Goal: Task Accomplishment & Management: Use online tool/utility

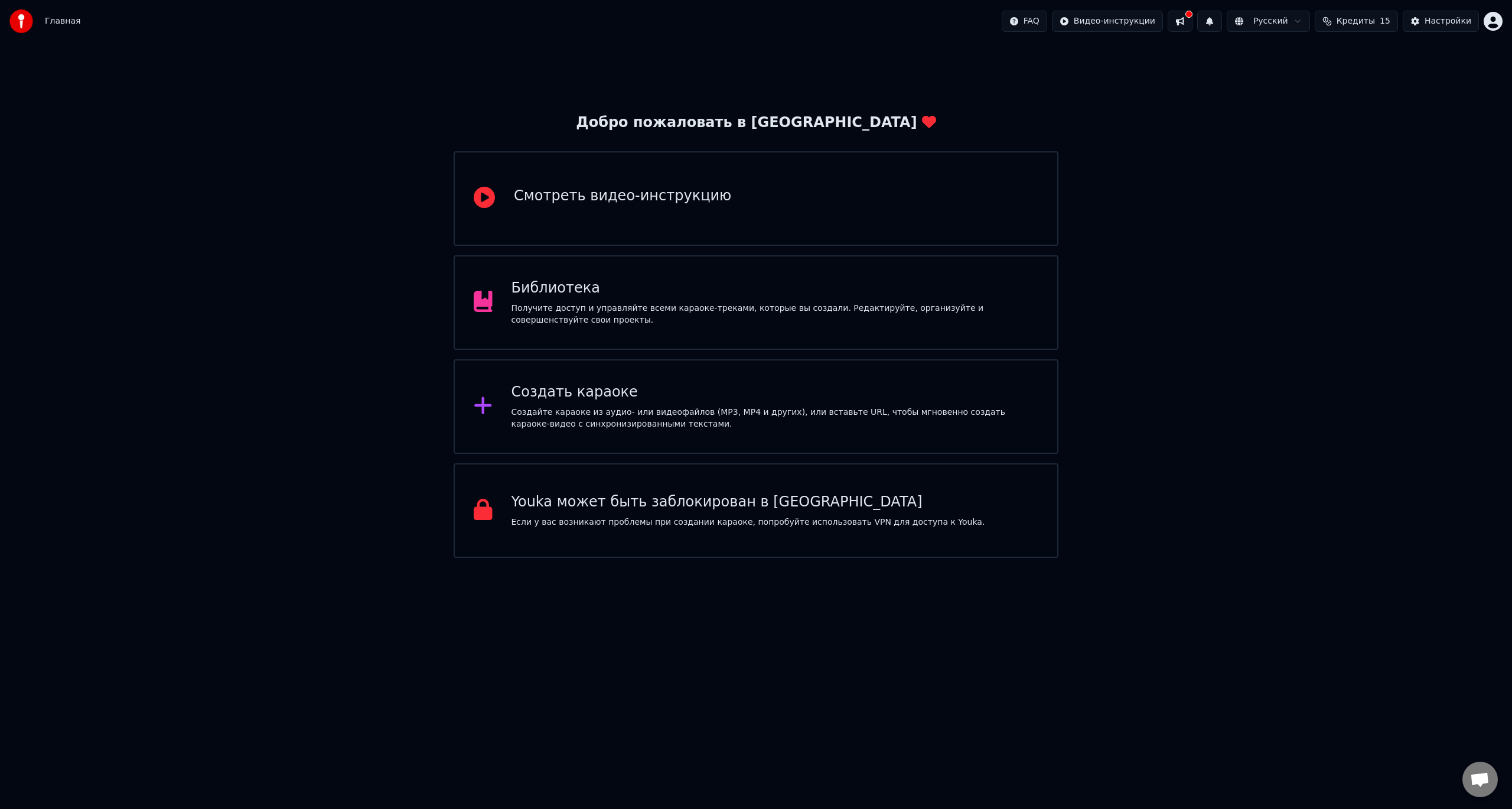
click at [842, 433] on div "Создать караоке Создайте караоке из аудио- или видеофайлов (MP3, MP4 и других),…" at bounding box center [756, 406] width 605 height 95
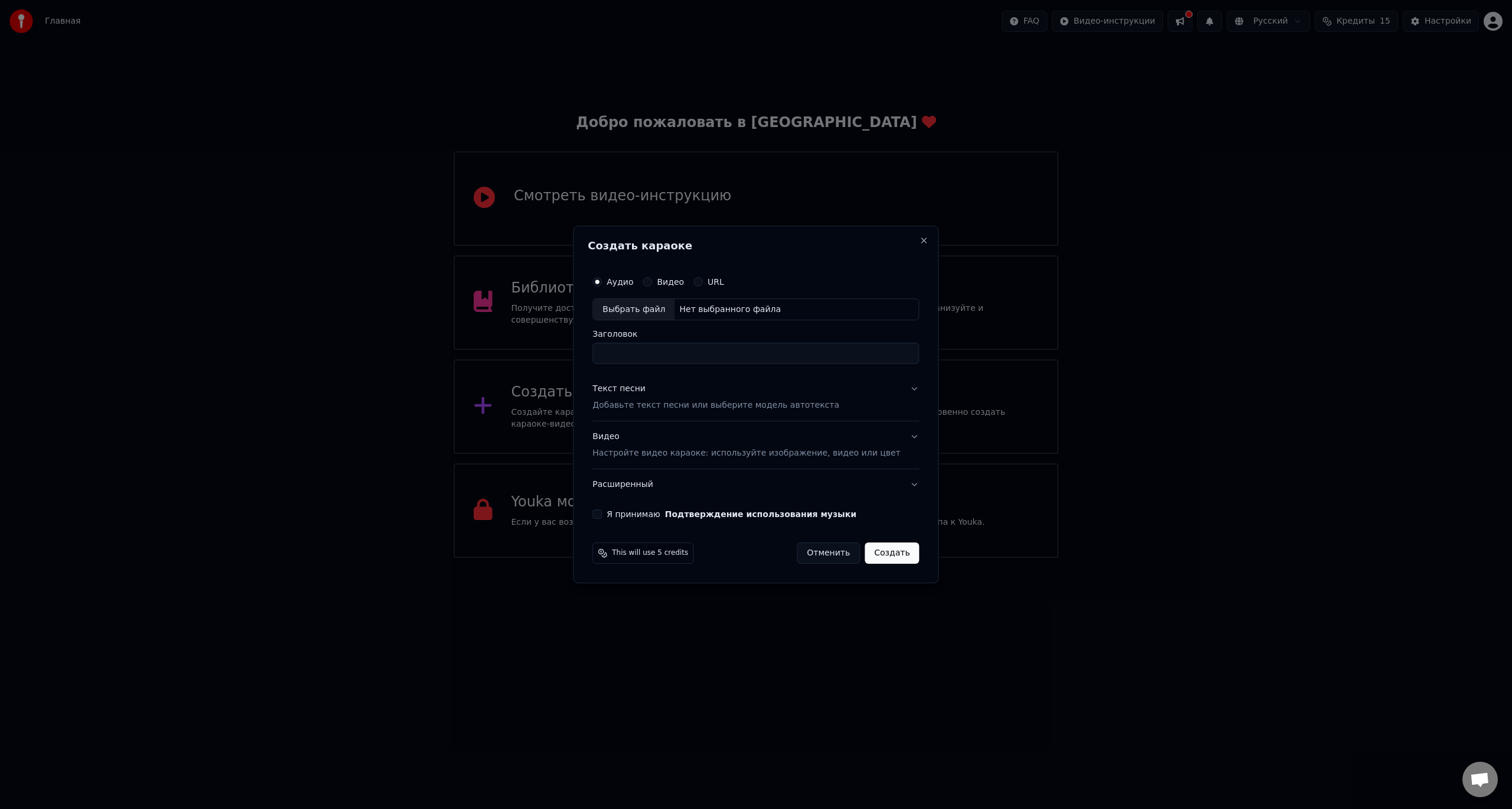
click at [657, 304] on div "Выбрать файл" at bounding box center [634, 310] width 82 height 21
type input "**********"
click at [661, 411] on p "Добавьте текст песни или выберите модель автотекста" at bounding box center [716, 406] width 247 height 12
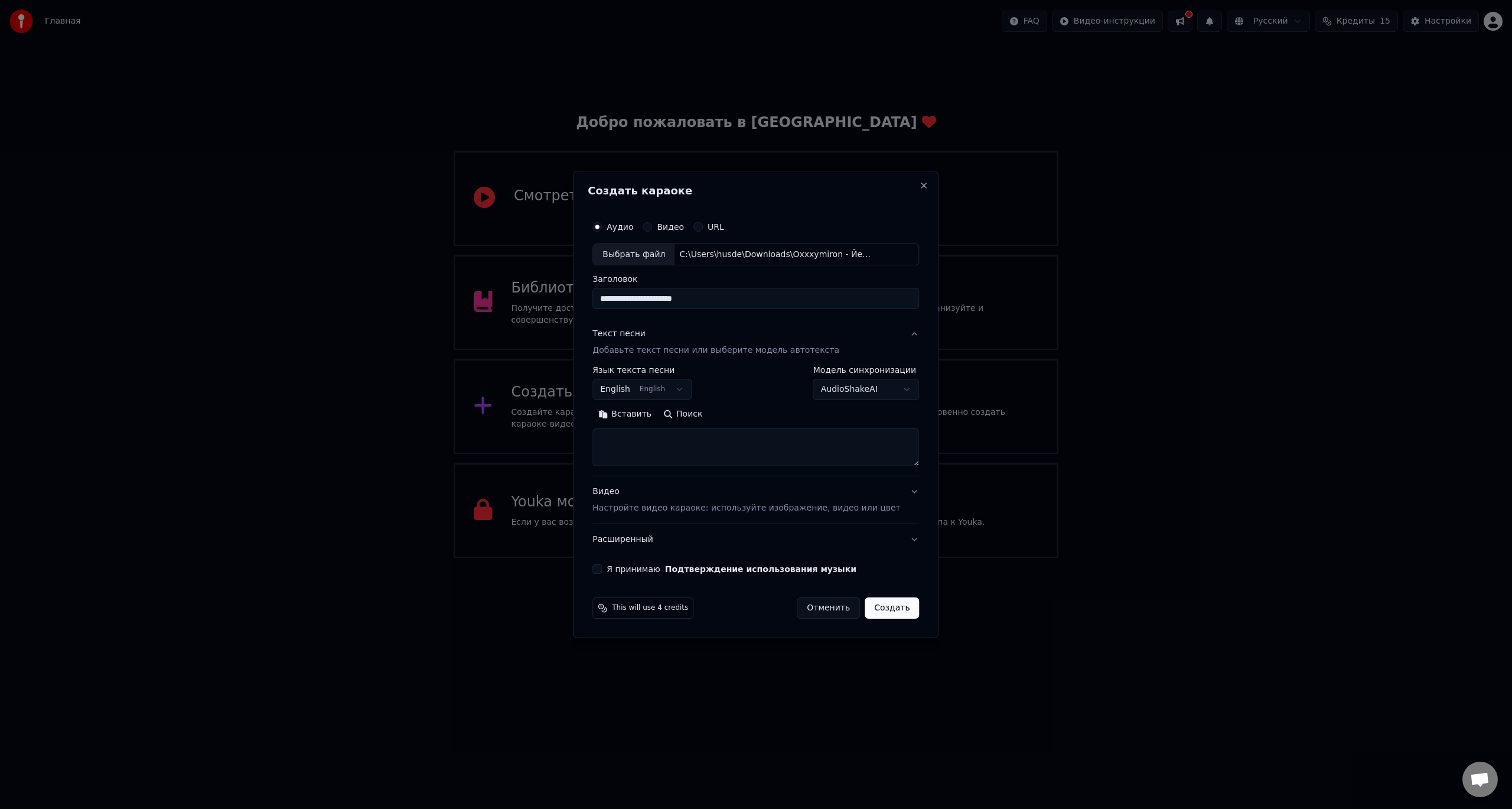
click at [682, 389] on body "Главная FAQ Видео-инструкции Русский Кредиты 15 Настройки Добро пожаловать в Yo…" at bounding box center [756, 279] width 1512 height 558
select select "**"
click at [669, 444] on textarea at bounding box center [755, 448] width 327 height 38
paste textarea "**********"
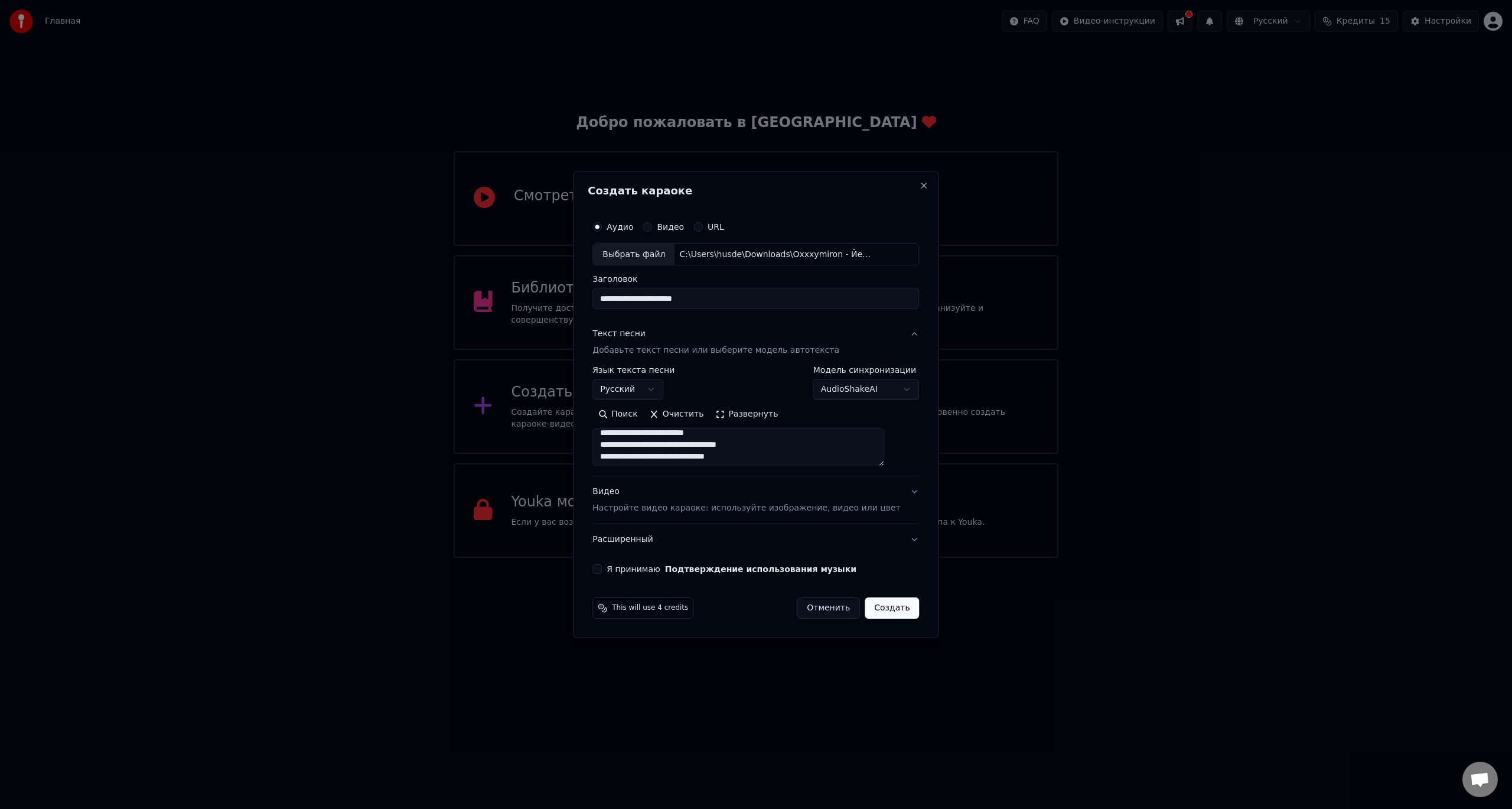
scroll to position [918, 0]
type textarea "**********"
click at [629, 489] on div "Видео Настройте видео караоке: используйте изображение, видео или цвет" at bounding box center [746, 500] width 307 height 28
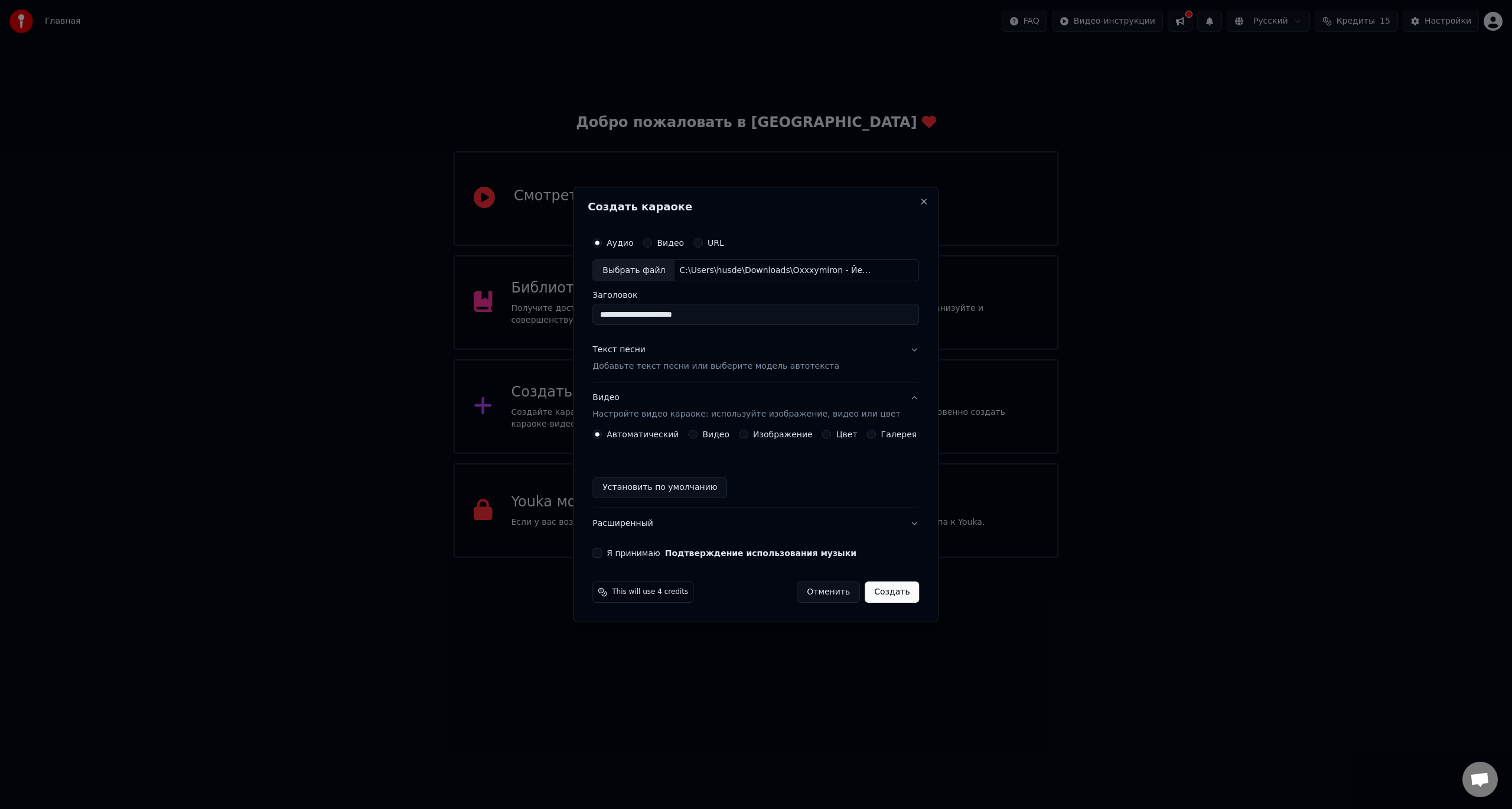
click at [755, 431] on div "Изображение" at bounding box center [776, 434] width 74 height 9
click at [748, 432] on button "Изображение" at bounding box center [743, 434] width 9 height 9
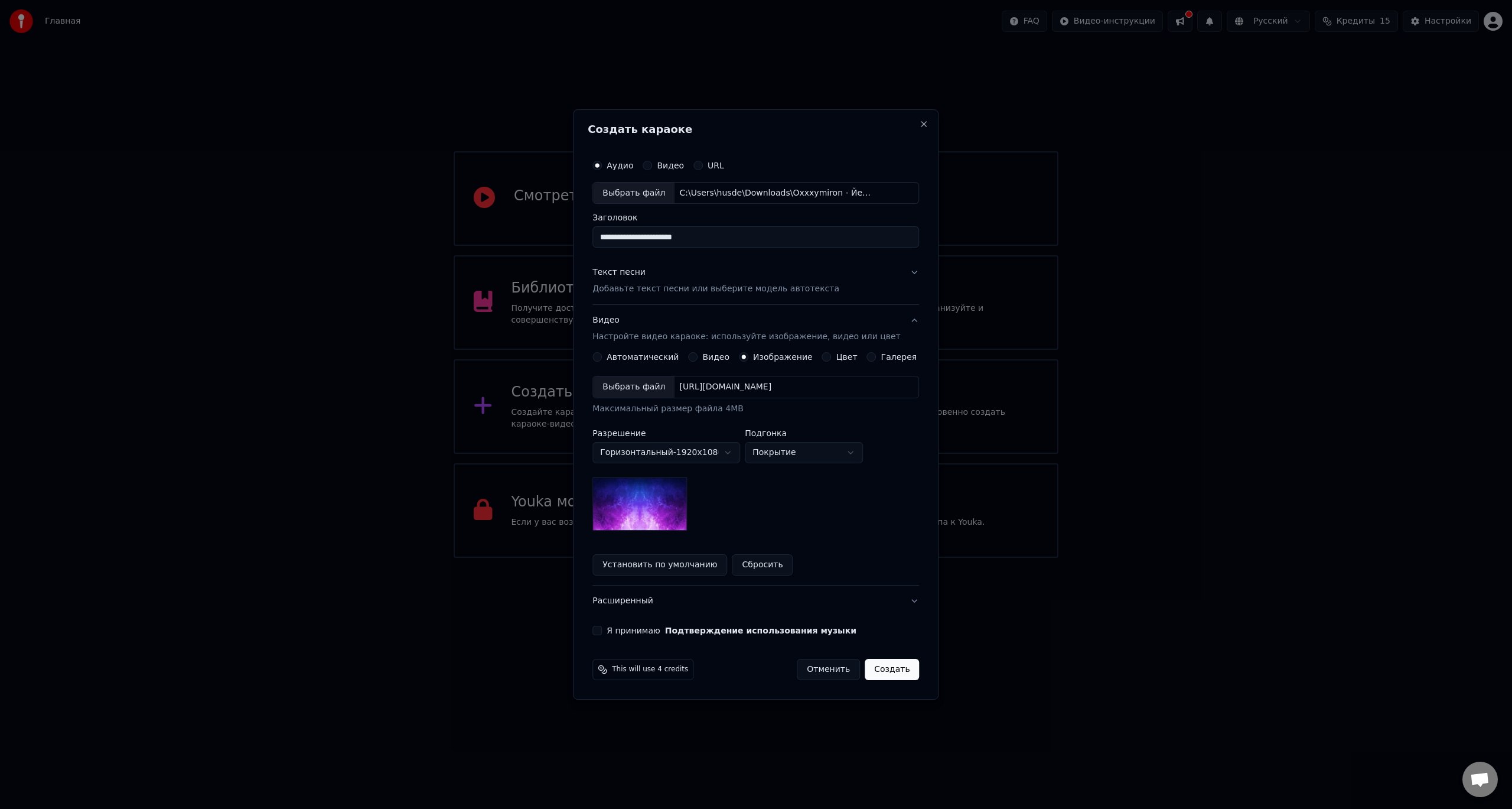
click at [666, 389] on div "Выбрать файл" at bounding box center [634, 387] width 82 height 21
click at [876, 672] on button "Создать" at bounding box center [891, 669] width 54 height 21
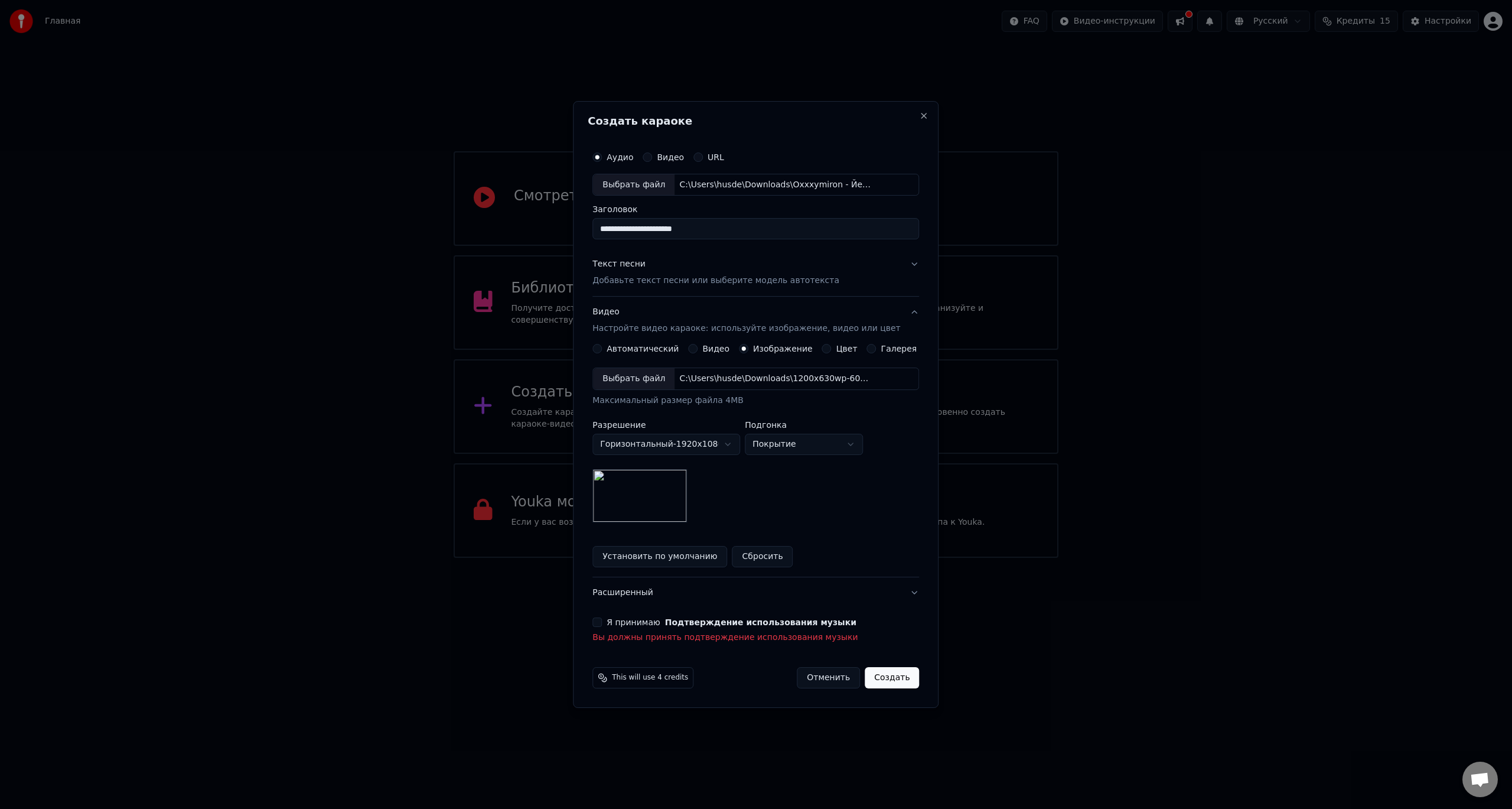
click at [602, 620] on button "Я принимаю Подтверждение использования музыки" at bounding box center [597, 621] width 9 height 9
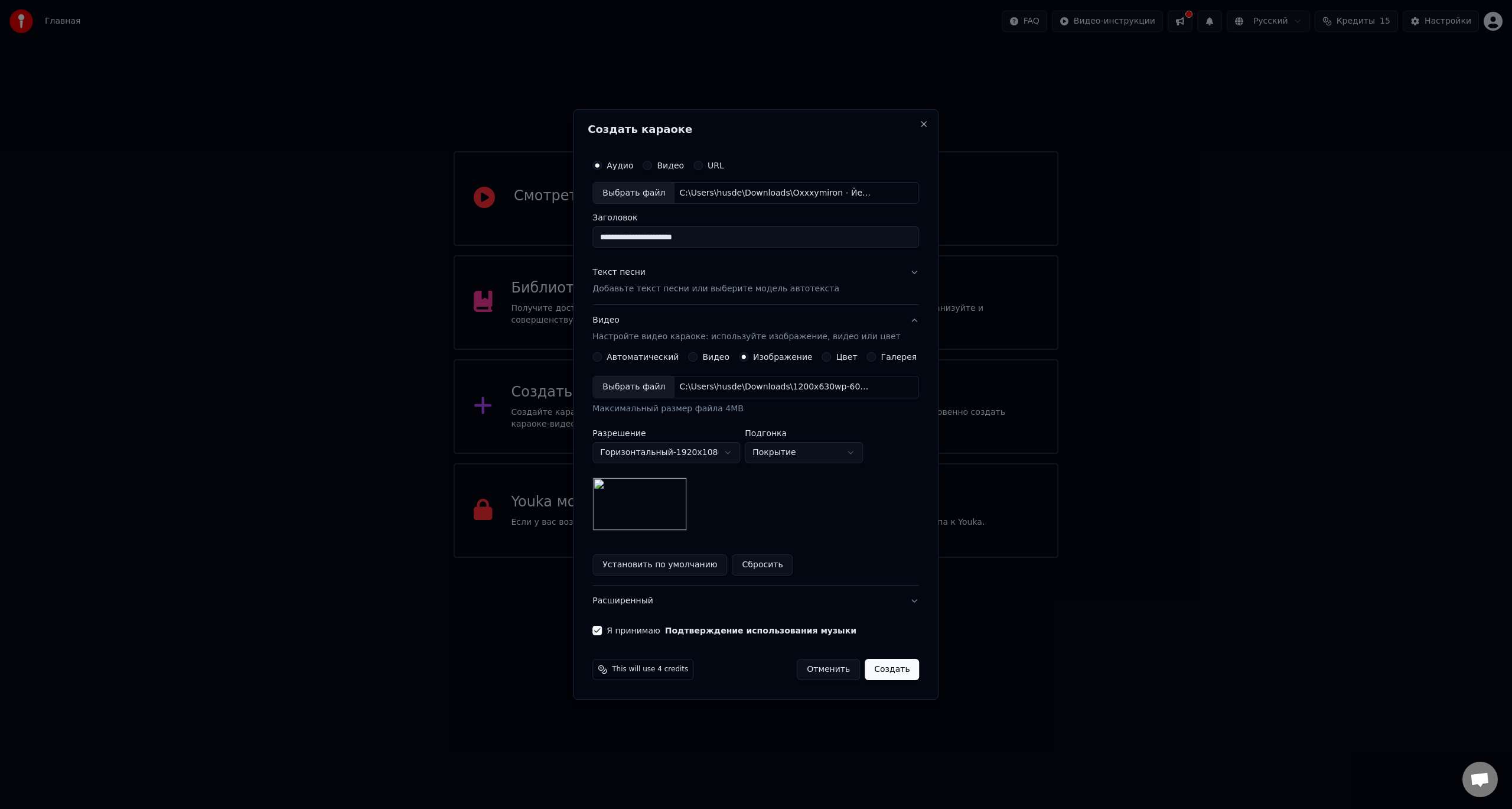
click at [893, 671] on button "Создать" at bounding box center [891, 669] width 54 height 21
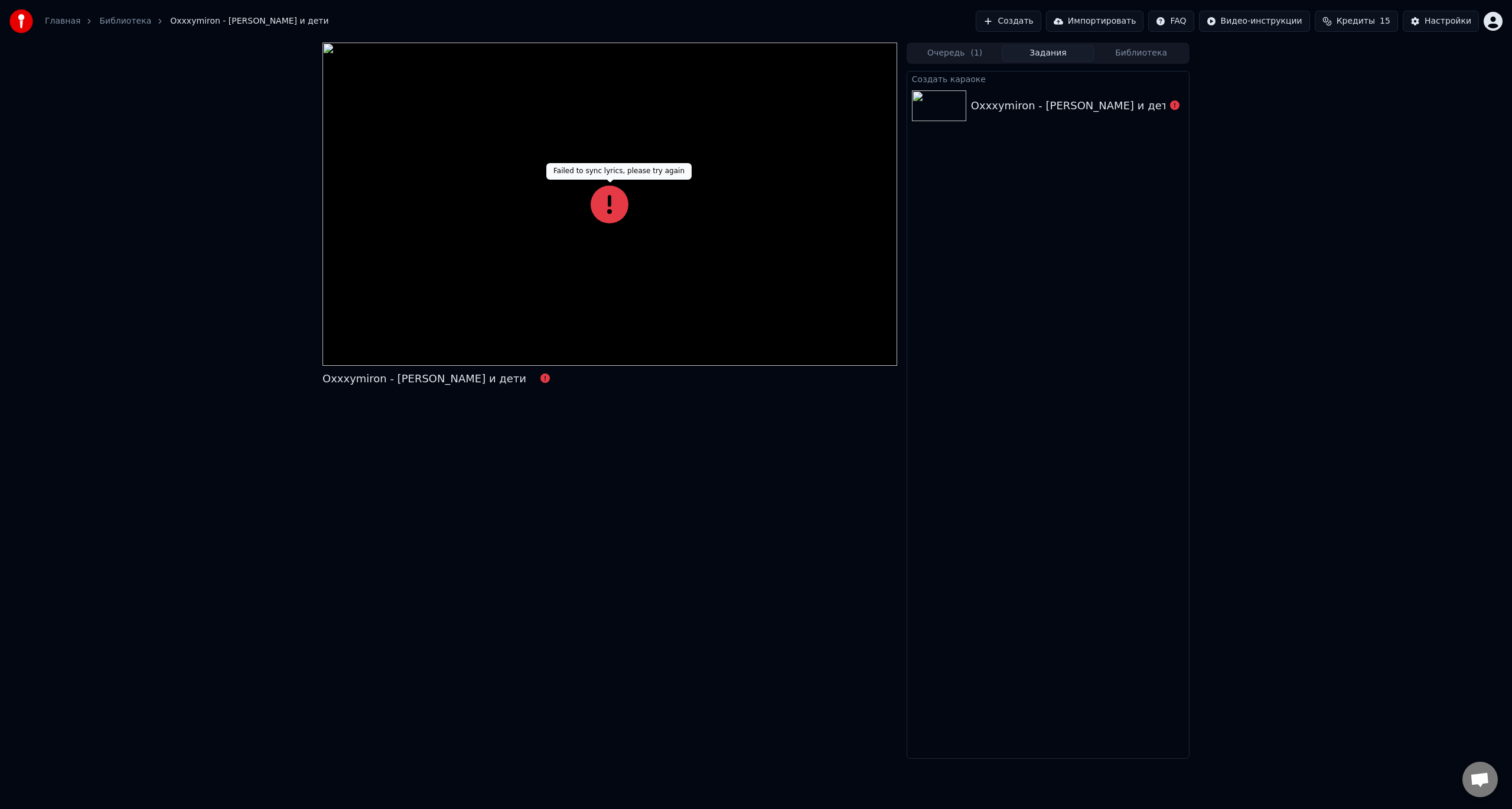
click at [617, 209] on icon at bounding box center [610, 205] width 38 height 38
click at [1176, 104] on icon at bounding box center [1174, 104] width 9 height 9
click at [1173, 104] on icon at bounding box center [1174, 104] width 9 height 9
click at [1041, 22] on button "Создать" at bounding box center [1008, 21] width 65 height 21
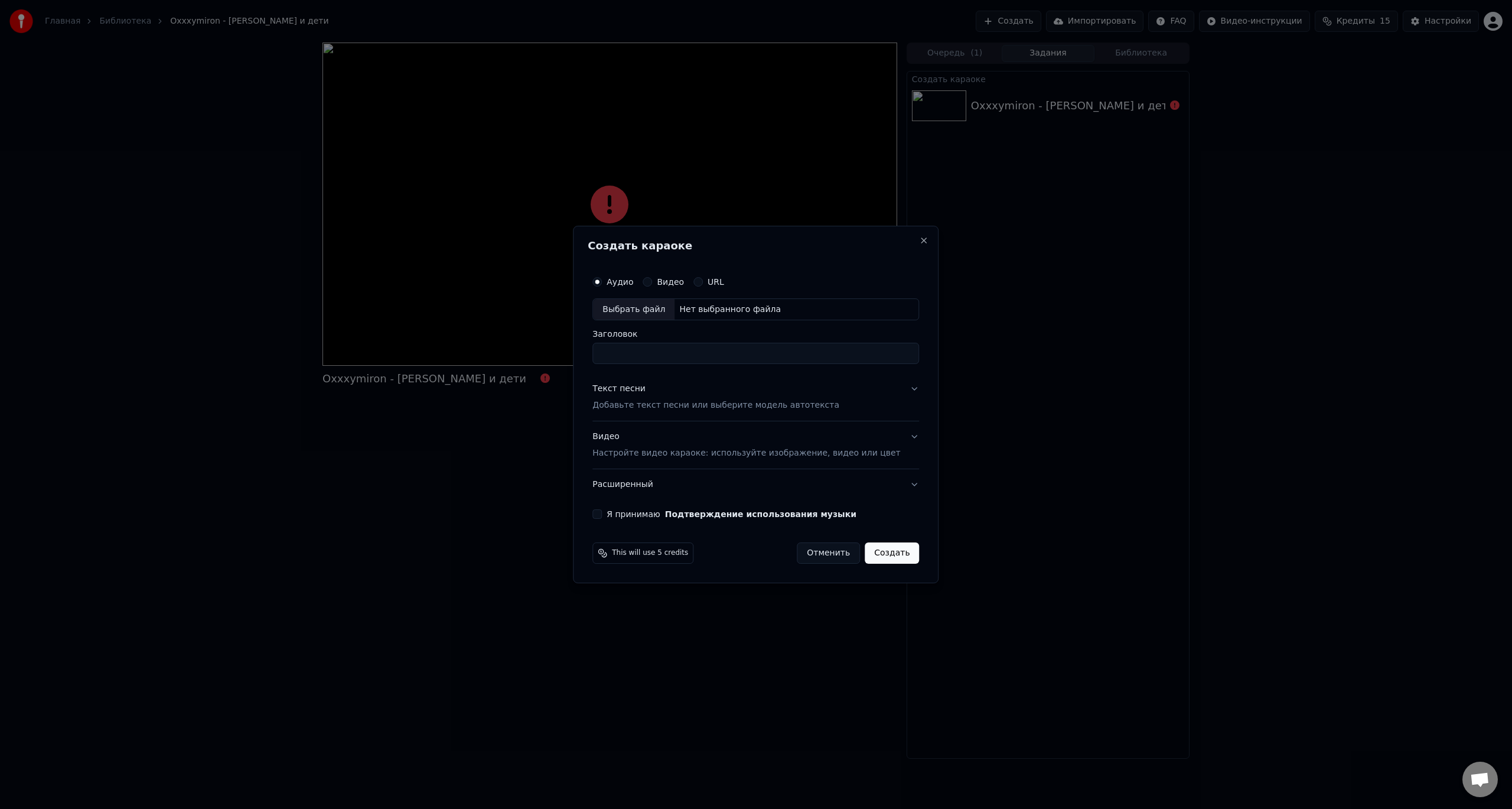
click at [662, 306] on div "Выбрать файл" at bounding box center [634, 310] width 82 height 21
type input "**********"
click at [695, 406] on p "Добавьте текст песни или выберите модель автотекста" at bounding box center [716, 406] width 247 height 12
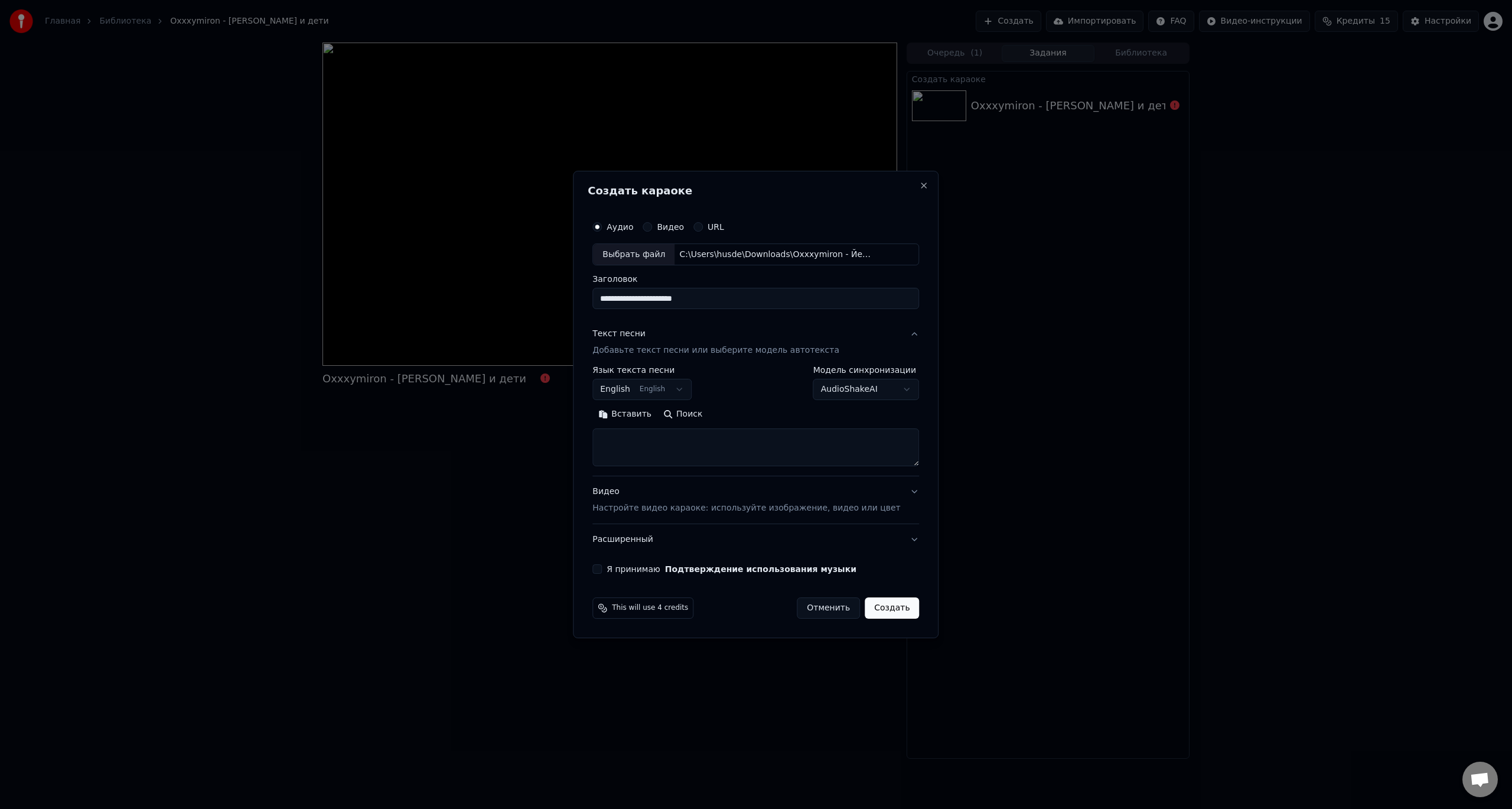
click at [660, 395] on body "**********" at bounding box center [756, 404] width 1512 height 809
select select "**"
click at [646, 437] on textarea at bounding box center [755, 448] width 327 height 38
paste textarea "**********"
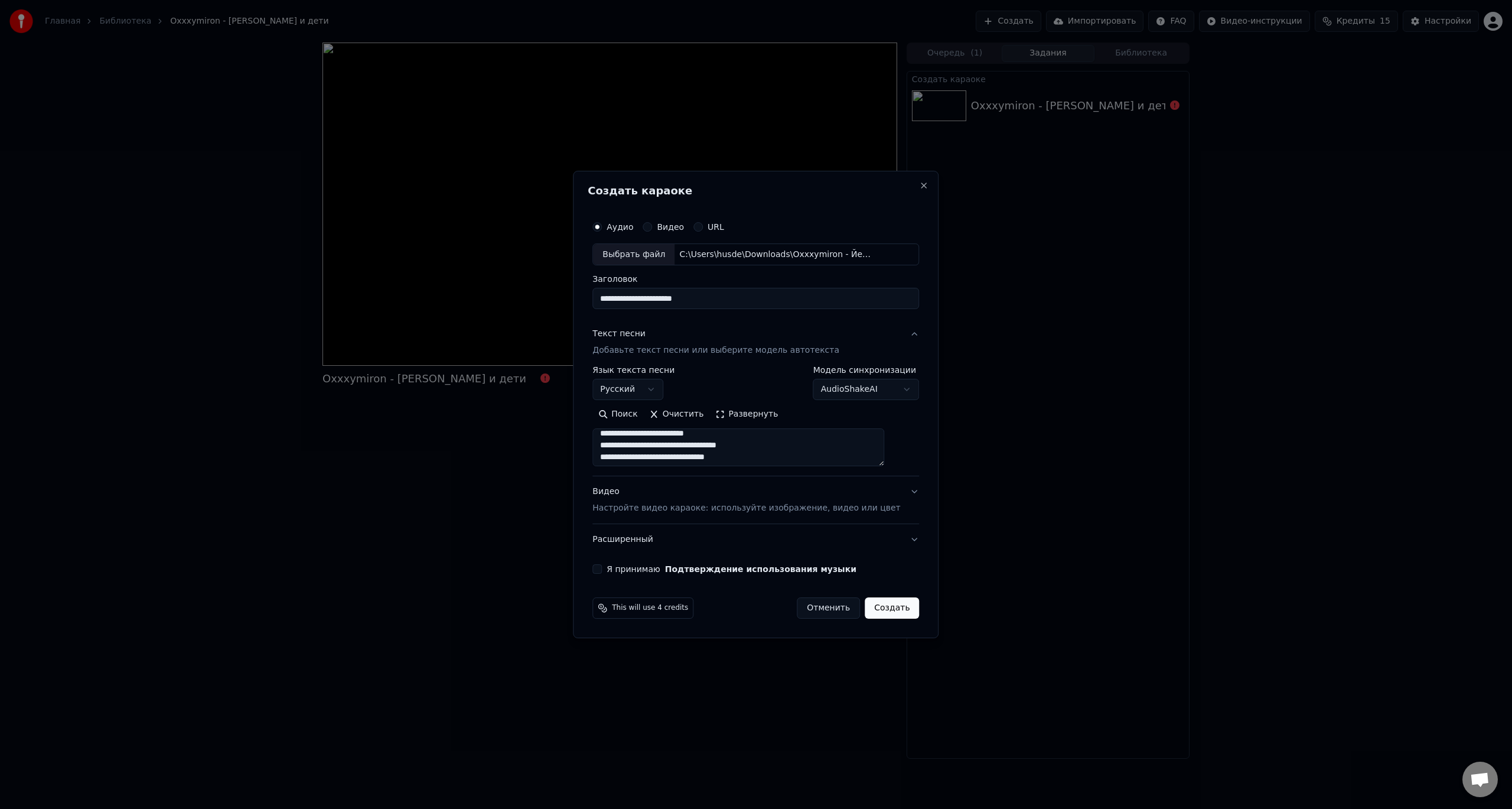
scroll to position [918, 0]
type textarea "**********"
click at [649, 505] on p "Настройте видео караоке: используйте изображение, видео или цвет" at bounding box center [746, 508] width 307 height 12
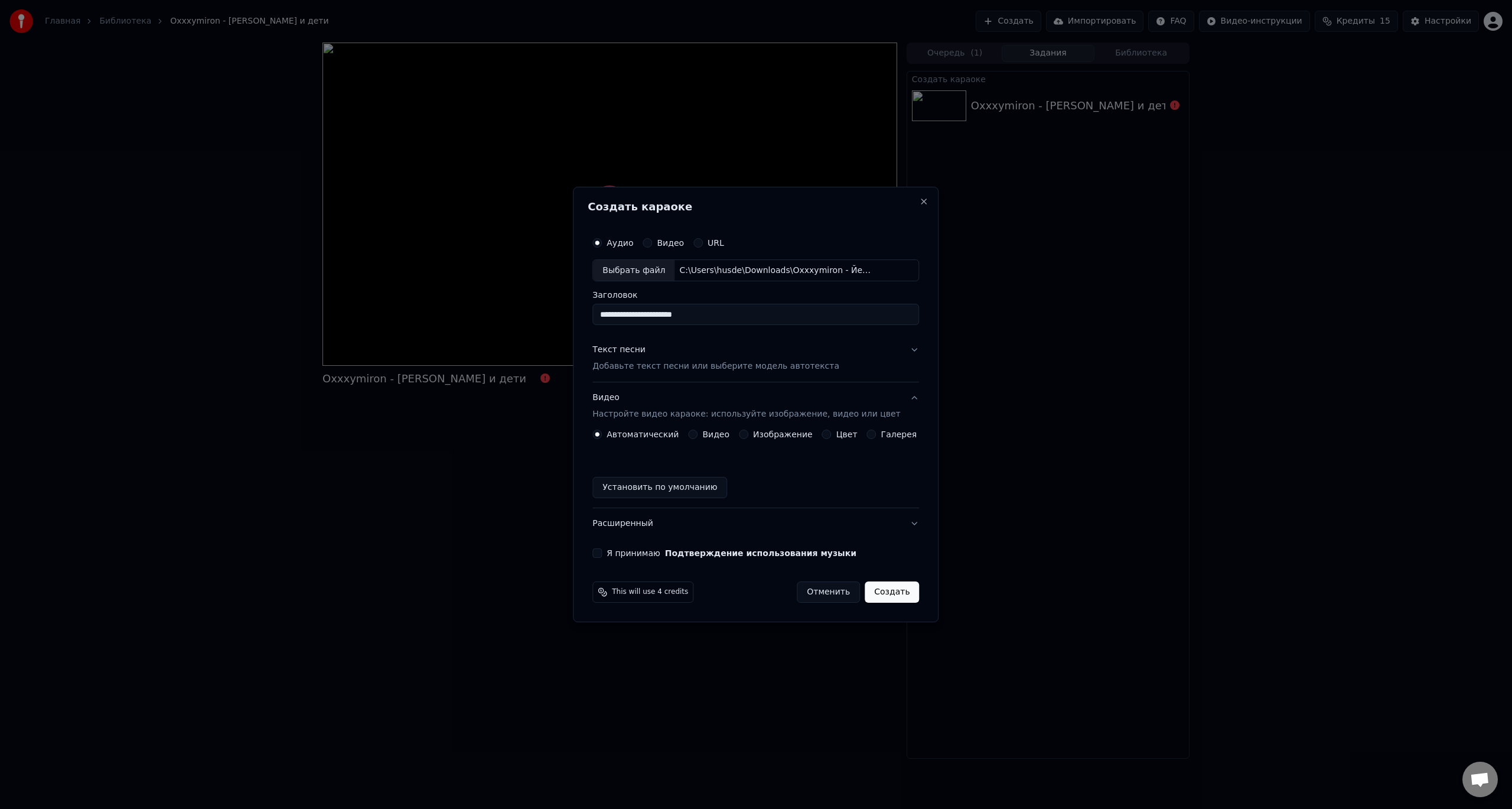
click at [616, 552] on div "Я принимаю Подтверждение использования музыки" at bounding box center [755, 552] width 327 height 9
click at [602, 551] on button "Я принимаю Подтверждение использования музыки" at bounding box center [597, 552] width 9 height 9
click at [875, 590] on button "Создать" at bounding box center [891, 592] width 54 height 21
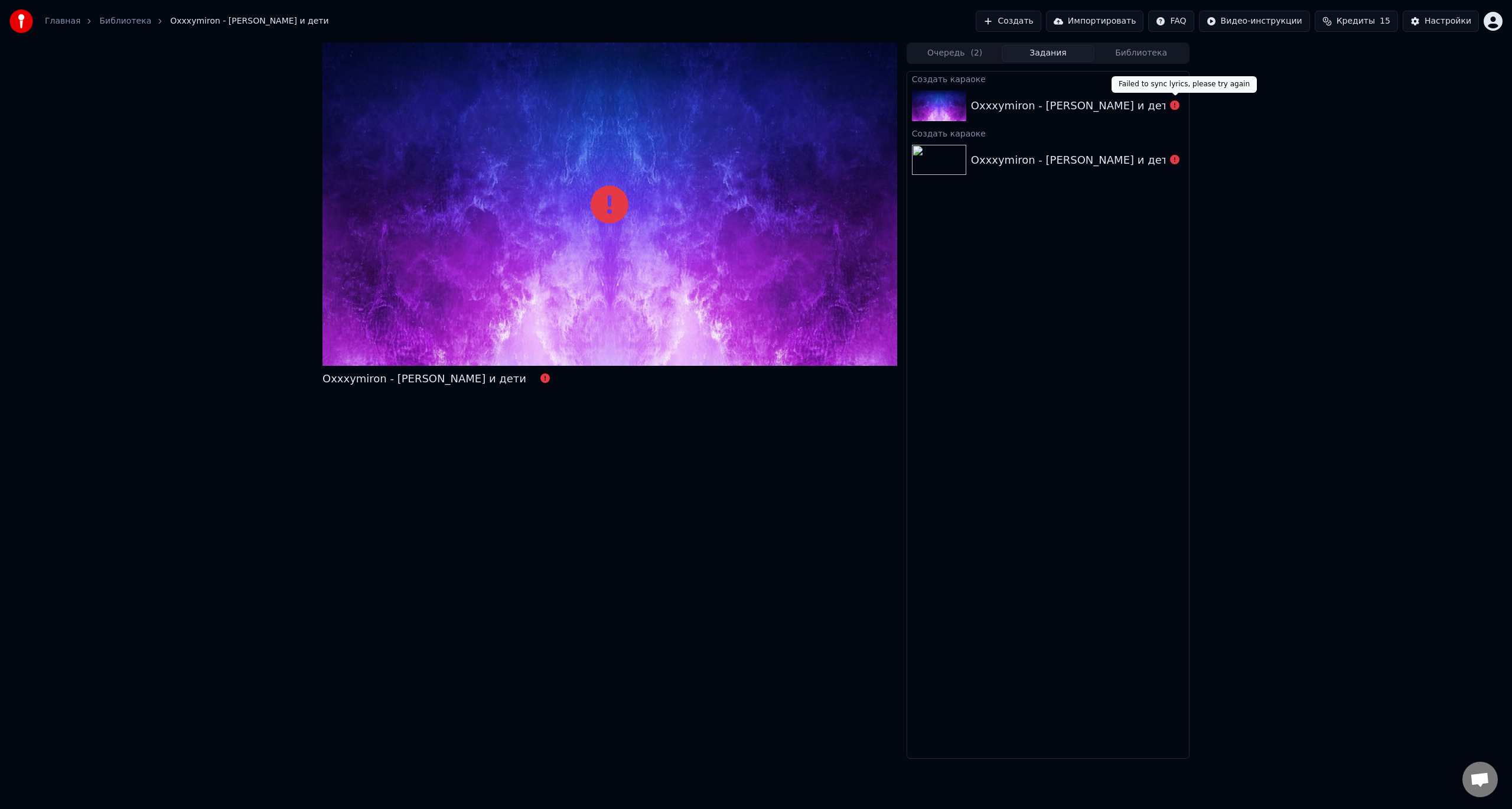
click at [1178, 103] on icon at bounding box center [1174, 104] width 9 height 9
click at [1176, 106] on icon at bounding box center [1174, 104] width 9 height 9
click at [508, 339] on div at bounding box center [609, 204] width 575 height 323
click at [1028, 18] on button "Создать" at bounding box center [1008, 21] width 65 height 21
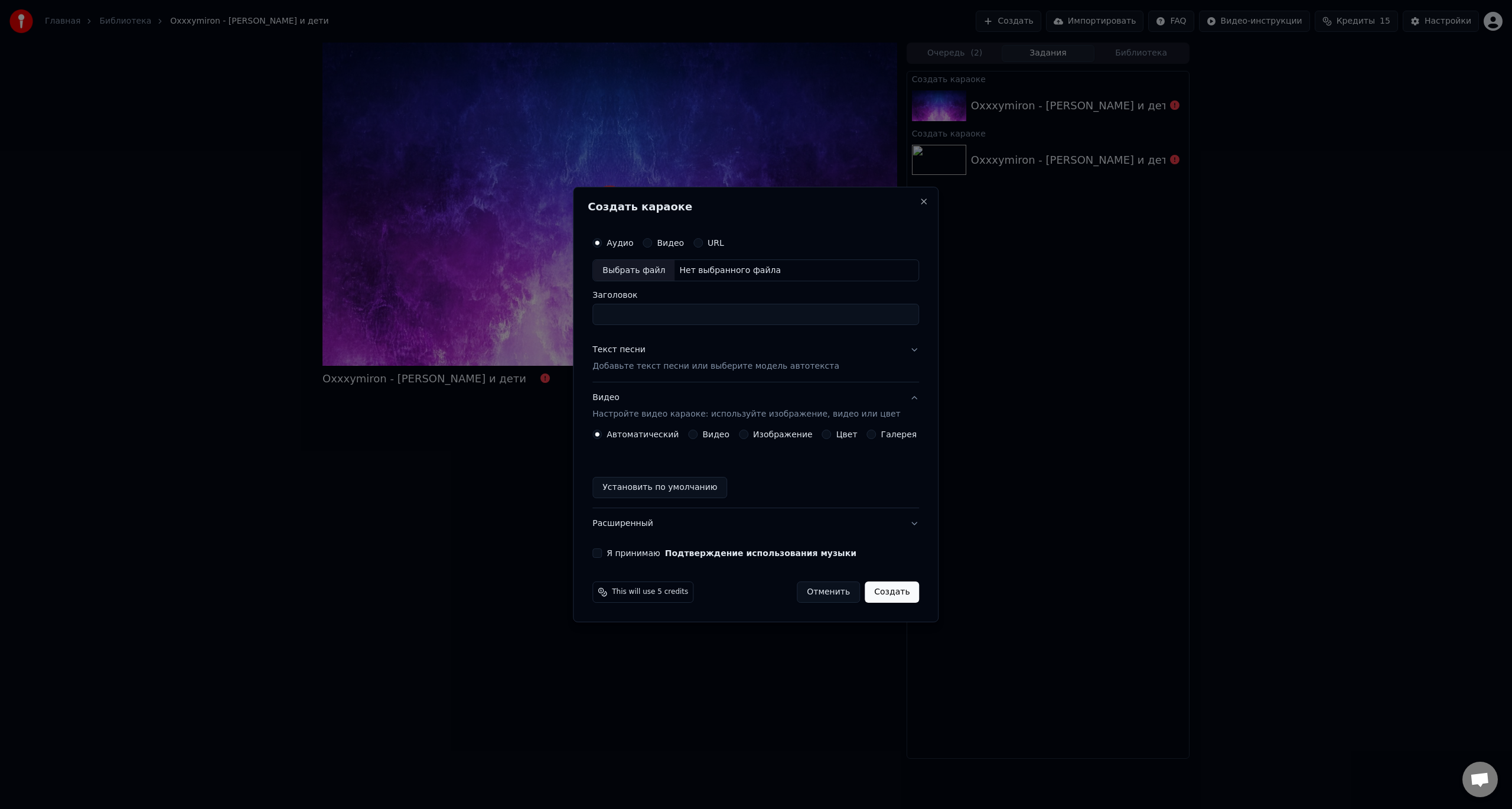
click at [664, 271] on div "Выбрать файл" at bounding box center [634, 271] width 82 height 21
type input "**********"
click at [679, 370] on p "Добавьте текст песни или выберите модель автотекста" at bounding box center [716, 367] width 247 height 12
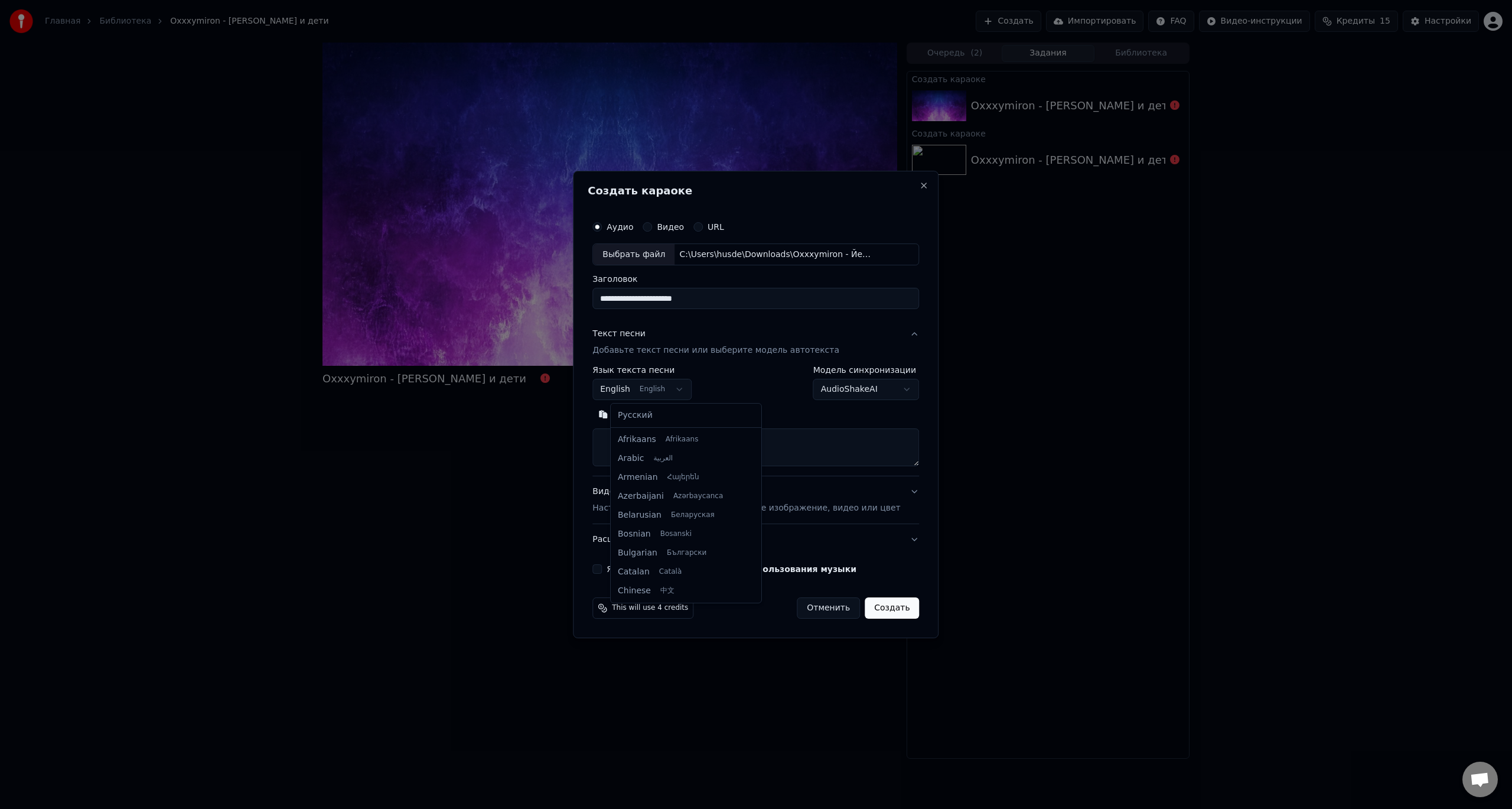
click at [672, 390] on body "**********" at bounding box center [756, 404] width 1512 height 809
select select "**"
click at [650, 439] on textarea at bounding box center [755, 448] width 327 height 38
paste textarea "**********"
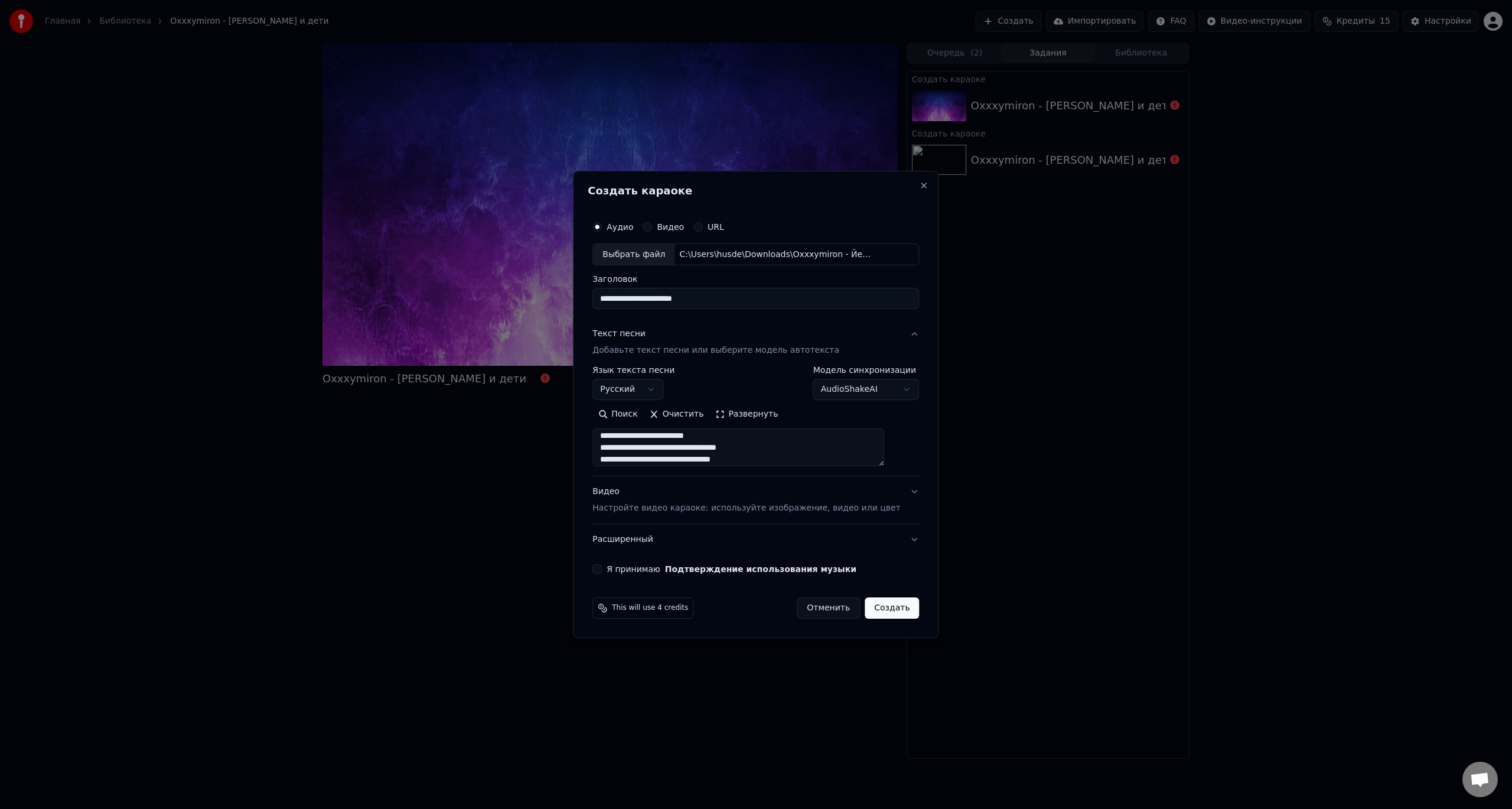
scroll to position [918, 0]
type textarea "**********"
click at [665, 501] on div "Видео Настройте видео караоке: используйте изображение, видео или цвет" at bounding box center [746, 500] width 307 height 28
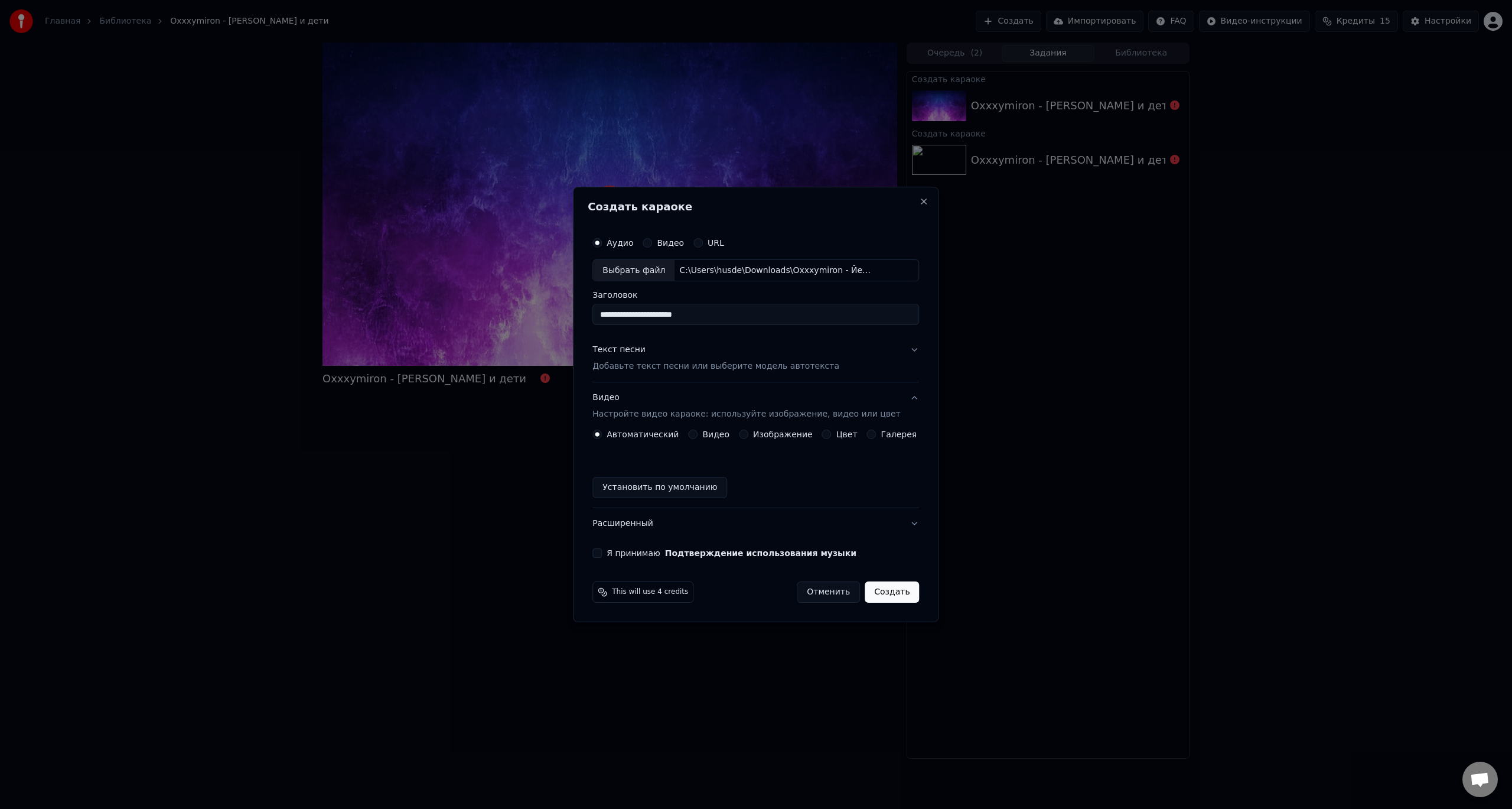
click at [748, 435] on button "Изображение" at bounding box center [743, 434] width 9 height 9
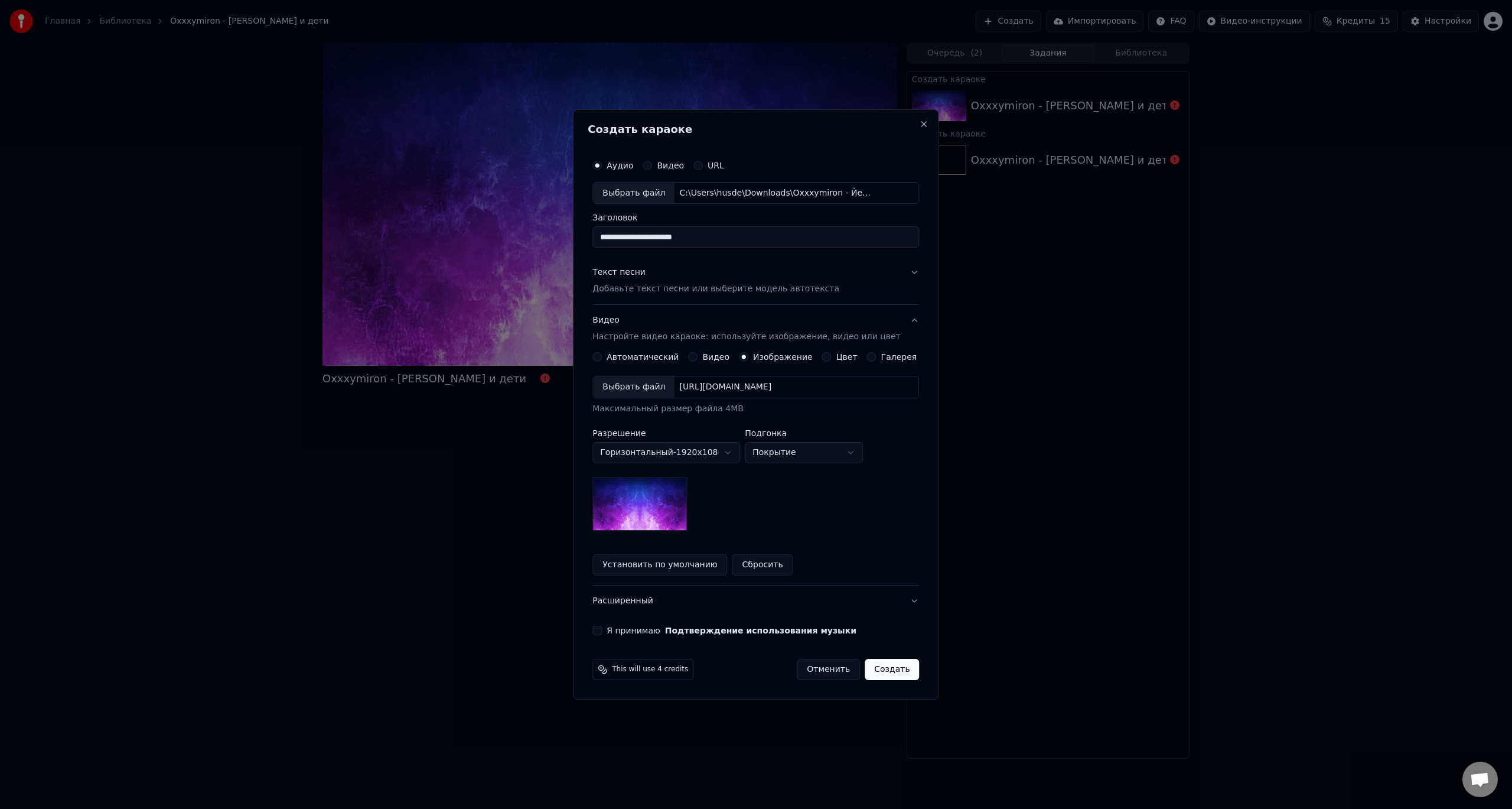
click at [664, 391] on div "Выбрать файл" at bounding box center [634, 387] width 82 height 21
click at [602, 630] on button "Я принимаю Подтверждение использования музыки" at bounding box center [597, 630] width 9 height 9
click at [879, 668] on button "Создать" at bounding box center [891, 669] width 54 height 21
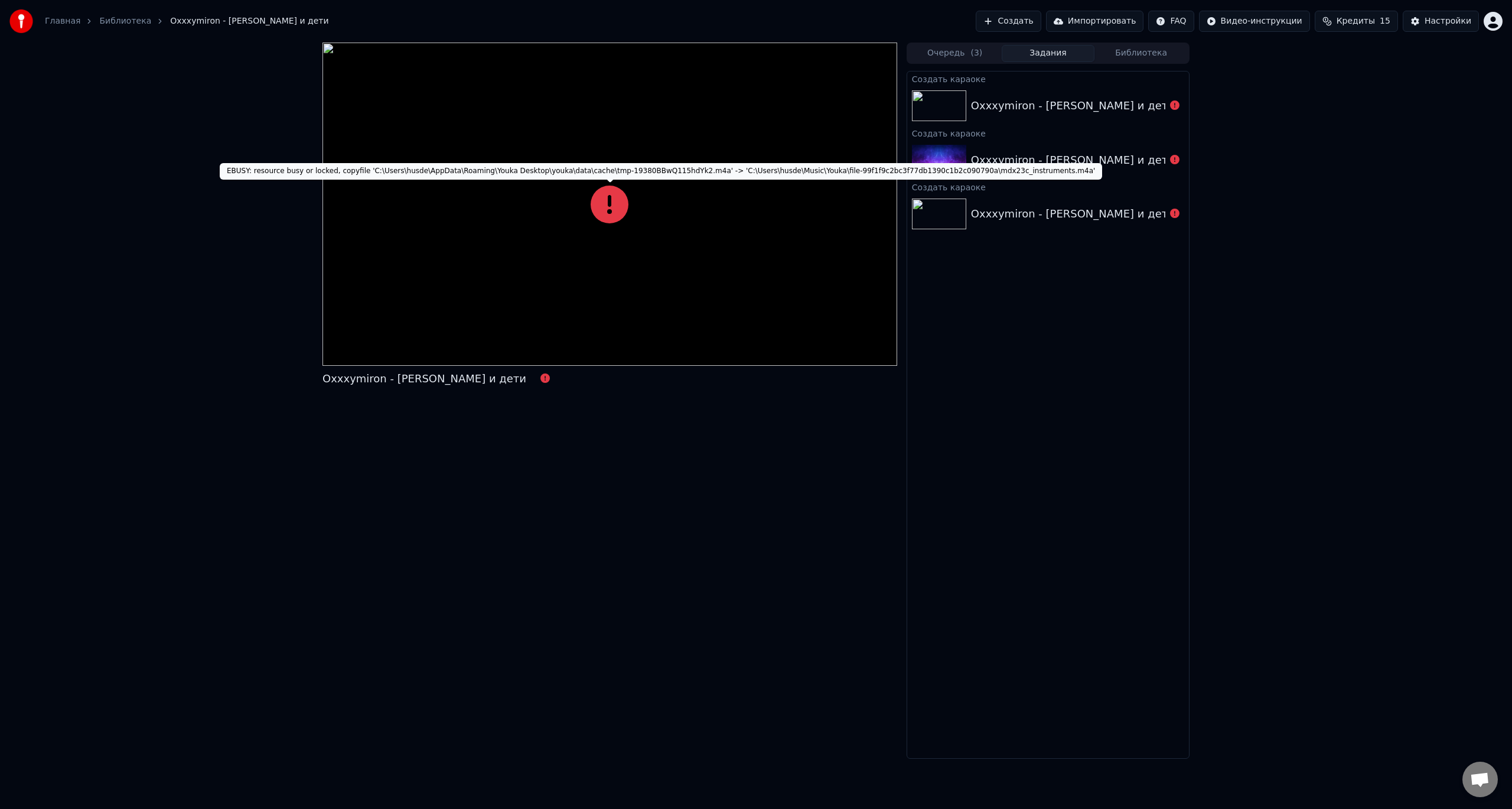
click at [605, 203] on icon at bounding box center [610, 205] width 38 height 38
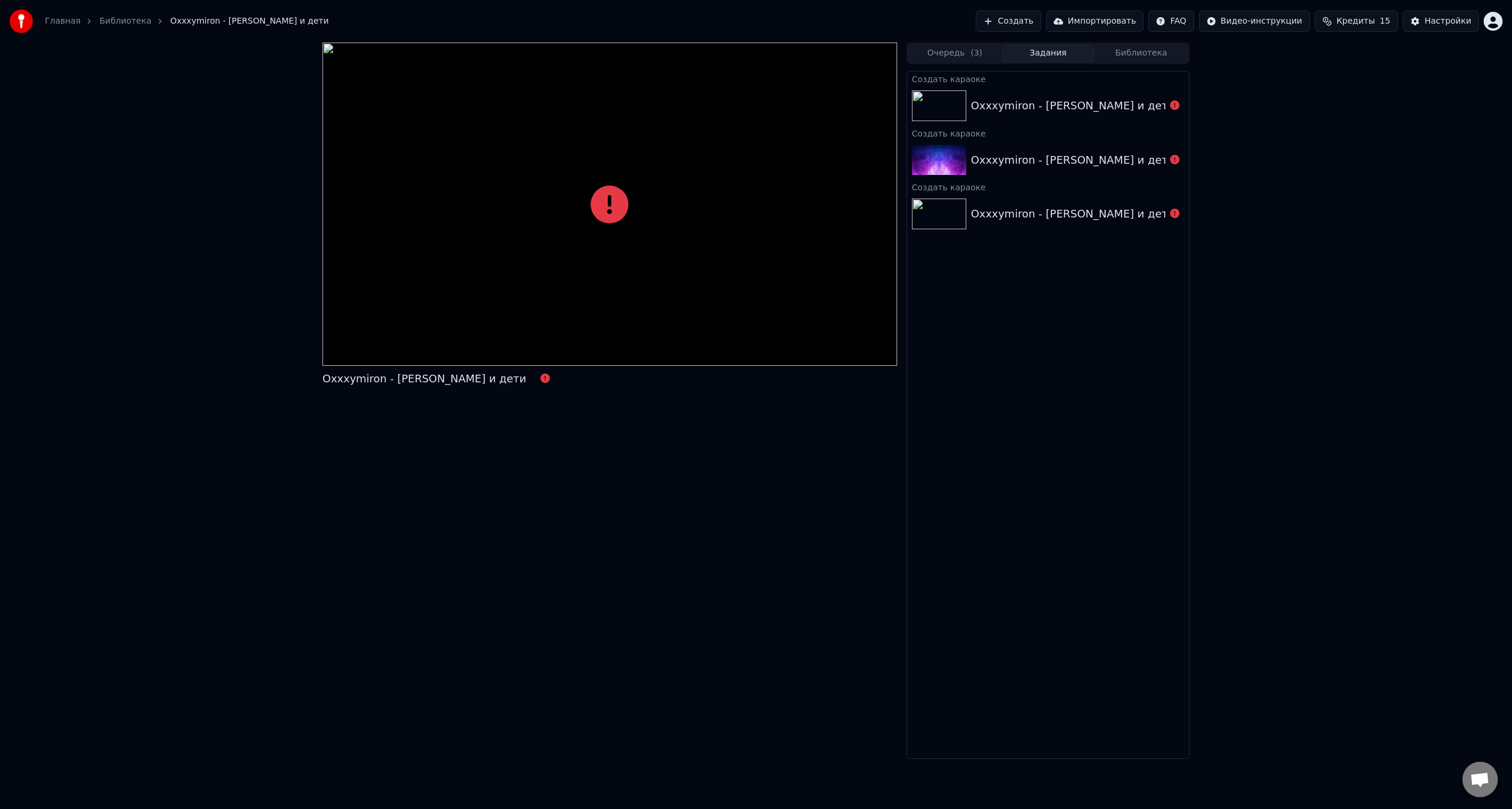
click at [606, 203] on icon at bounding box center [610, 205] width 38 height 38
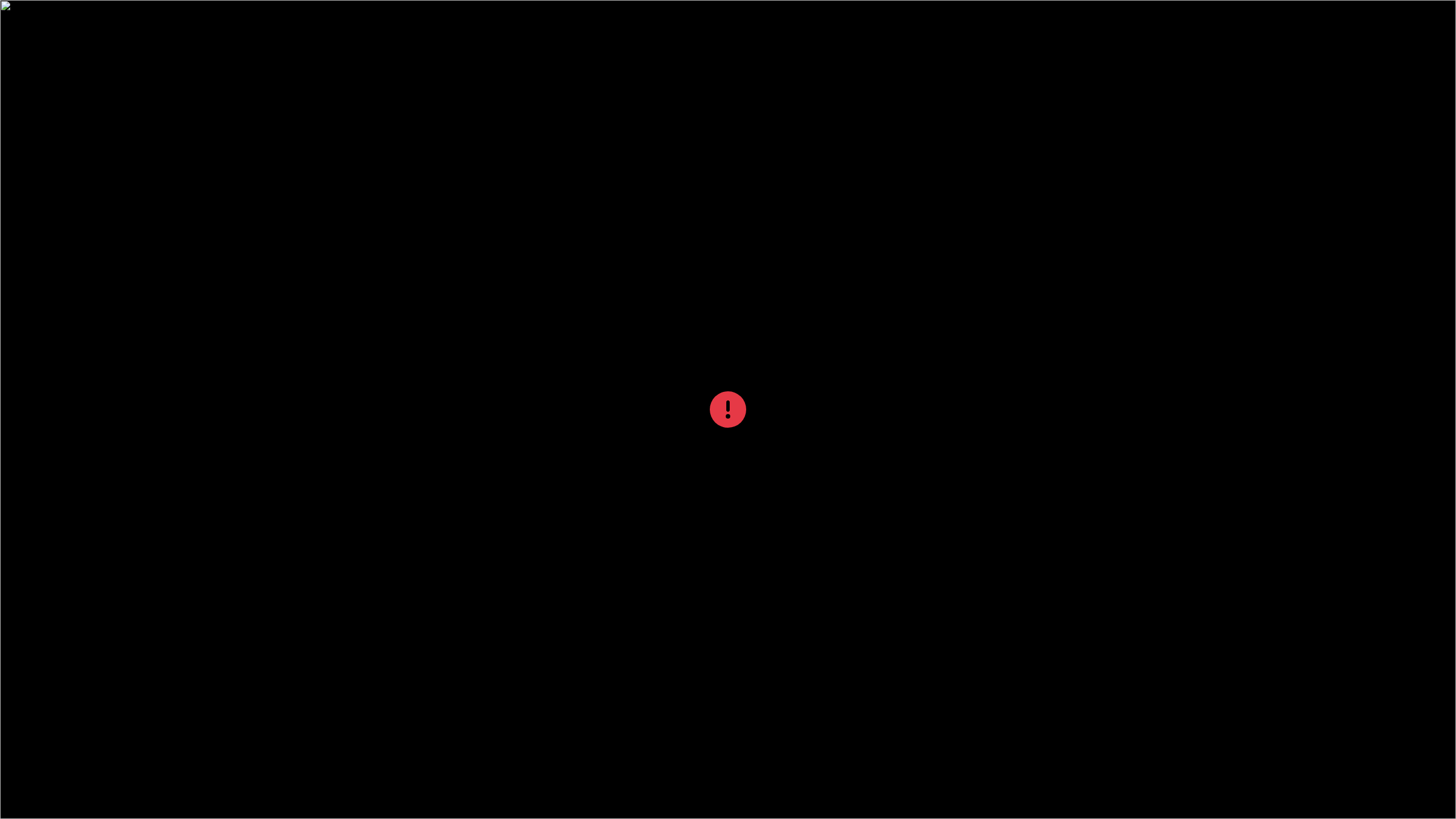
click at [584, 208] on div at bounding box center [728, 410] width 1456 height 819
click at [713, 420] on icon at bounding box center [728, 410] width 37 height 37
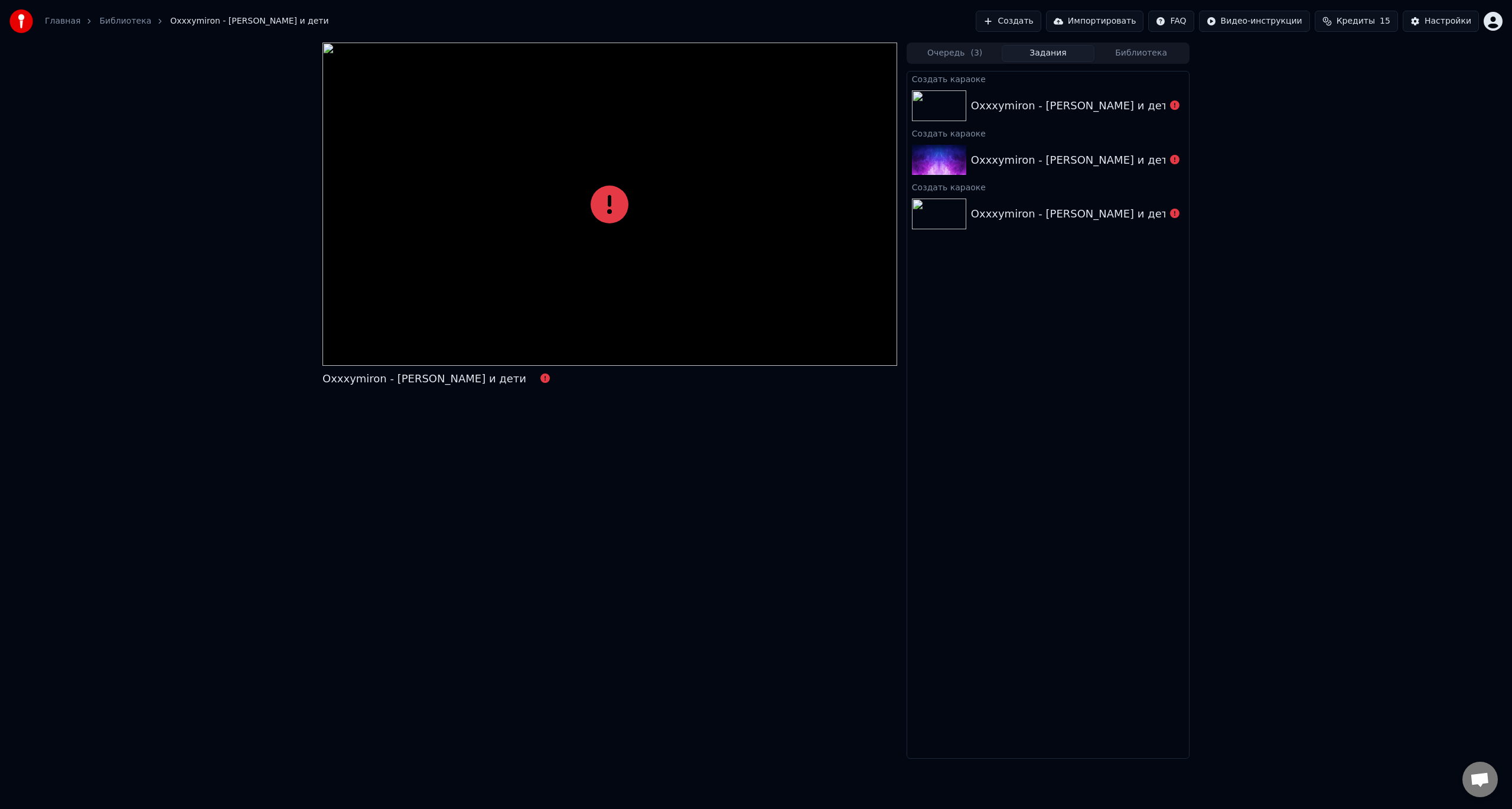
click at [1035, 20] on button "Создать" at bounding box center [1008, 21] width 65 height 21
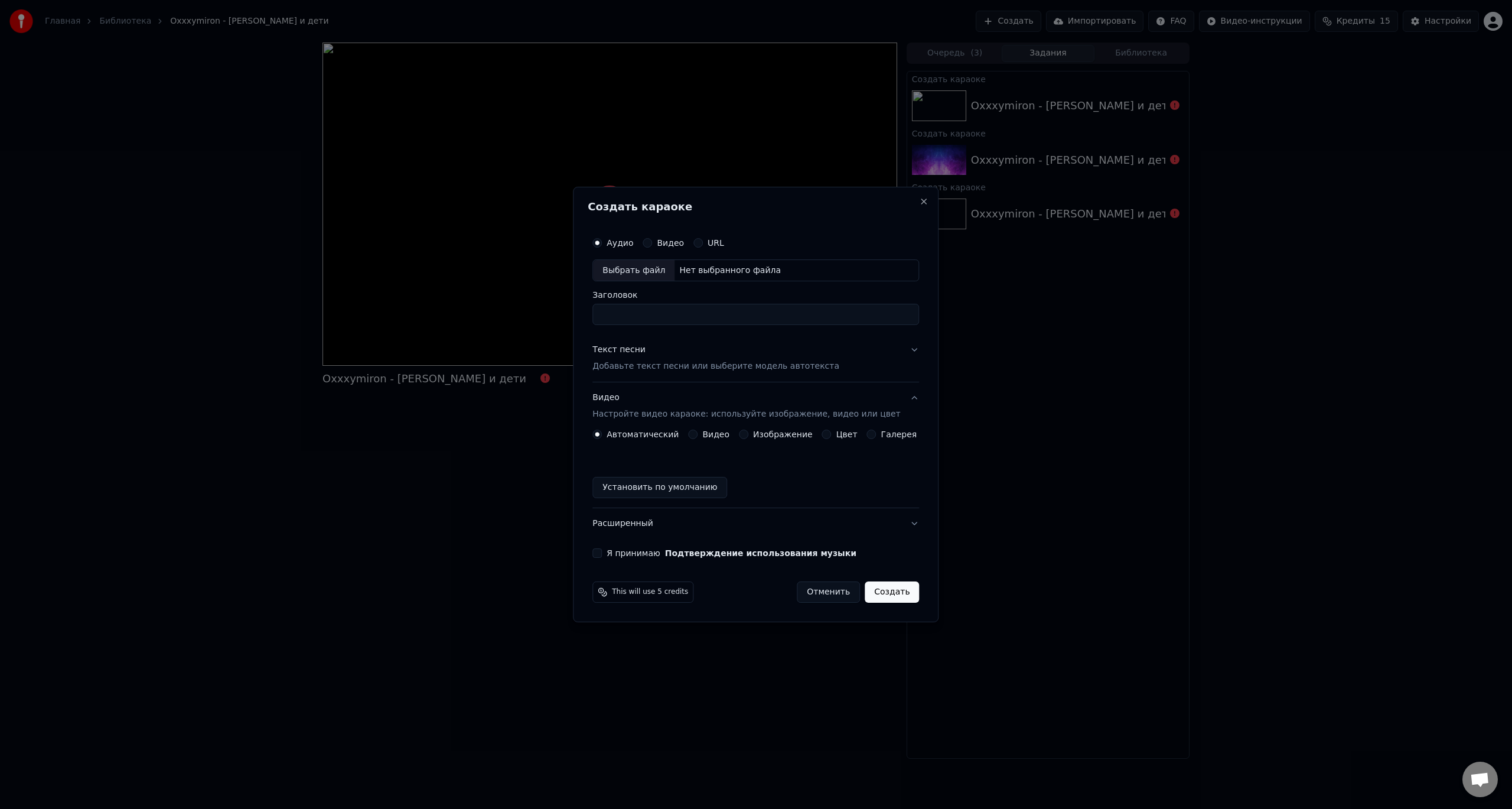
click at [650, 272] on div "Выбрать файл" at bounding box center [634, 271] width 82 height 21
type input "**********"
click at [673, 366] on p "Добавьте текст песни или выберите модель автотекста" at bounding box center [716, 367] width 247 height 12
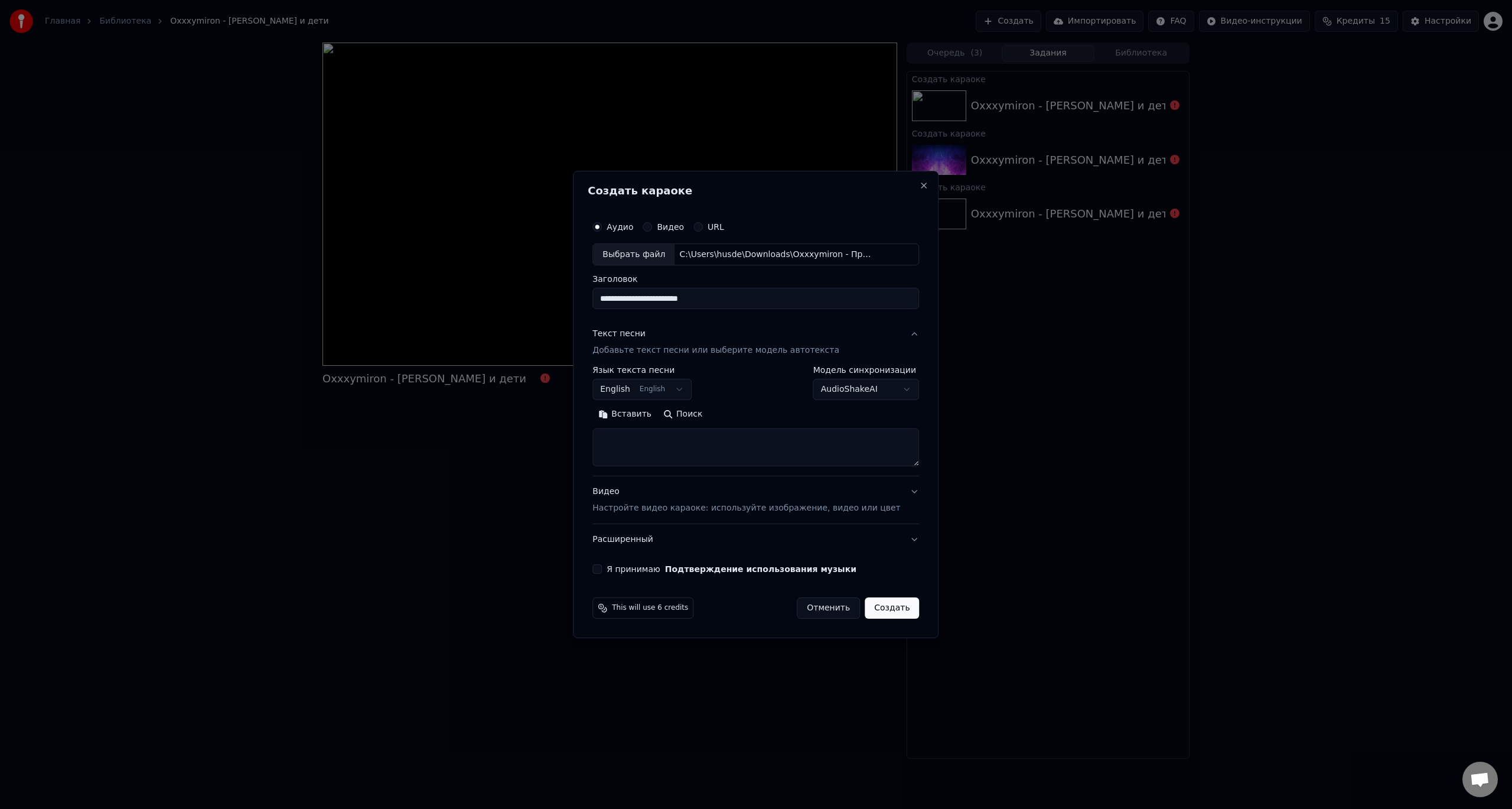
click at [672, 394] on body "**********" at bounding box center [756, 404] width 1512 height 809
select select "**"
click at [662, 437] on textarea at bounding box center [755, 448] width 327 height 38
paste textarea "**********"
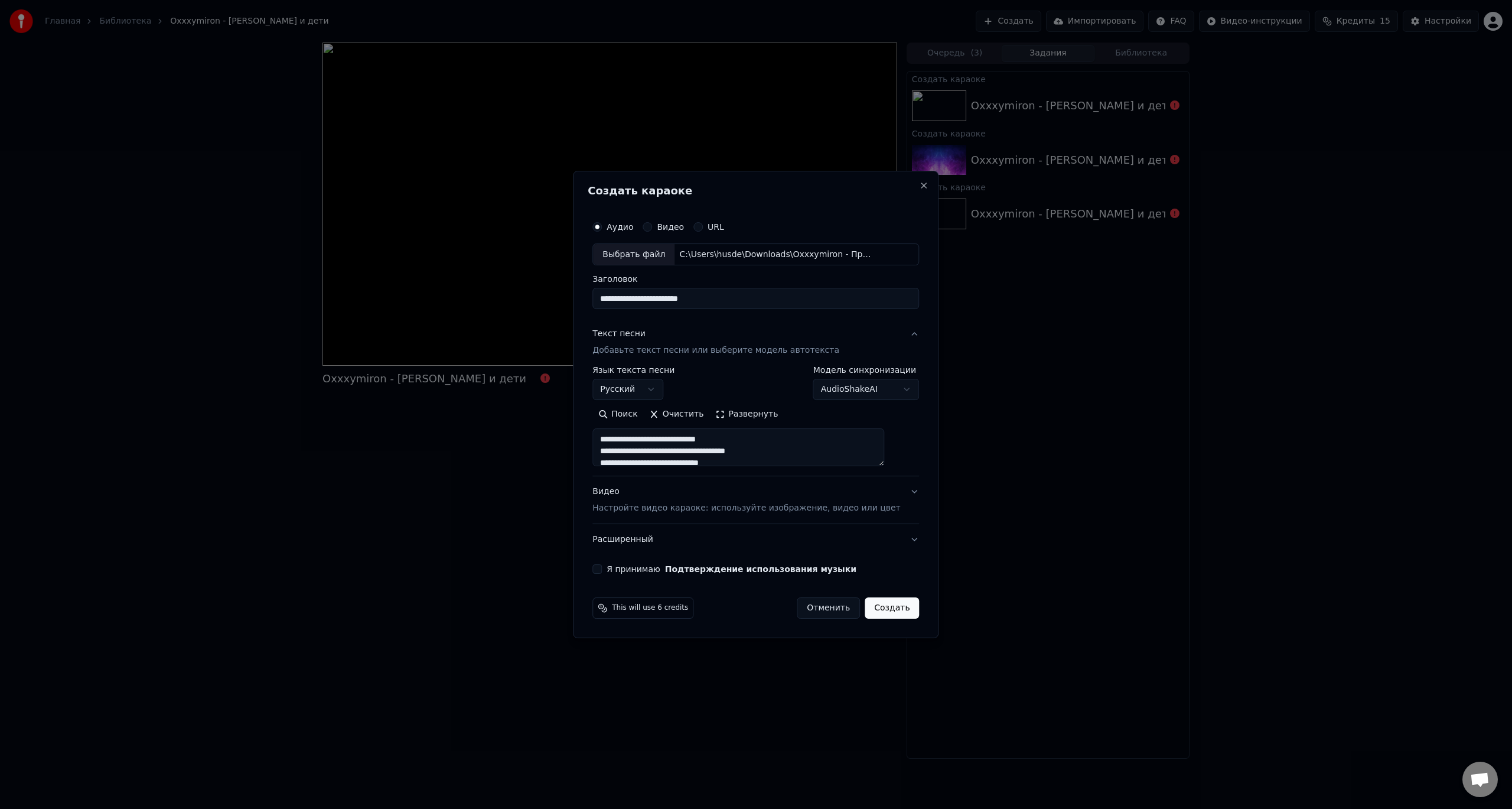
scroll to position [1054, 0]
type textarea "**********"
click at [646, 515] on button "Видео Настройте видео караоке: используйте изображение, видео или цвет" at bounding box center [755, 500] width 327 height 47
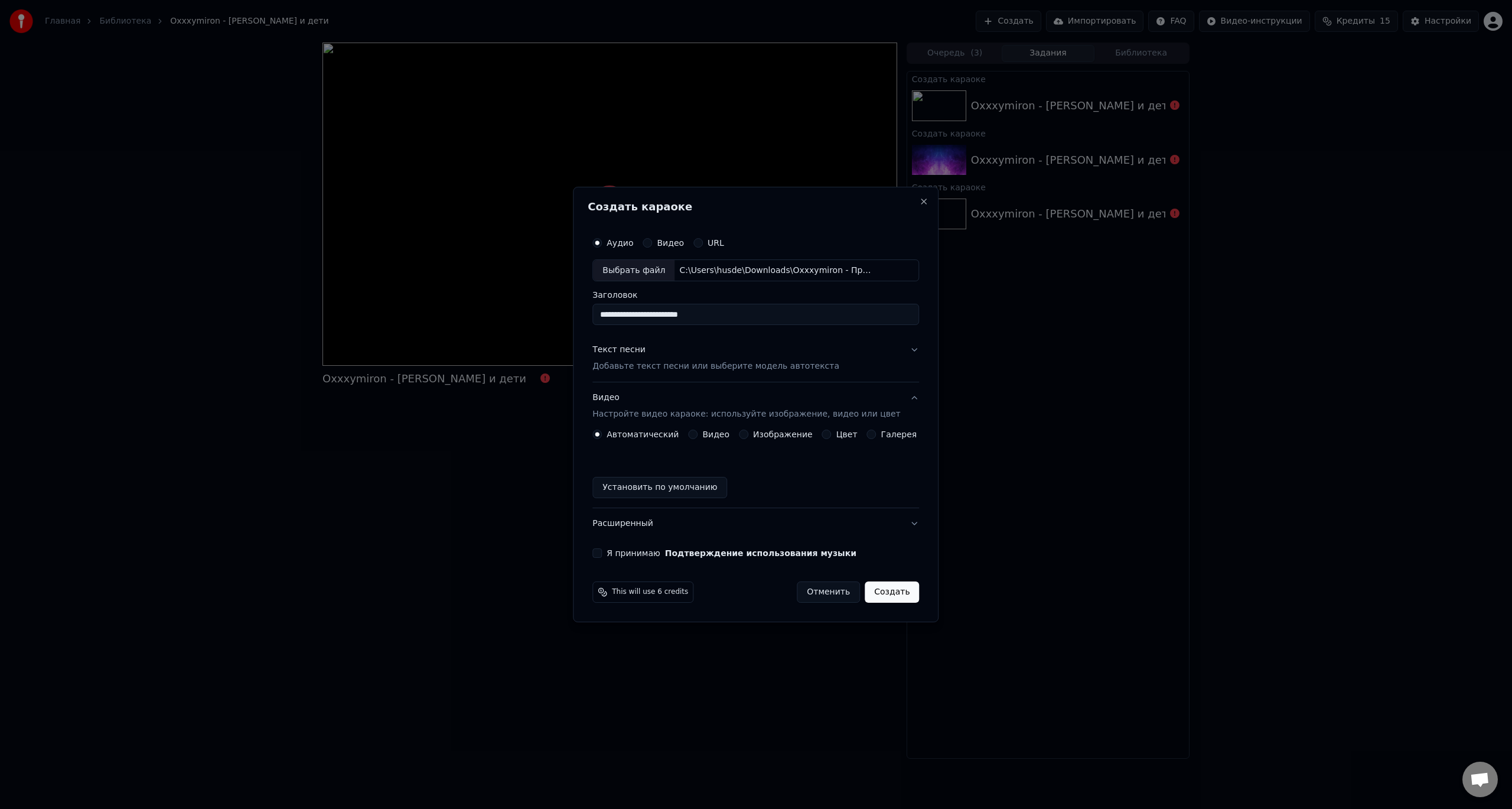
click at [747, 434] on button "Изображение" at bounding box center [743, 434] width 9 height 9
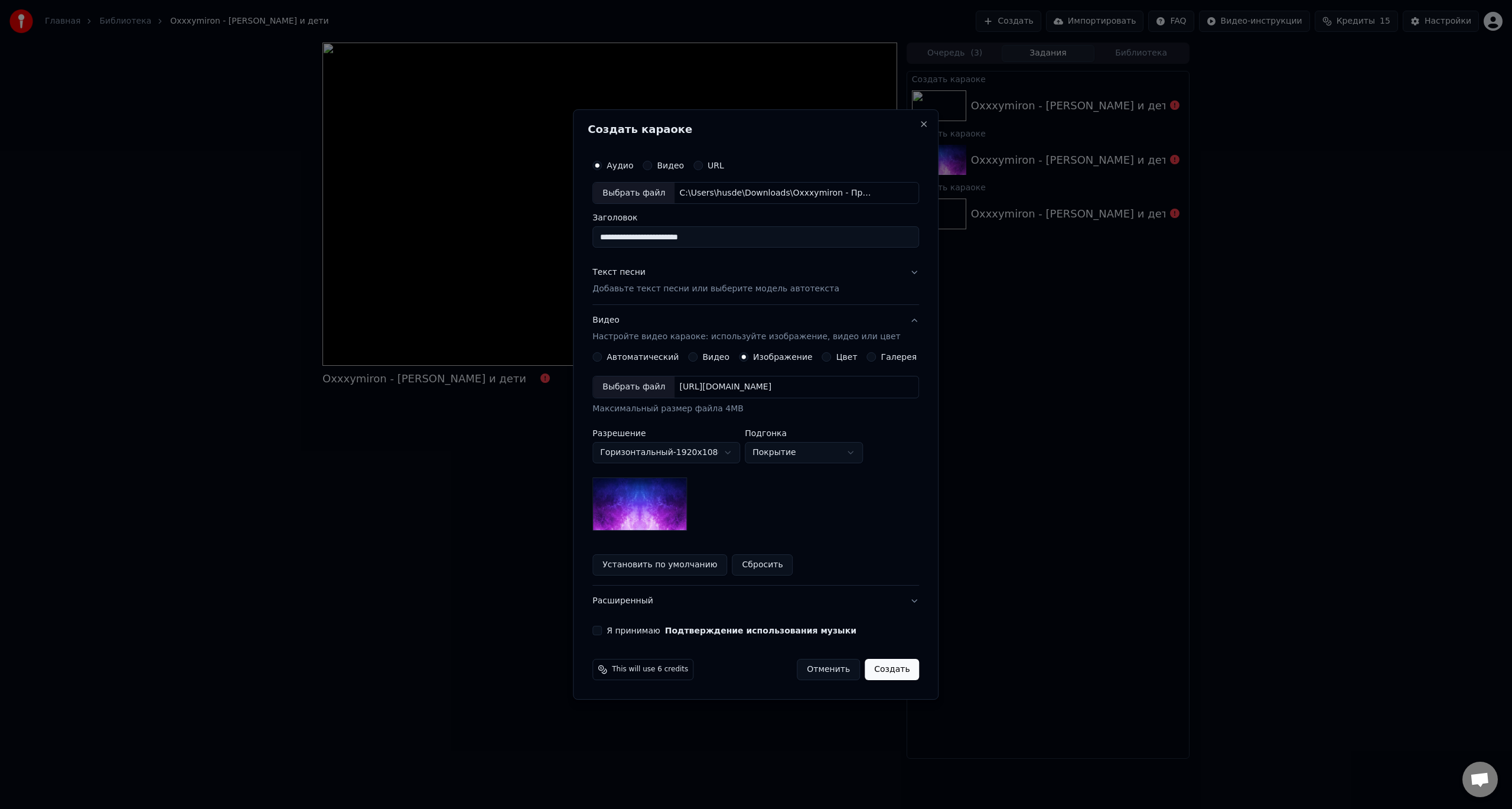
click at [657, 391] on div "Выбрать файл" at bounding box center [634, 387] width 82 height 21
click at [602, 631] on button "Я принимаю Подтверждение использования музыки" at bounding box center [597, 630] width 9 height 9
click at [872, 669] on button "Создать" at bounding box center [891, 669] width 54 height 21
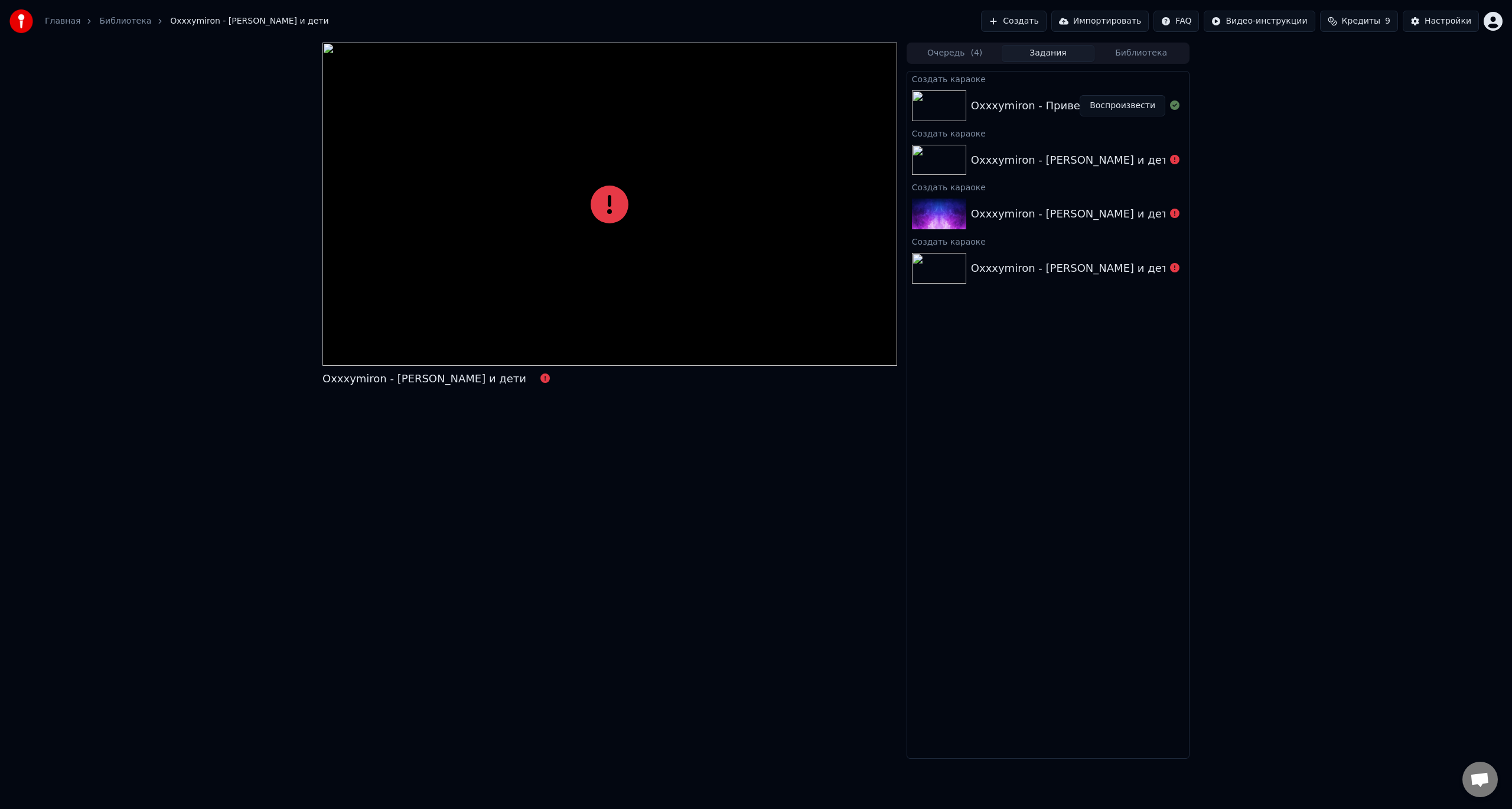
click at [1047, 25] on button "Создать" at bounding box center [1013, 21] width 65 height 21
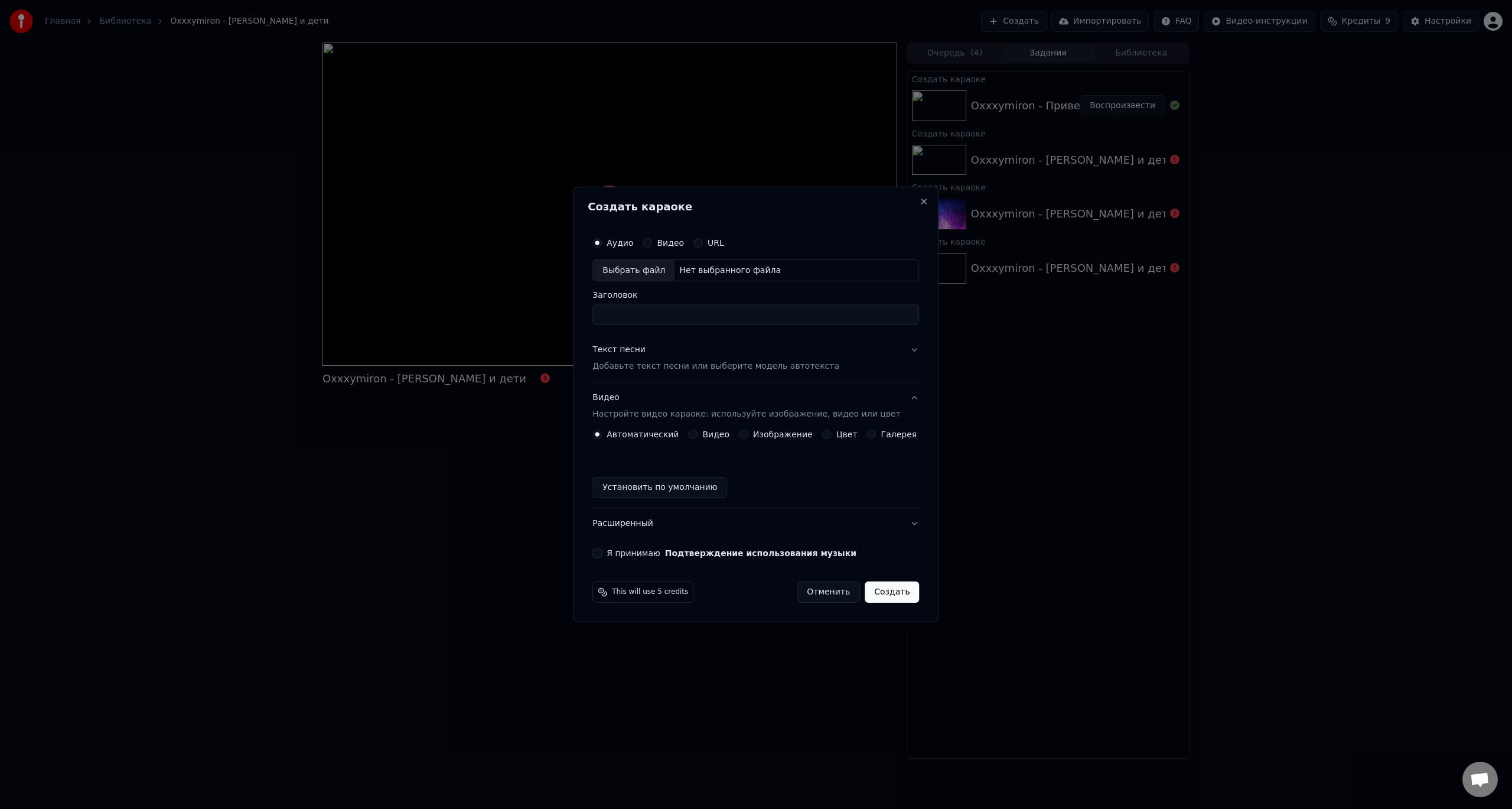
click at [666, 270] on div "Выбрать файл" at bounding box center [634, 271] width 82 height 21
type input "**********"
click at [631, 362] on p "Добавьте текст песни или выберите модель автотекста" at bounding box center [716, 367] width 247 height 12
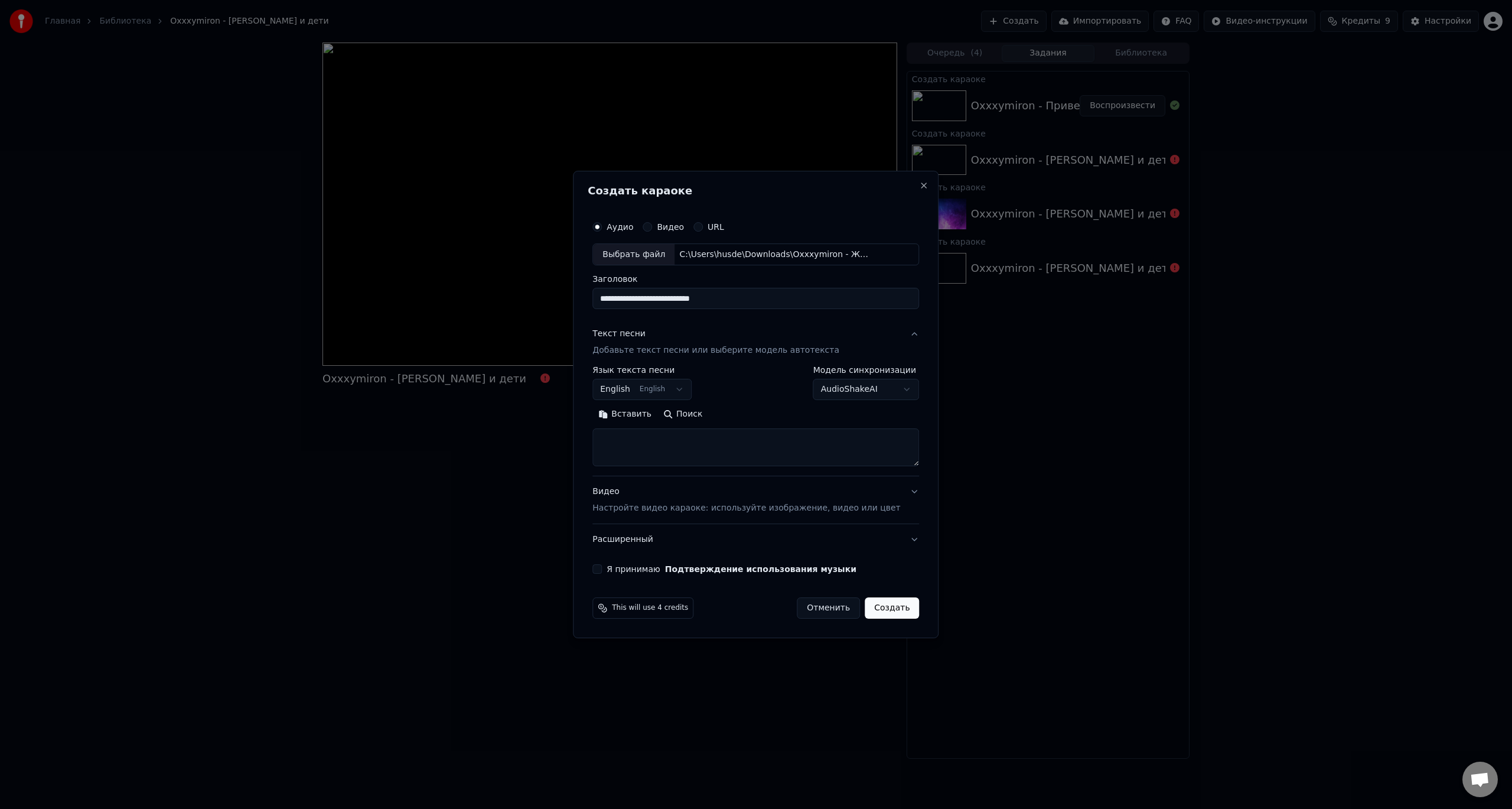
click at [657, 439] on textarea at bounding box center [755, 448] width 327 height 38
paste textarea "**********"
type textarea "**********"
click at [648, 387] on body "**********" at bounding box center [756, 404] width 1512 height 809
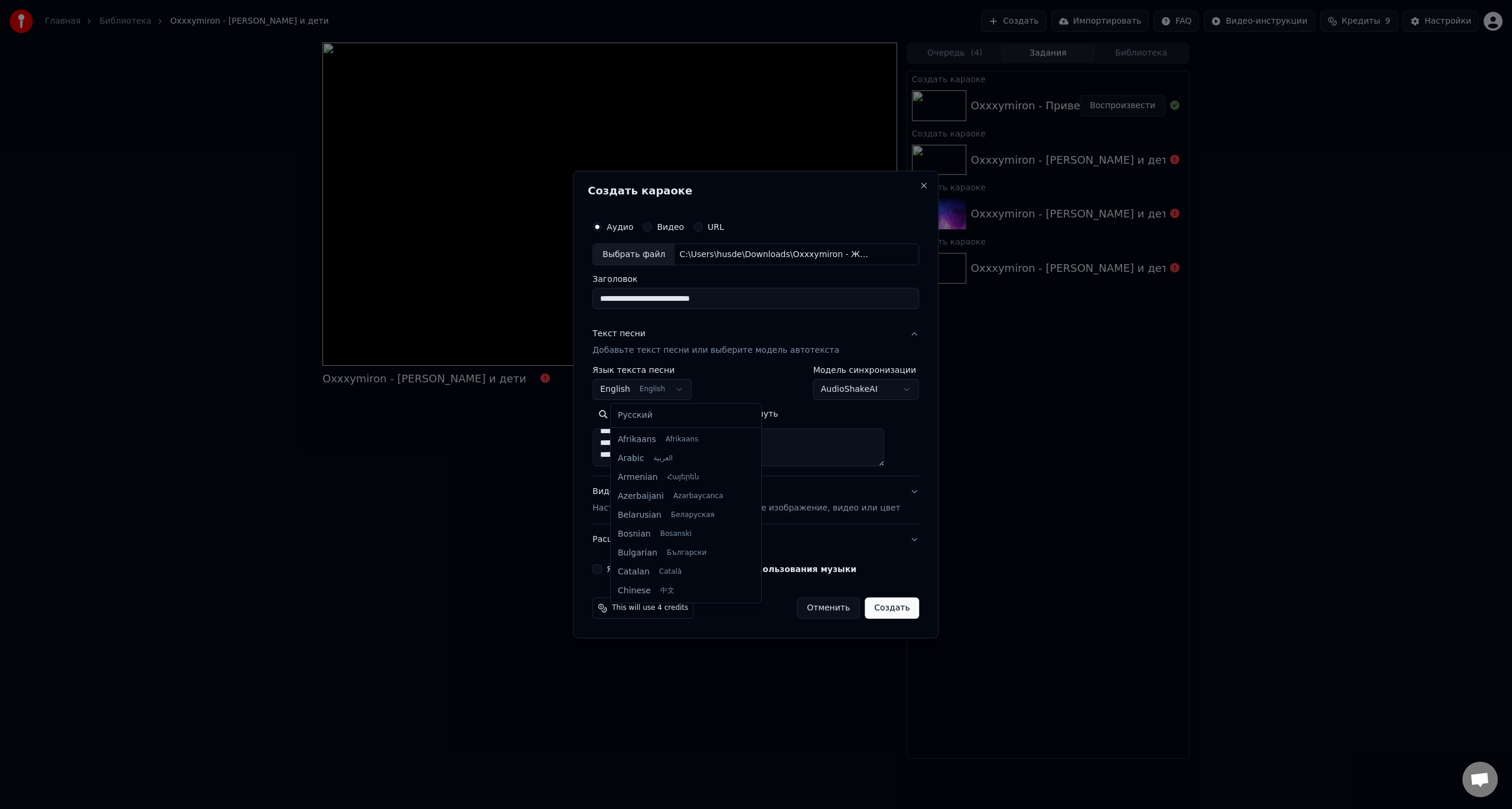
scroll to position [95, 0]
select select "**"
click at [626, 491] on div "Видео Настройте видео караоке: используйте изображение, видео или цвет" at bounding box center [746, 500] width 307 height 28
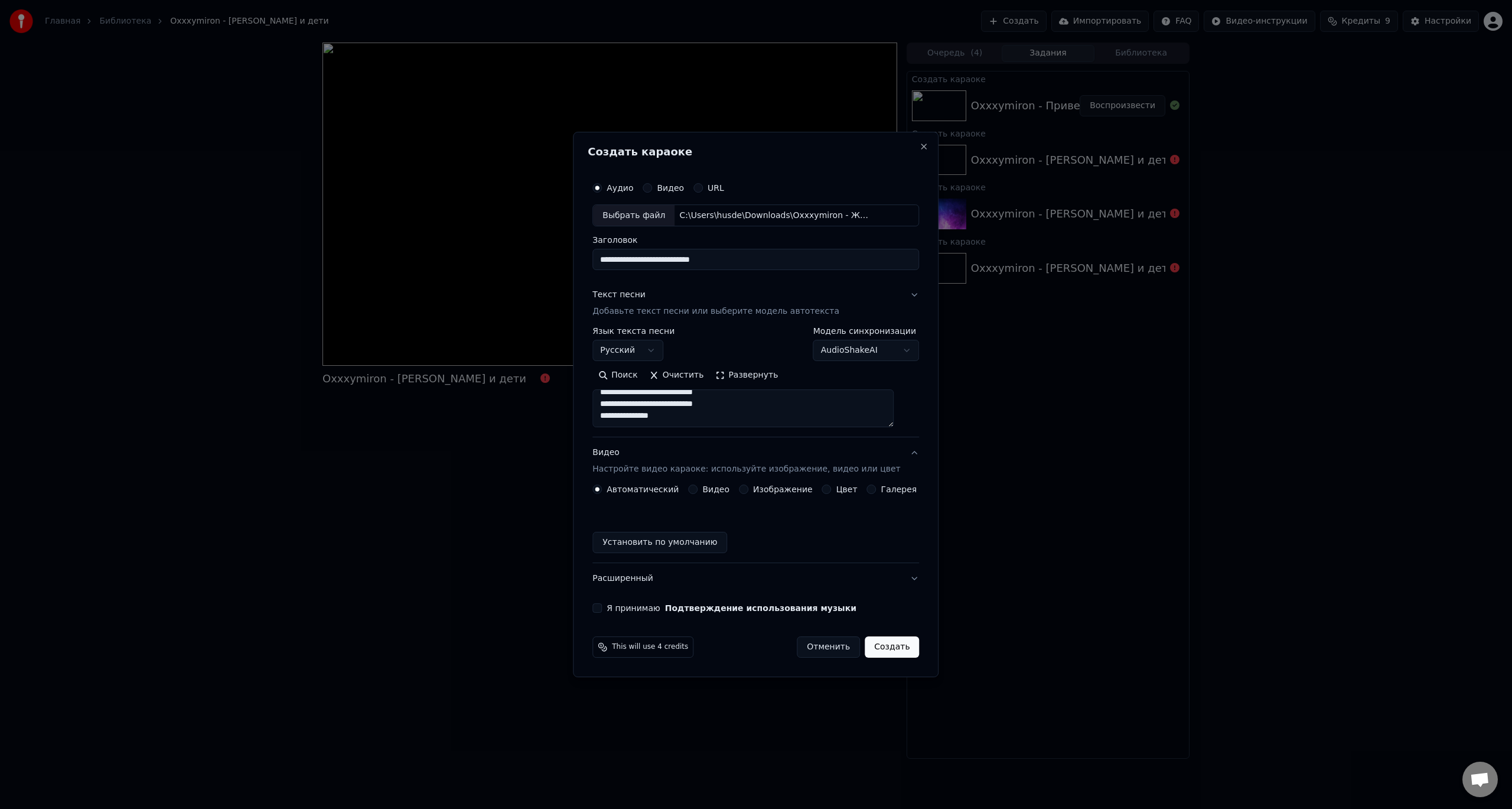
scroll to position [1047, 0]
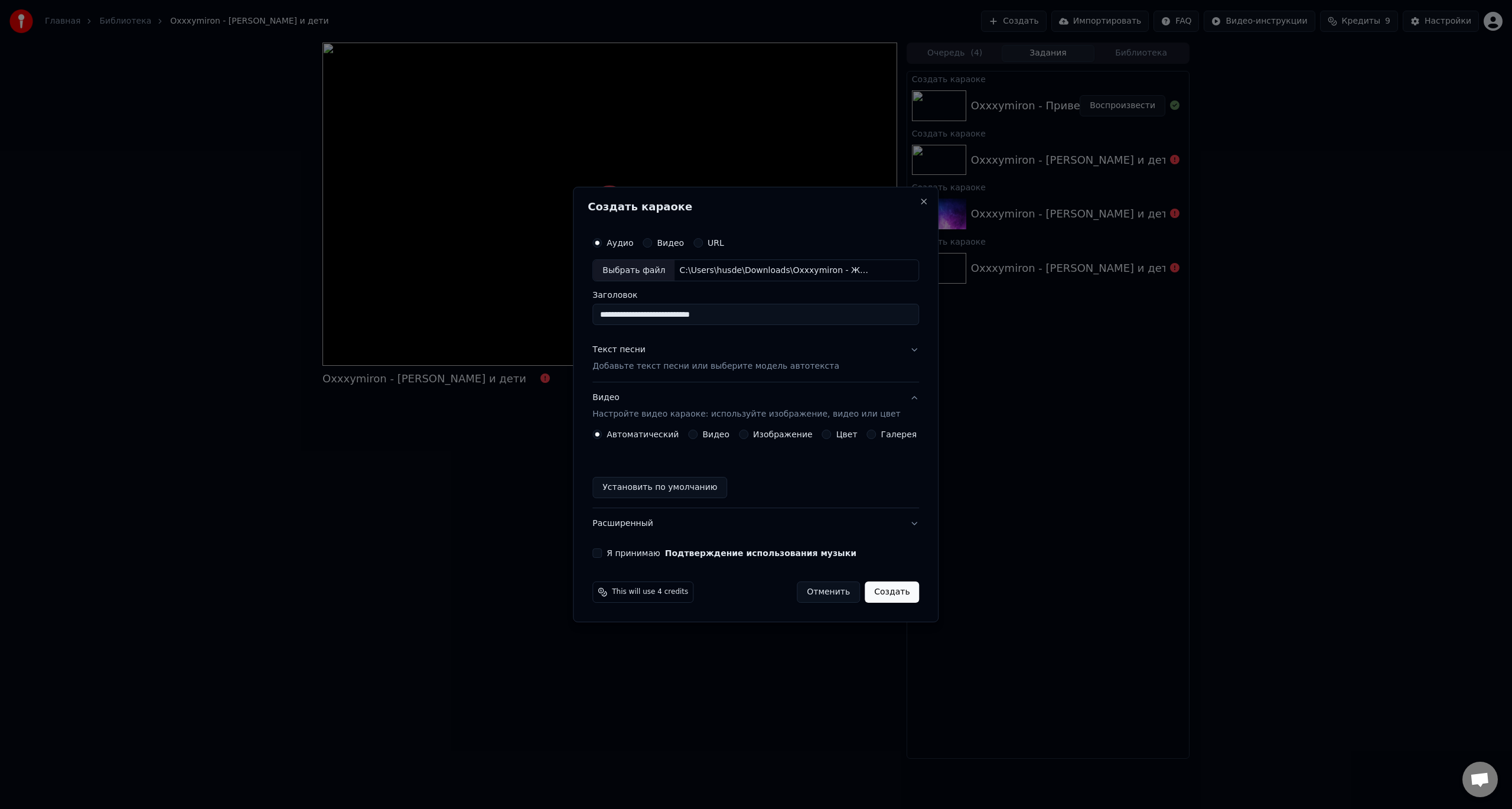
click at [744, 434] on button "Изображение" at bounding box center [743, 434] width 9 height 9
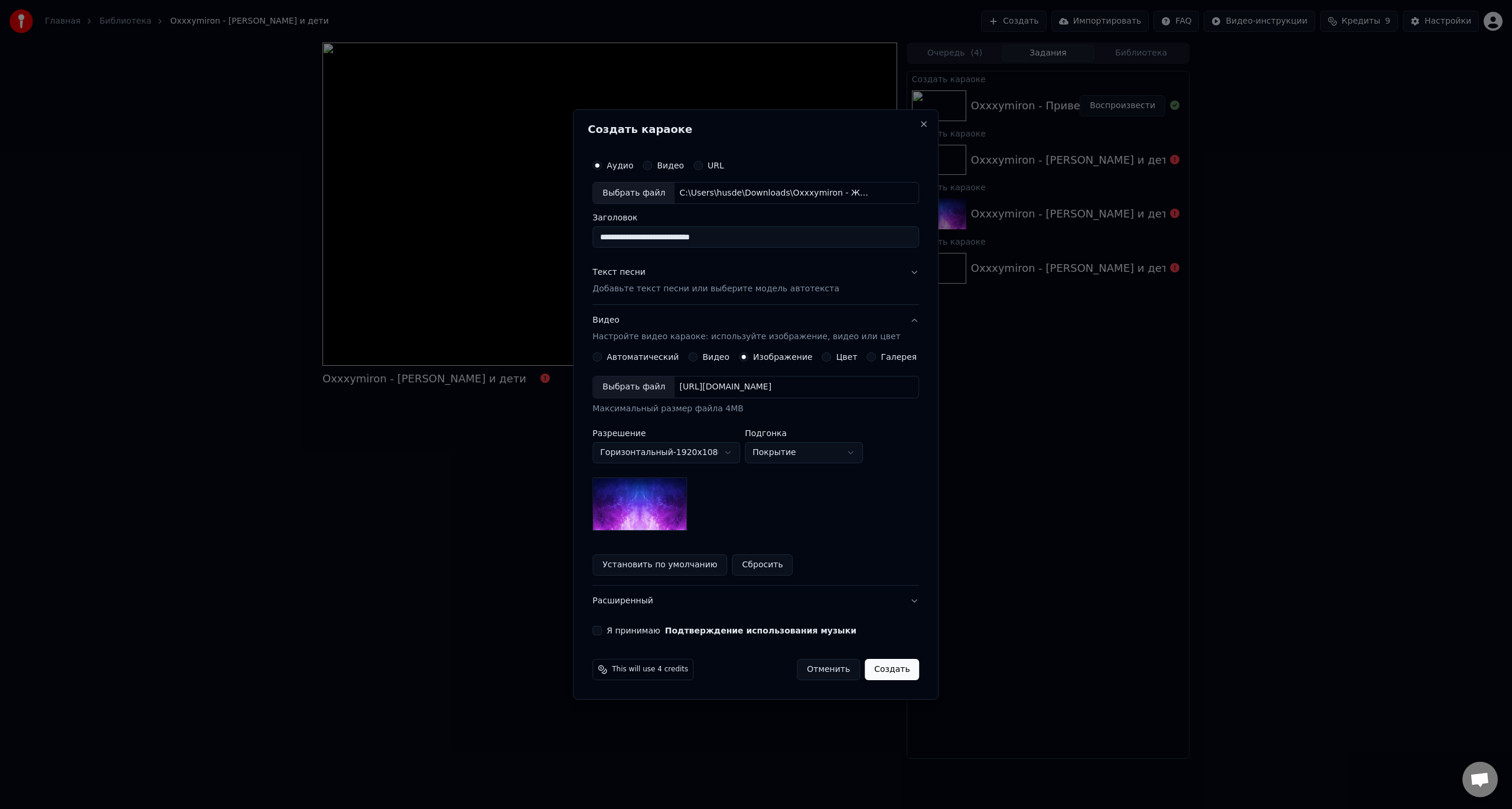
click at [648, 392] on div "Выбрать файл" at bounding box center [634, 387] width 82 height 21
click at [602, 626] on button "Я принимаю Подтверждение использования музыки" at bounding box center [597, 630] width 9 height 9
click at [872, 667] on button "Создать" at bounding box center [891, 669] width 54 height 21
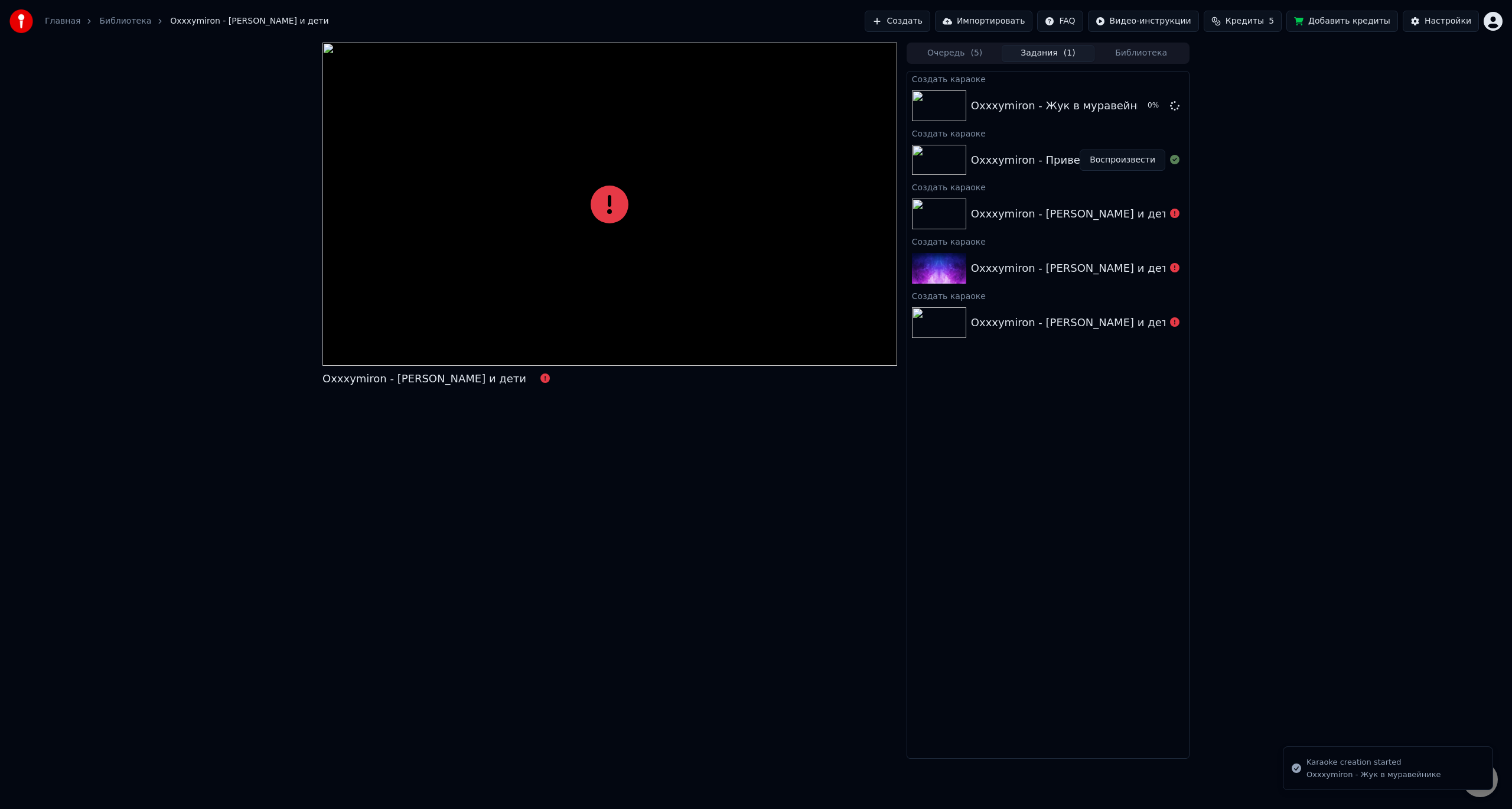
click at [1127, 160] on button "Воспроизвести" at bounding box center [1122, 160] width 85 height 21
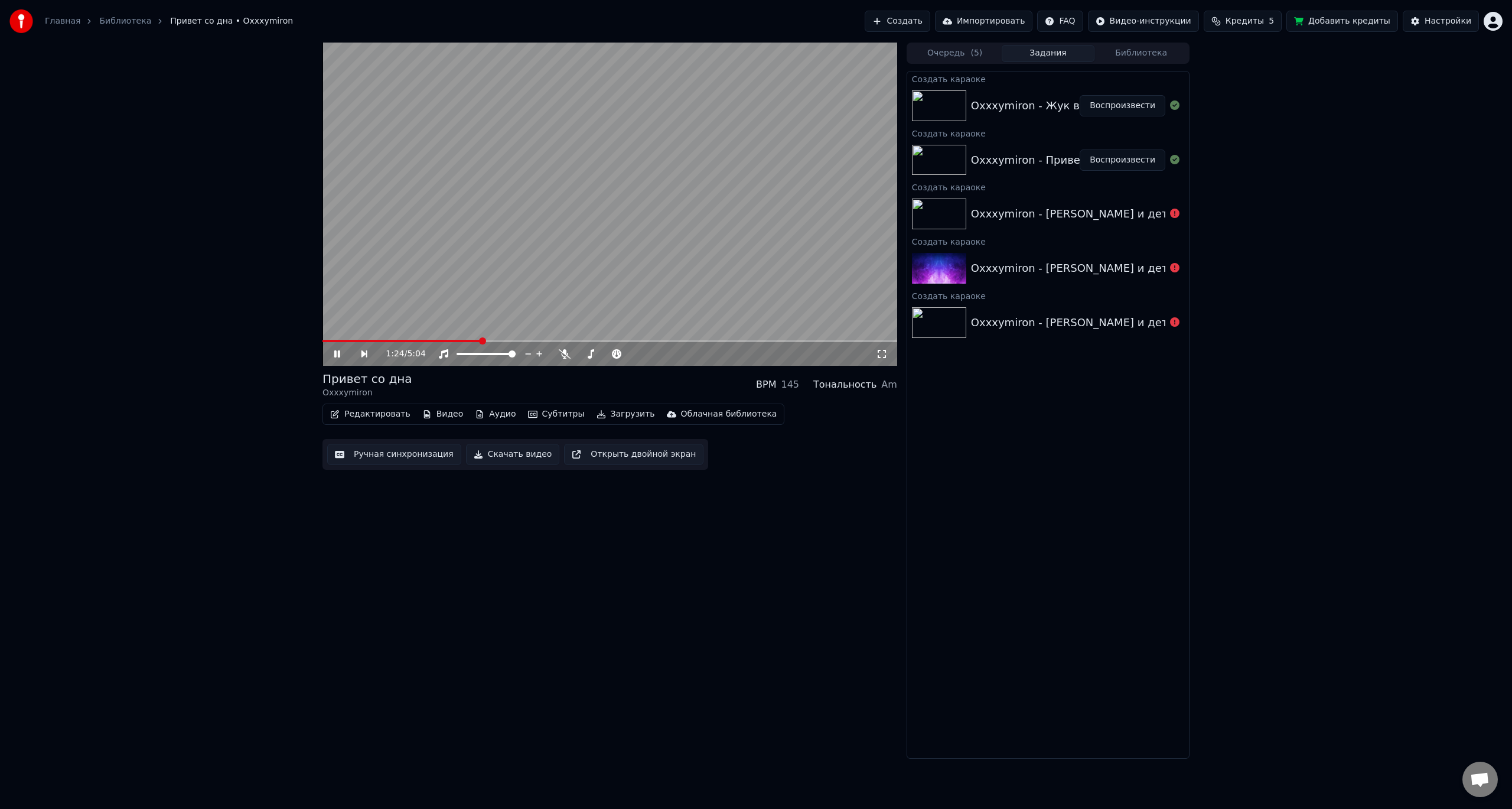
click at [941, 105] on img at bounding box center [939, 106] width 54 height 31
click at [1104, 104] on button "Воспроизвести" at bounding box center [1122, 106] width 85 height 21
click at [606, 413] on button "Загрузить" at bounding box center [626, 413] width 68 height 16
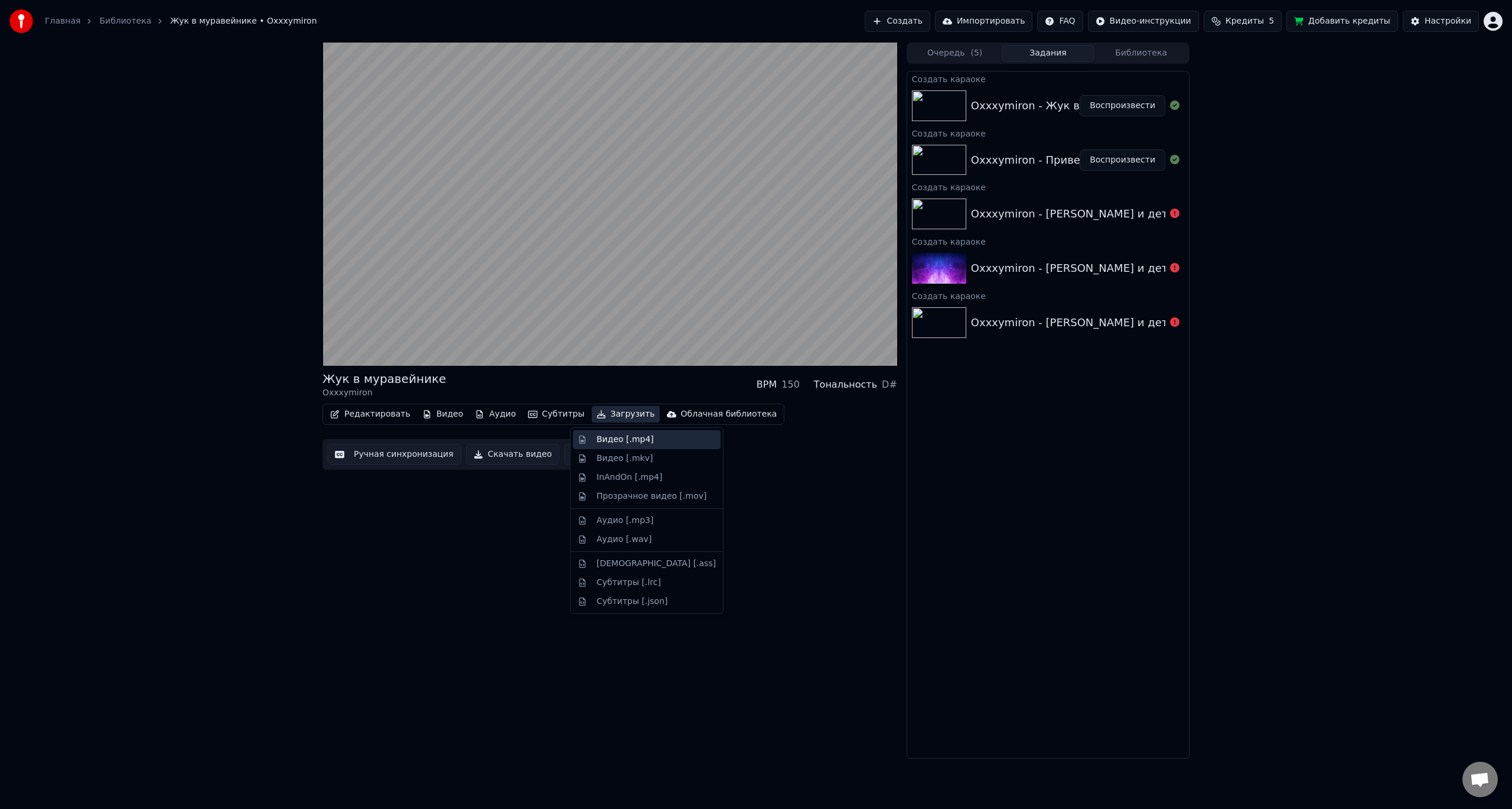
click at [630, 437] on div "Видео [.mp4]" at bounding box center [625, 439] width 57 height 12
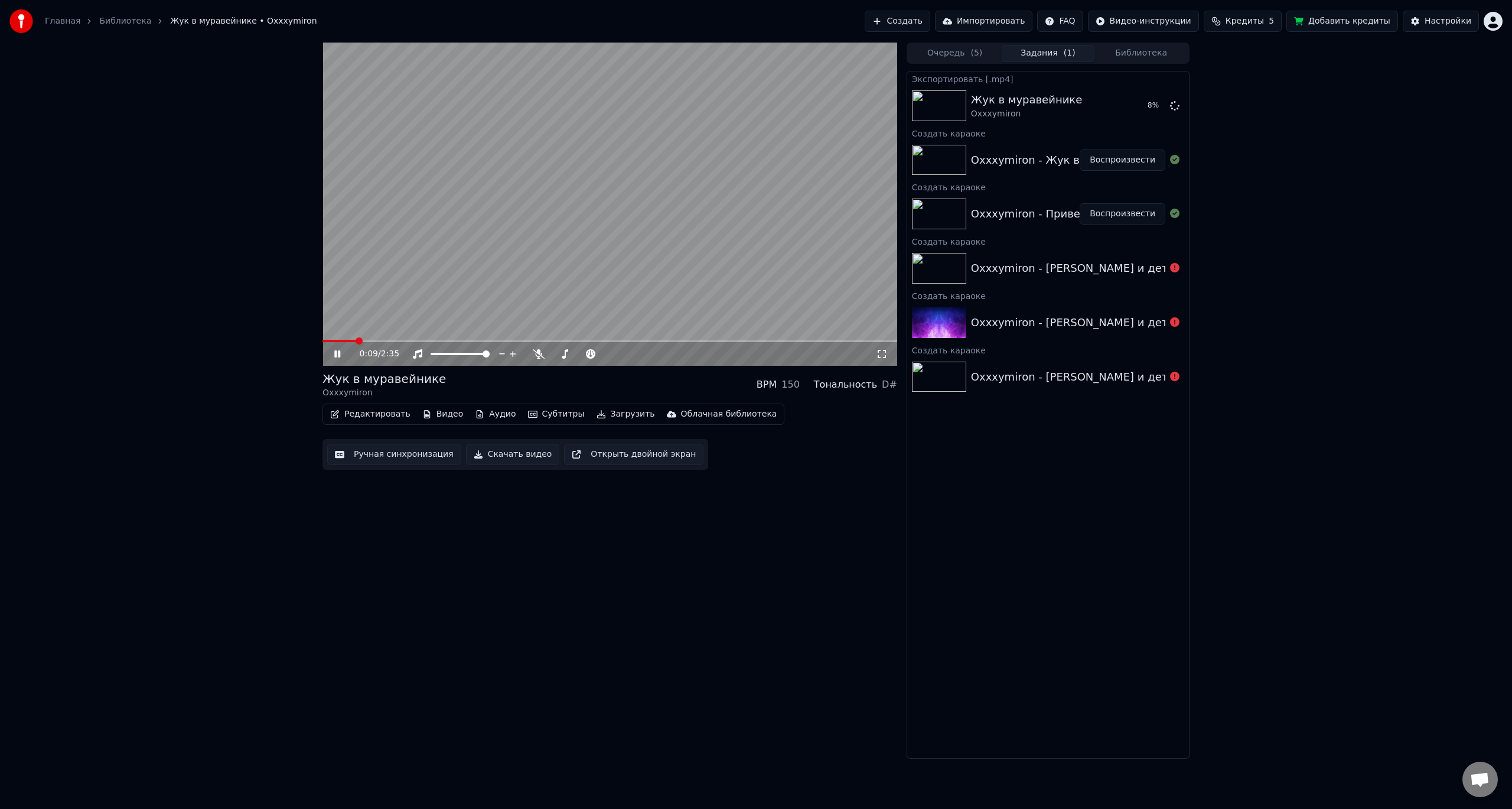
click at [355, 340] on span at bounding box center [339, 341] width 33 height 2
click at [343, 340] on span at bounding box center [340, 341] width 35 height 2
click at [326, 341] on span at bounding box center [324, 341] width 4 height 2
click at [324, 339] on video at bounding box center [609, 204] width 575 height 323
click at [326, 341] on span at bounding box center [329, 341] width 13 height 2
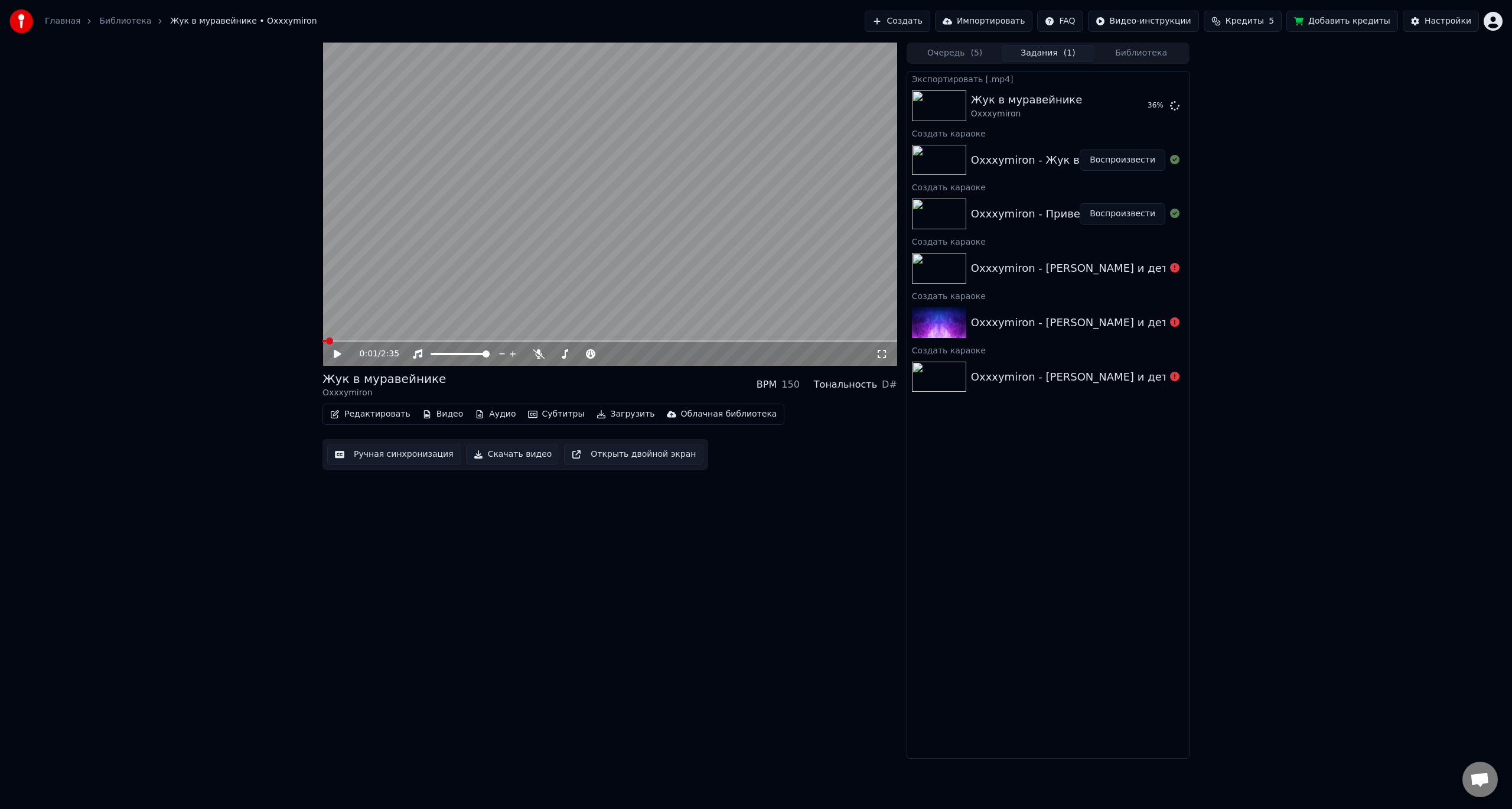
click at [1138, 158] on button "Воспроизвести" at bounding box center [1122, 160] width 85 height 21
click at [334, 351] on icon at bounding box center [346, 353] width 28 height 9
click at [382, 415] on button "Редактировать" at bounding box center [370, 413] width 90 height 16
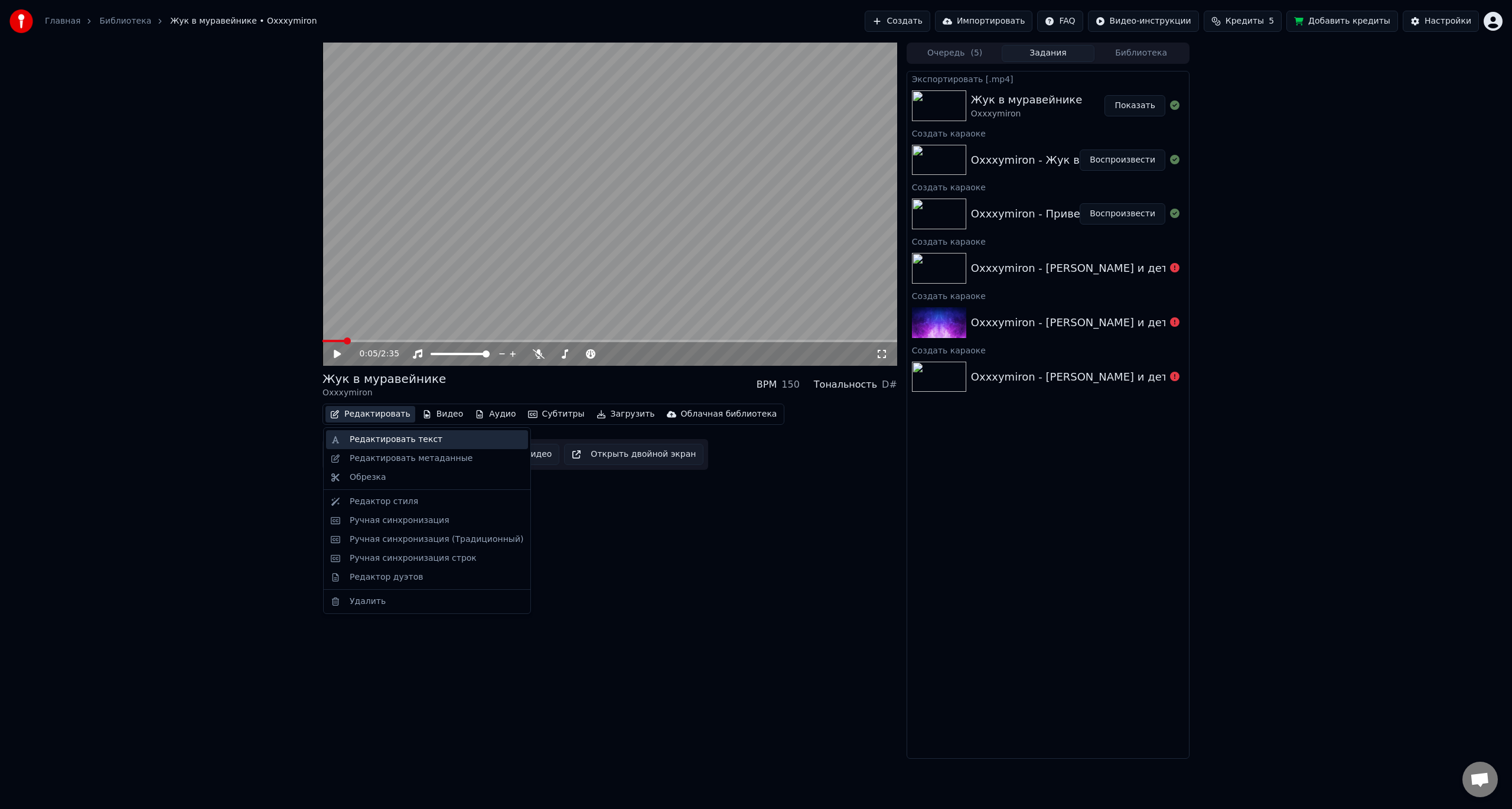
click at [391, 437] on div "Редактировать текст" at bounding box center [396, 439] width 93 height 12
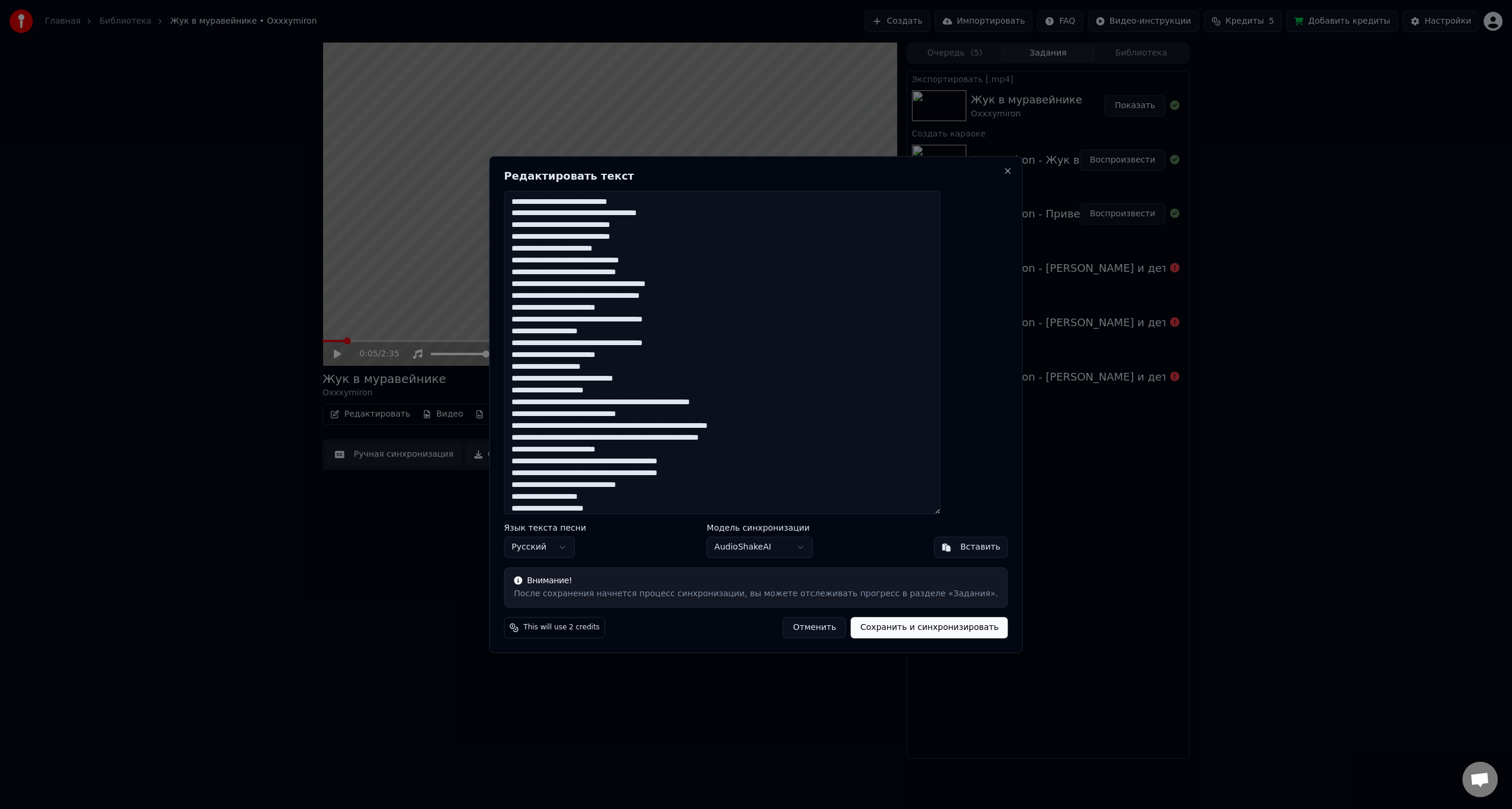
drag, startPoint x: 637, startPoint y: 505, endPoint x: 496, endPoint y: 165, distance: 368.1
click at [496, 166] on body "Главная Библиотека Жук в [GEOGRAPHIC_DATA] • Oxxxymiron Создать Импортировать F…" at bounding box center [756, 404] width 1512 height 809
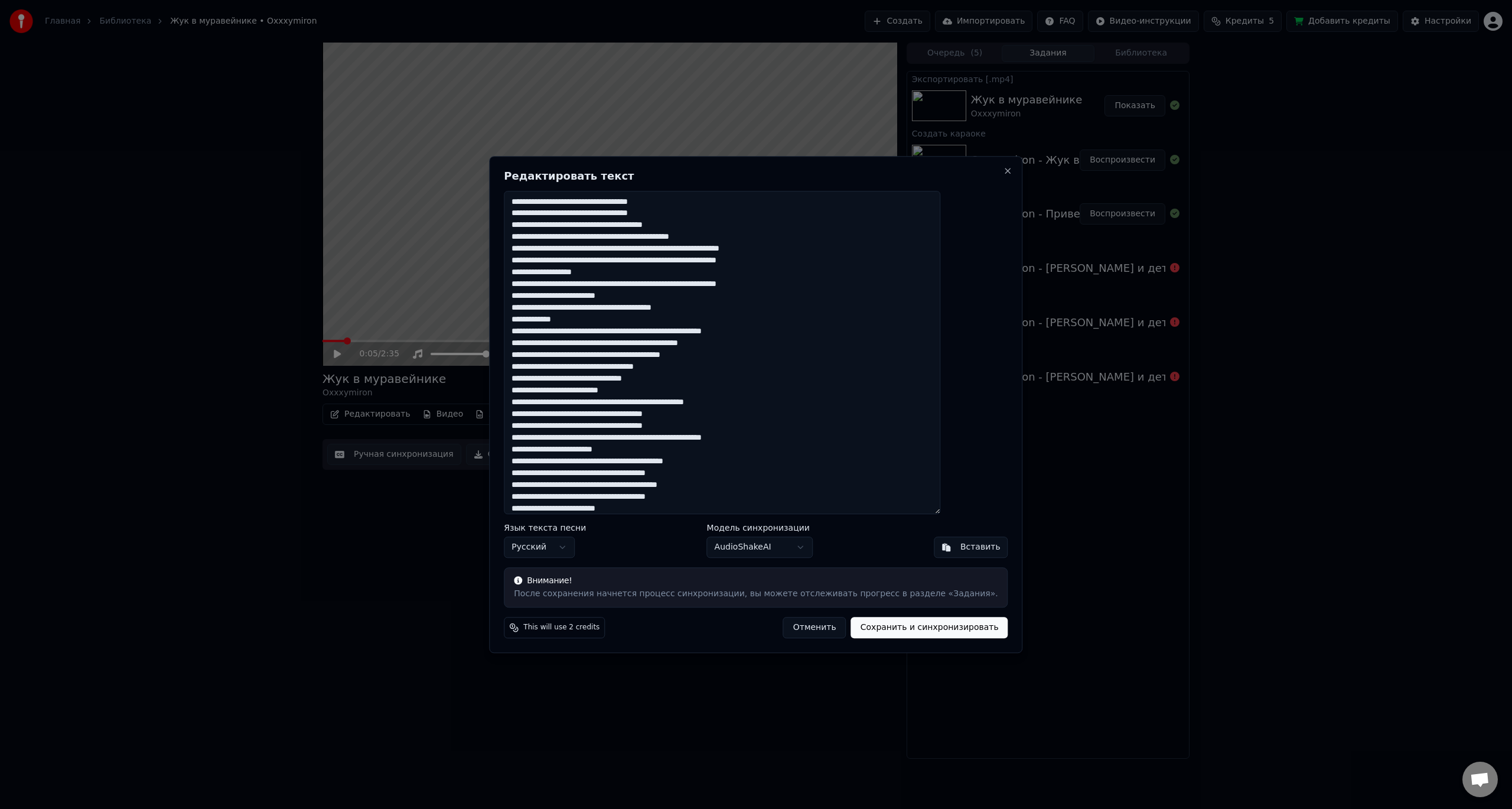
type textarea "**********"
click at [870, 625] on button "Сохранить и синхронизировать" at bounding box center [929, 628] width 157 height 21
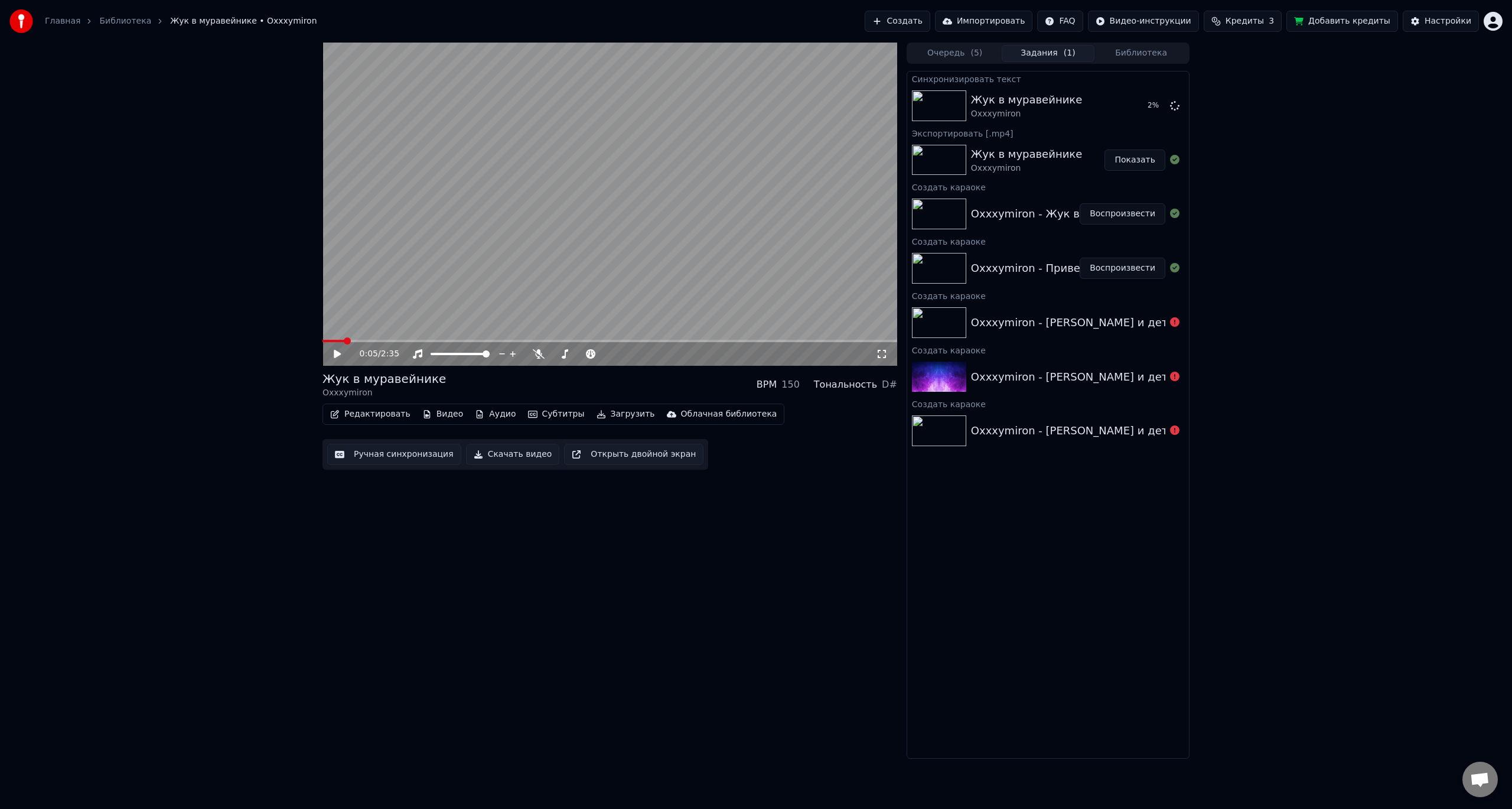
click at [1114, 267] on button "Воспроизвести" at bounding box center [1122, 268] width 85 height 21
click at [496, 456] on button "Скачать видео" at bounding box center [513, 454] width 94 height 21
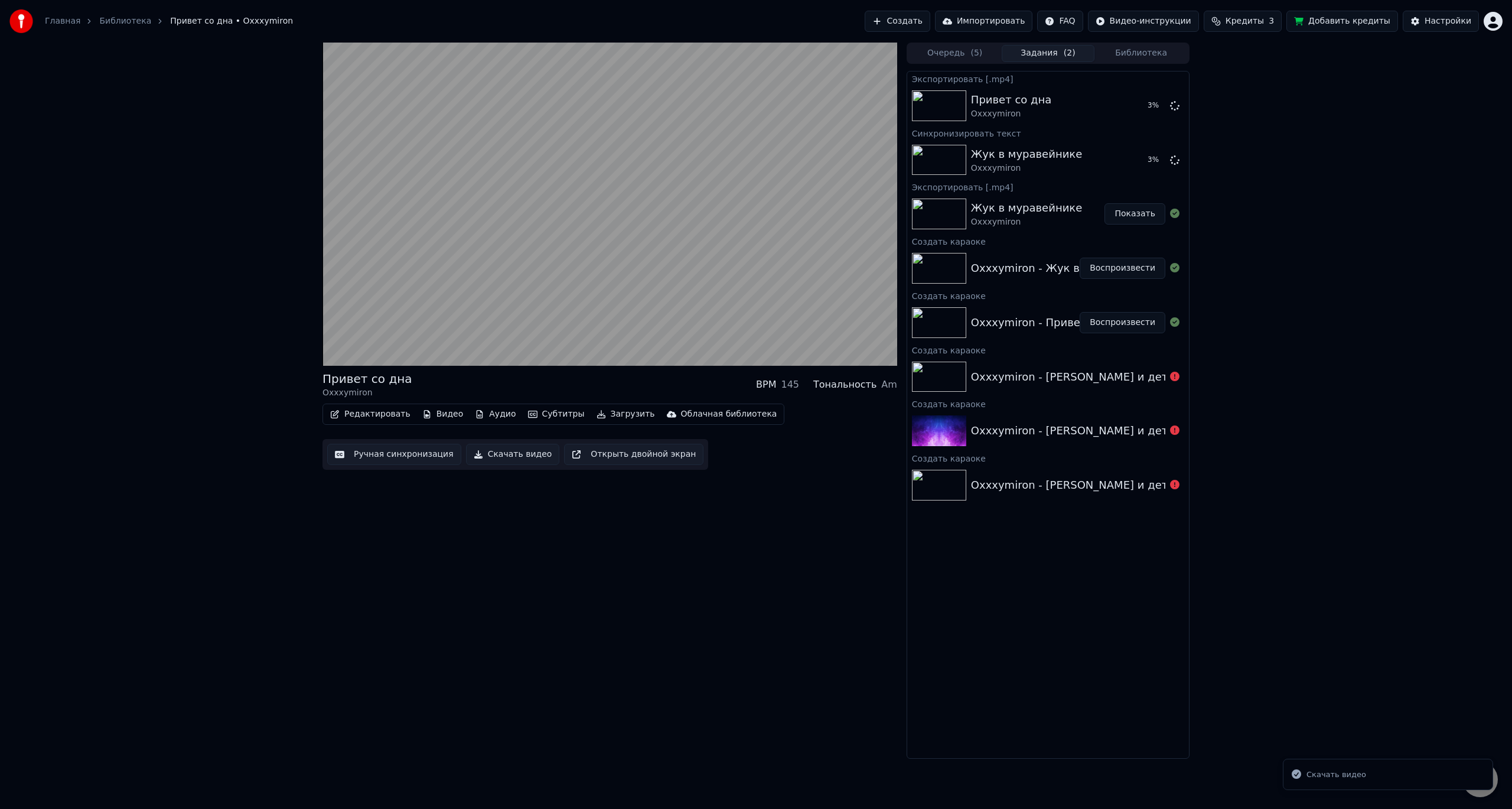
click at [510, 458] on button "Скачать видео" at bounding box center [513, 454] width 94 height 21
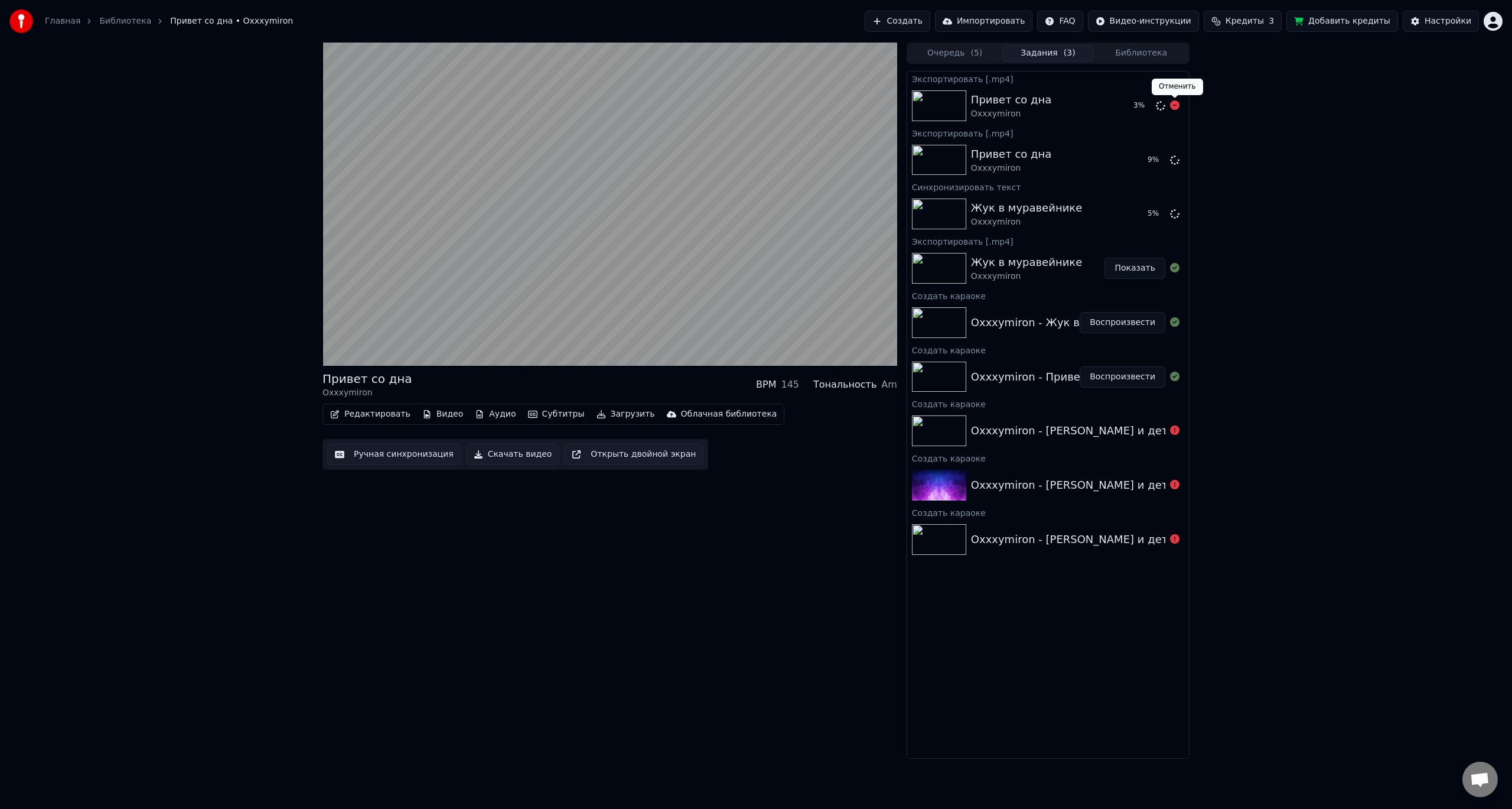
click at [1175, 107] on icon at bounding box center [1174, 104] width 9 height 9
click at [1123, 214] on button "Воспроизвести" at bounding box center [1122, 214] width 85 height 21
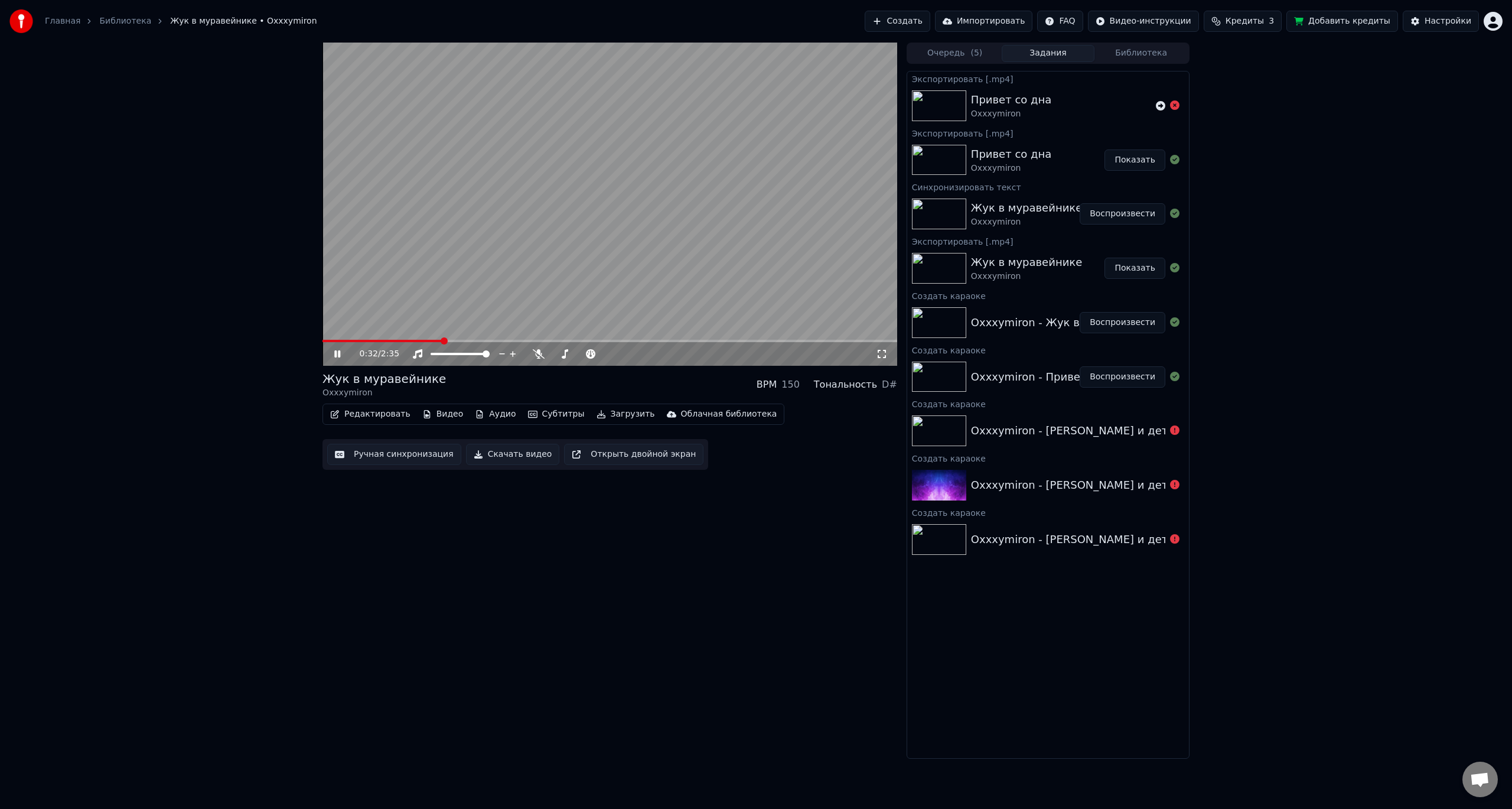
click at [523, 342] on span at bounding box center [609, 341] width 575 height 2
click at [595, 339] on video at bounding box center [609, 204] width 575 height 323
click at [610, 340] on span at bounding box center [609, 341] width 575 height 2
click at [339, 354] on icon at bounding box center [337, 354] width 7 height 8
click at [324, 341] on span at bounding box center [470, 341] width 295 height 2
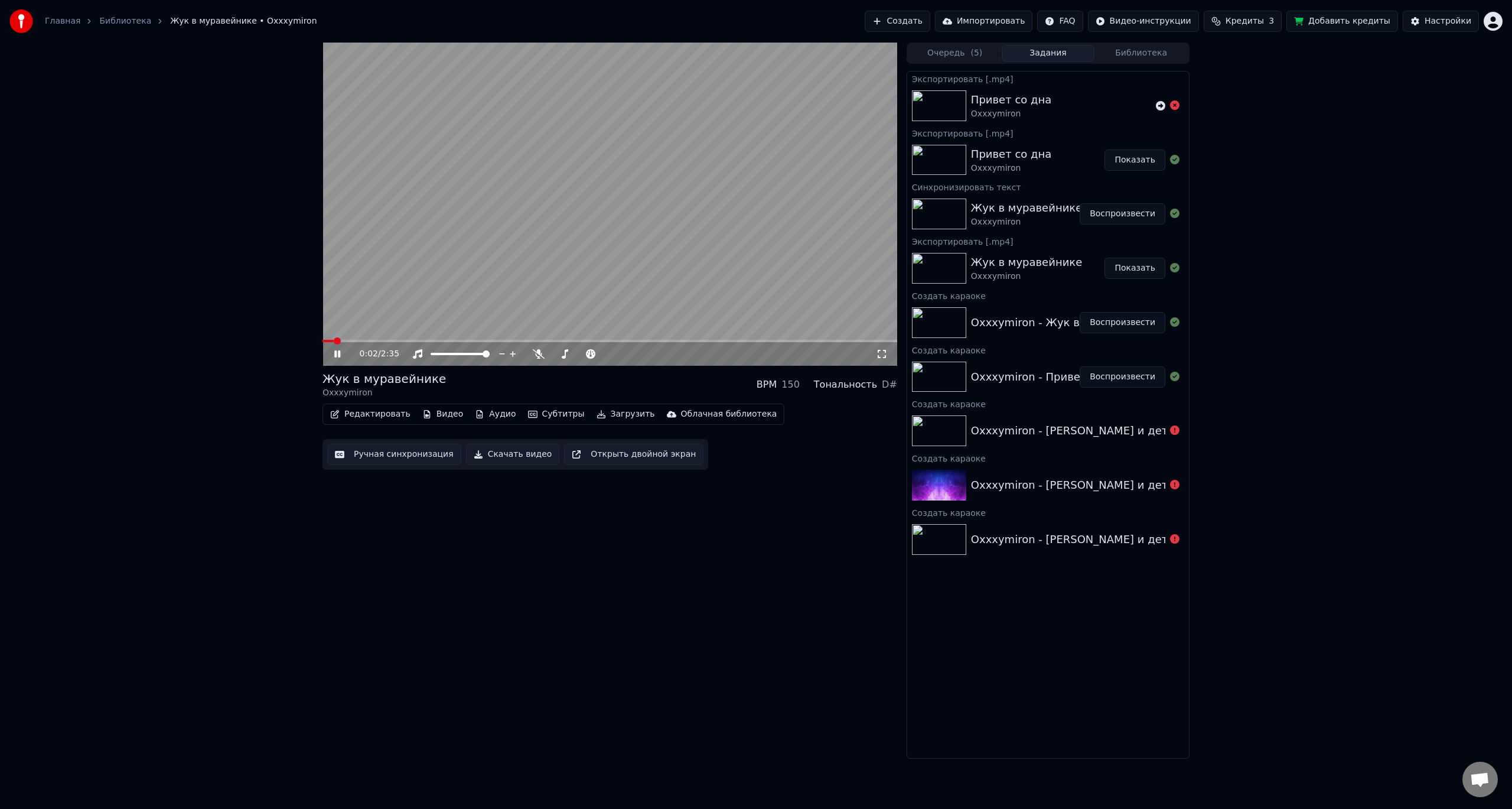
click at [341, 355] on icon at bounding box center [346, 353] width 28 height 9
click at [384, 416] on button "Редактировать" at bounding box center [370, 413] width 90 height 16
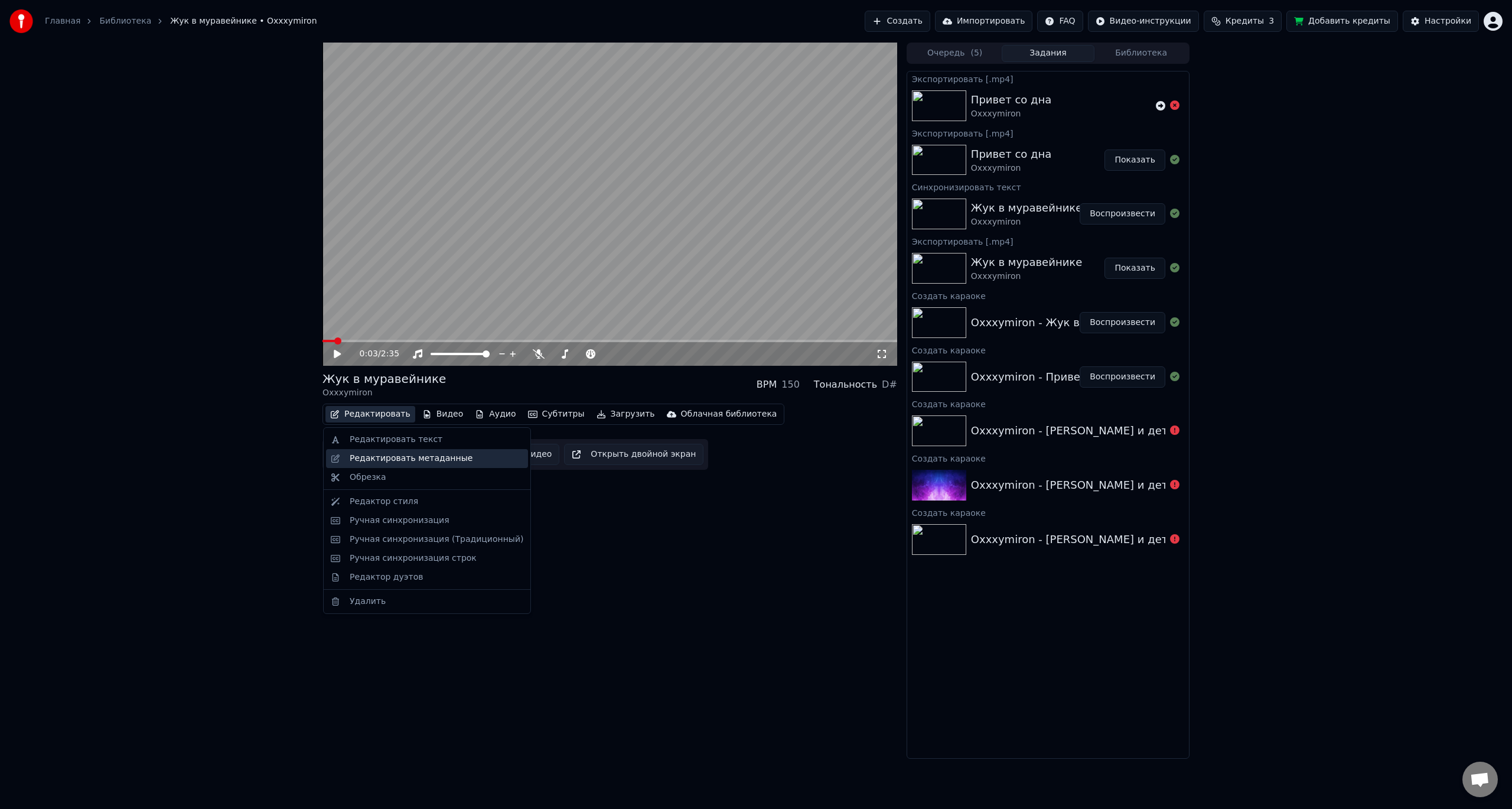
click at [404, 458] on div "Редактировать метаданные" at bounding box center [411, 458] width 123 height 12
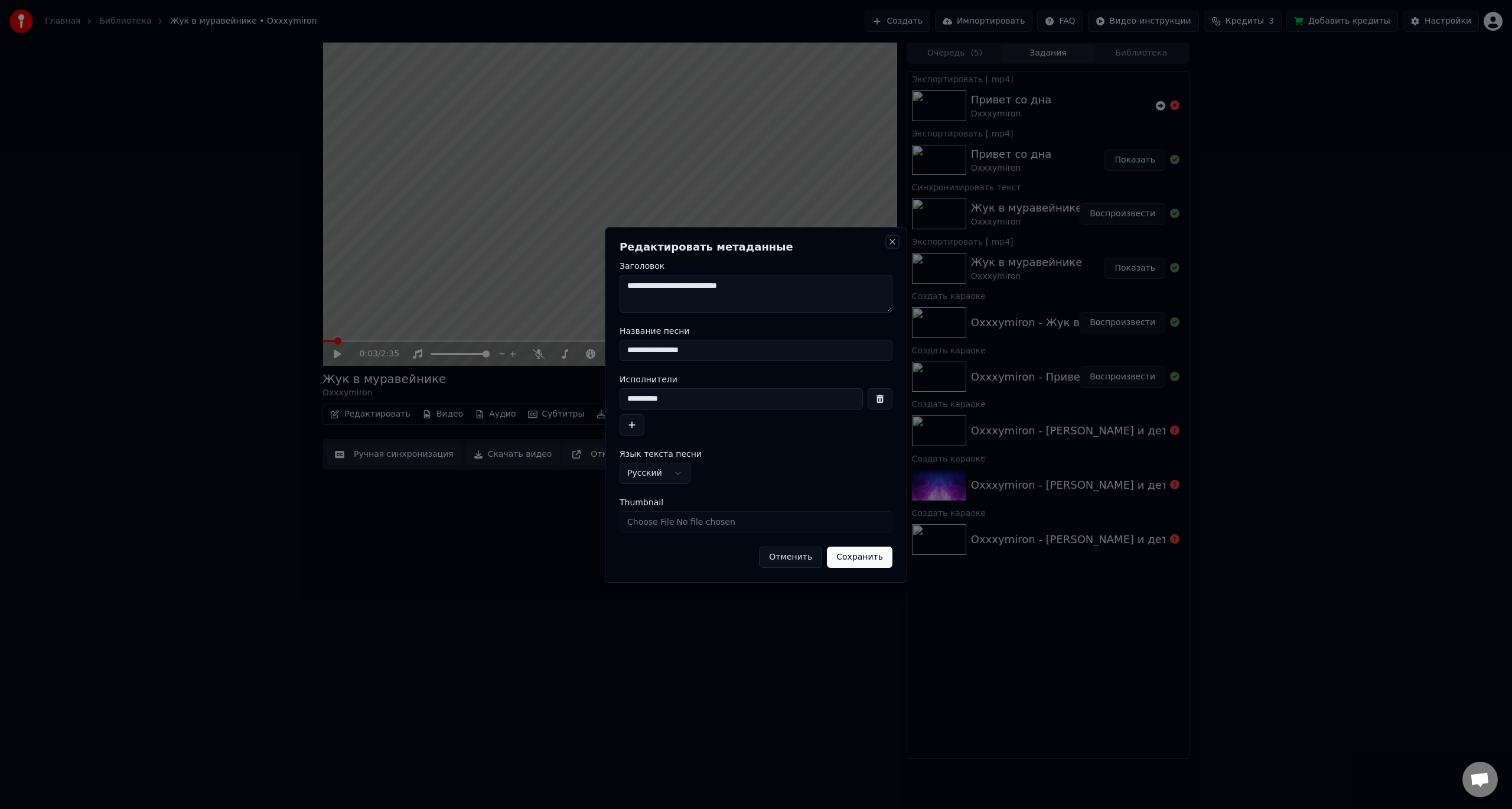
click at [893, 238] on button "Close" at bounding box center [892, 241] width 9 height 9
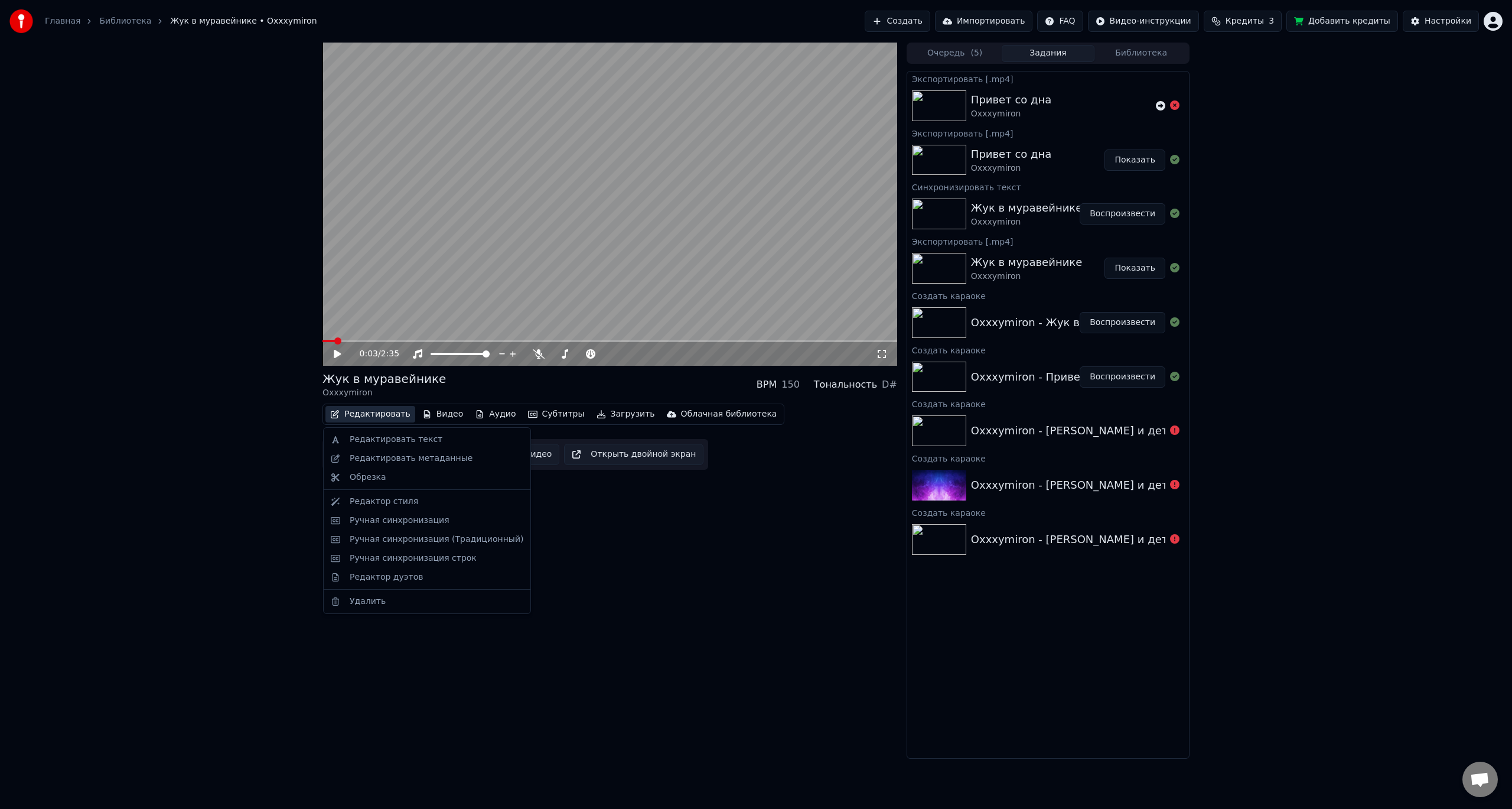
click at [374, 421] on button "Редактировать" at bounding box center [370, 413] width 90 height 16
click at [380, 471] on div "Обрезка" at bounding box center [368, 477] width 37 height 12
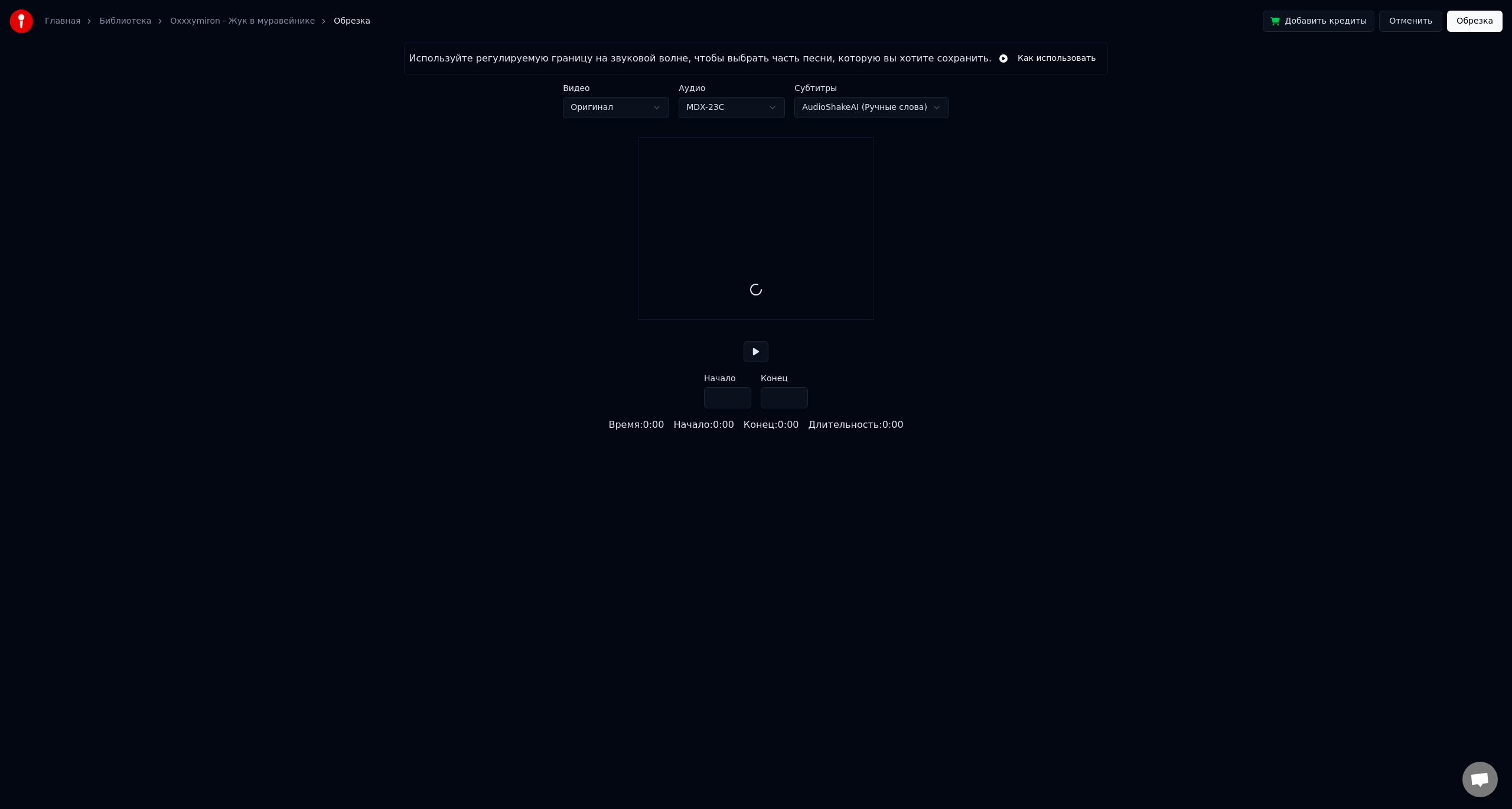
type input "*****"
click at [681, 305] on div at bounding box center [756, 298] width 235 height 75
click at [673, 309] on div at bounding box center [756, 298] width 235 height 75
click at [1418, 23] on button "Отменить" at bounding box center [1411, 21] width 63 height 21
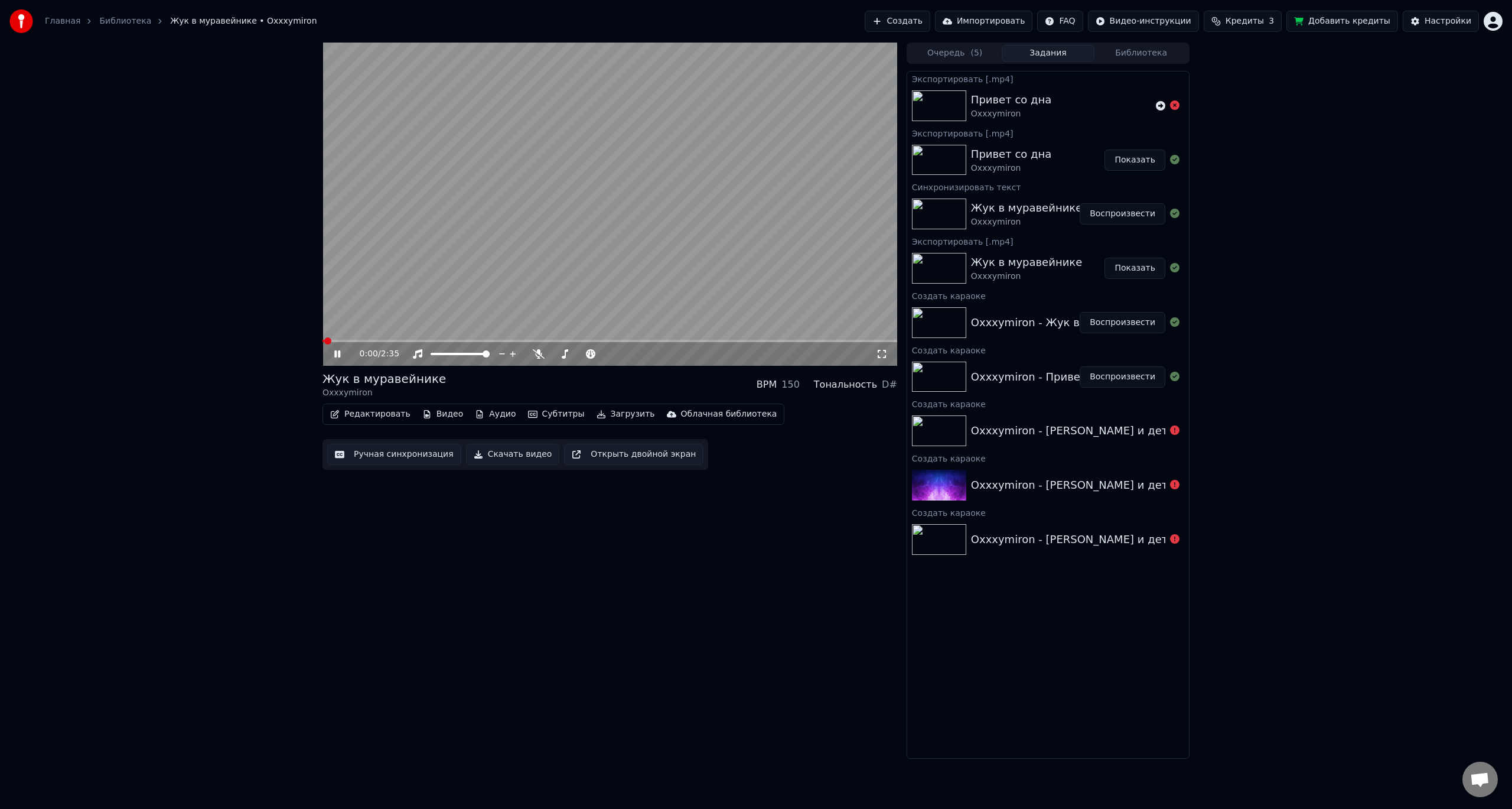
click at [370, 415] on button "Редактировать" at bounding box center [370, 413] width 90 height 16
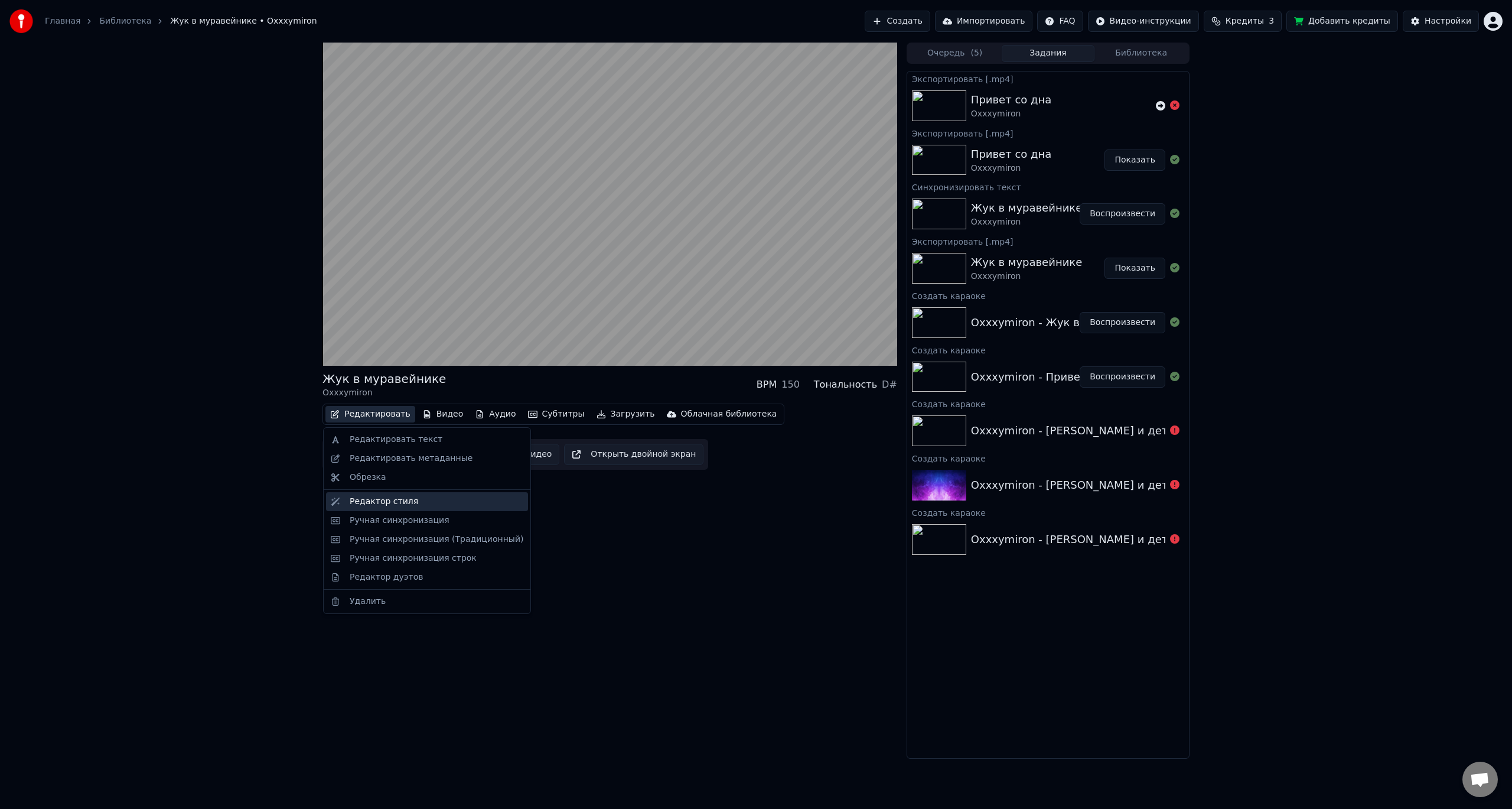
click at [411, 501] on div "Редактор стиля" at bounding box center [437, 501] width 173 height 12
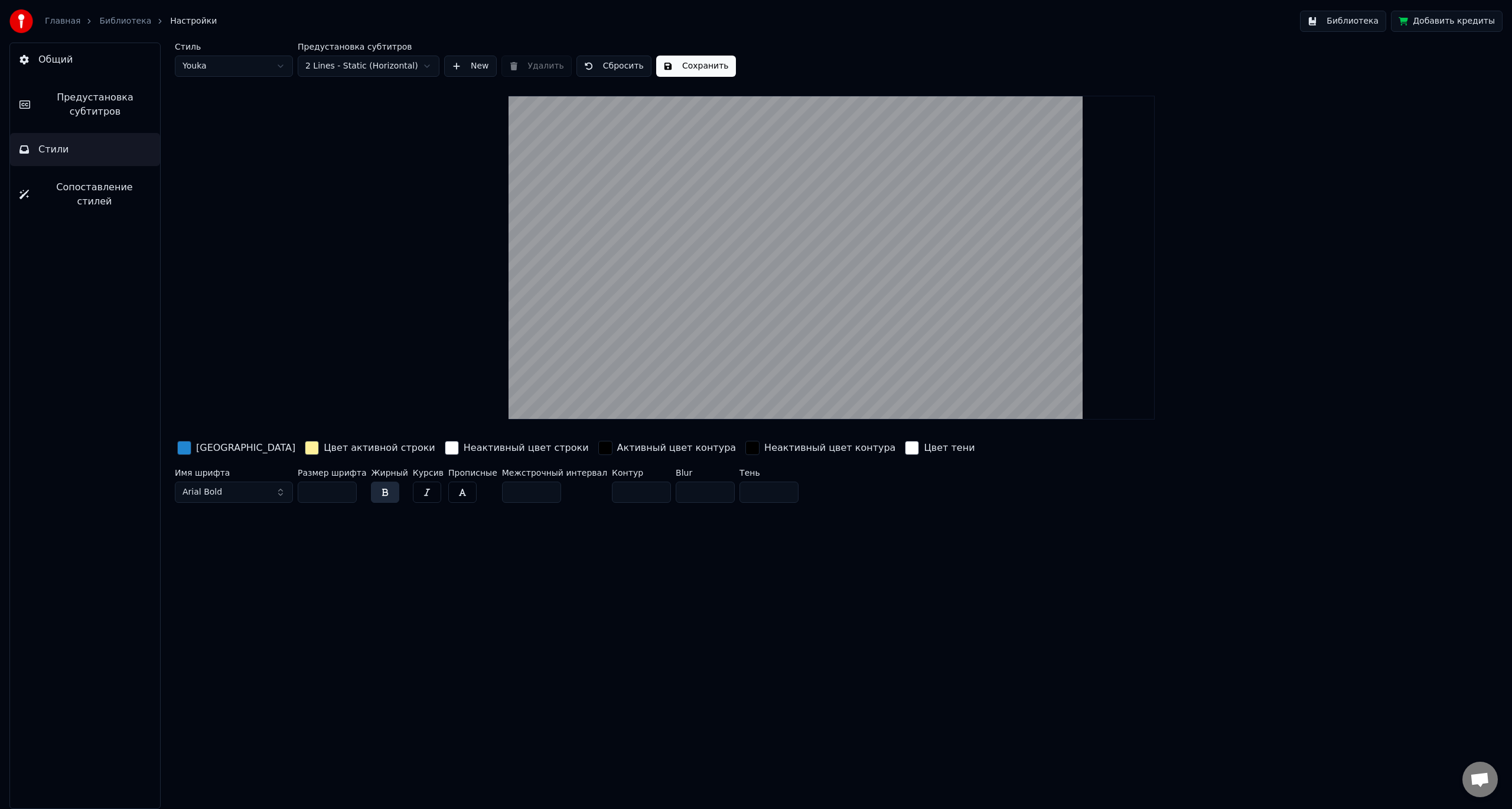
click at [185, 449] on div "button" at bounding box center [184, 448] width 14 height 14
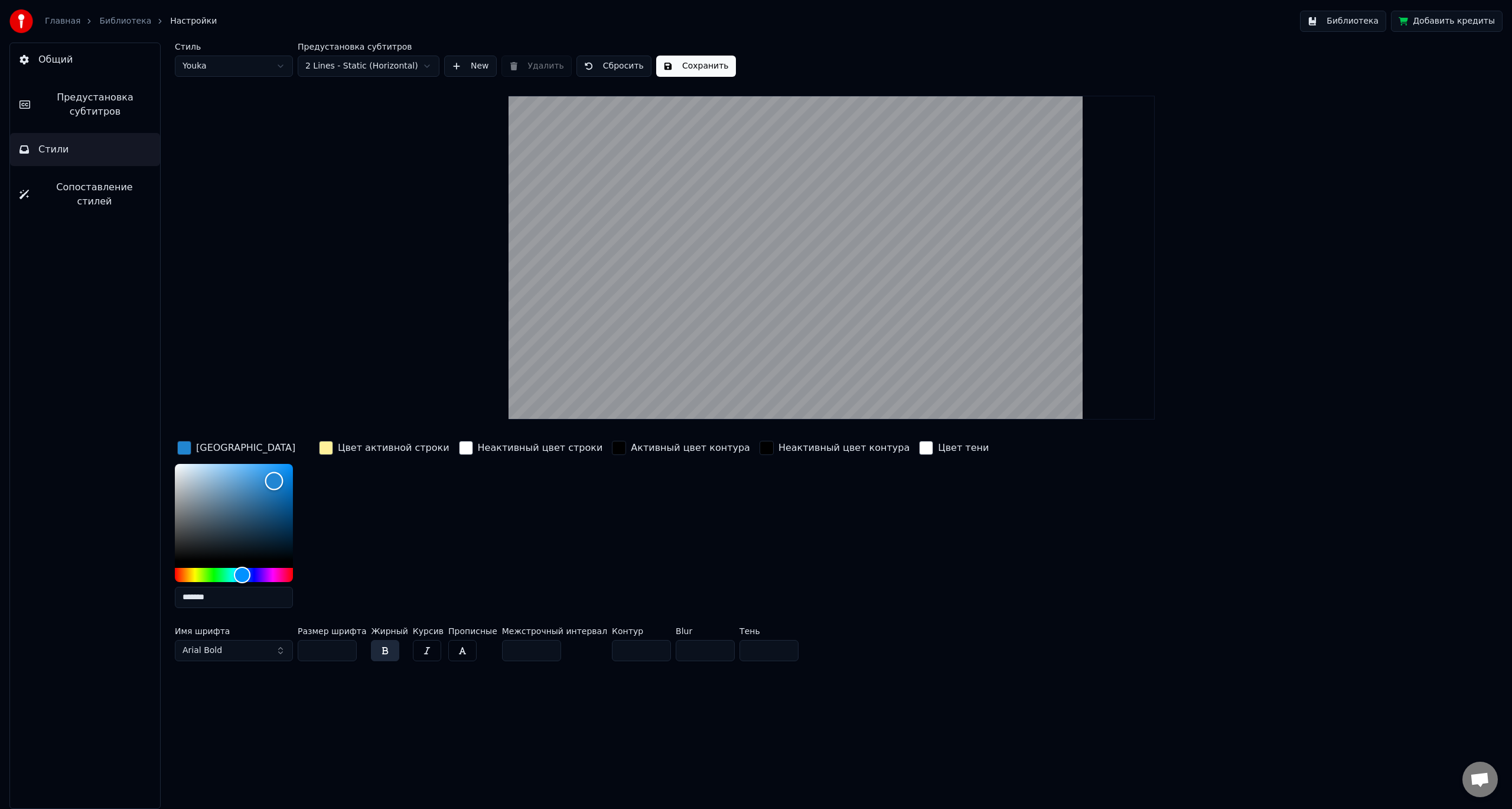
type input "*******"
click at [176, 466] on div "Color" at bounding box center [234, 512] width 118 height 97
click at [329, 446] on div "button" at bounding box center [326, 448] width 14 height 14
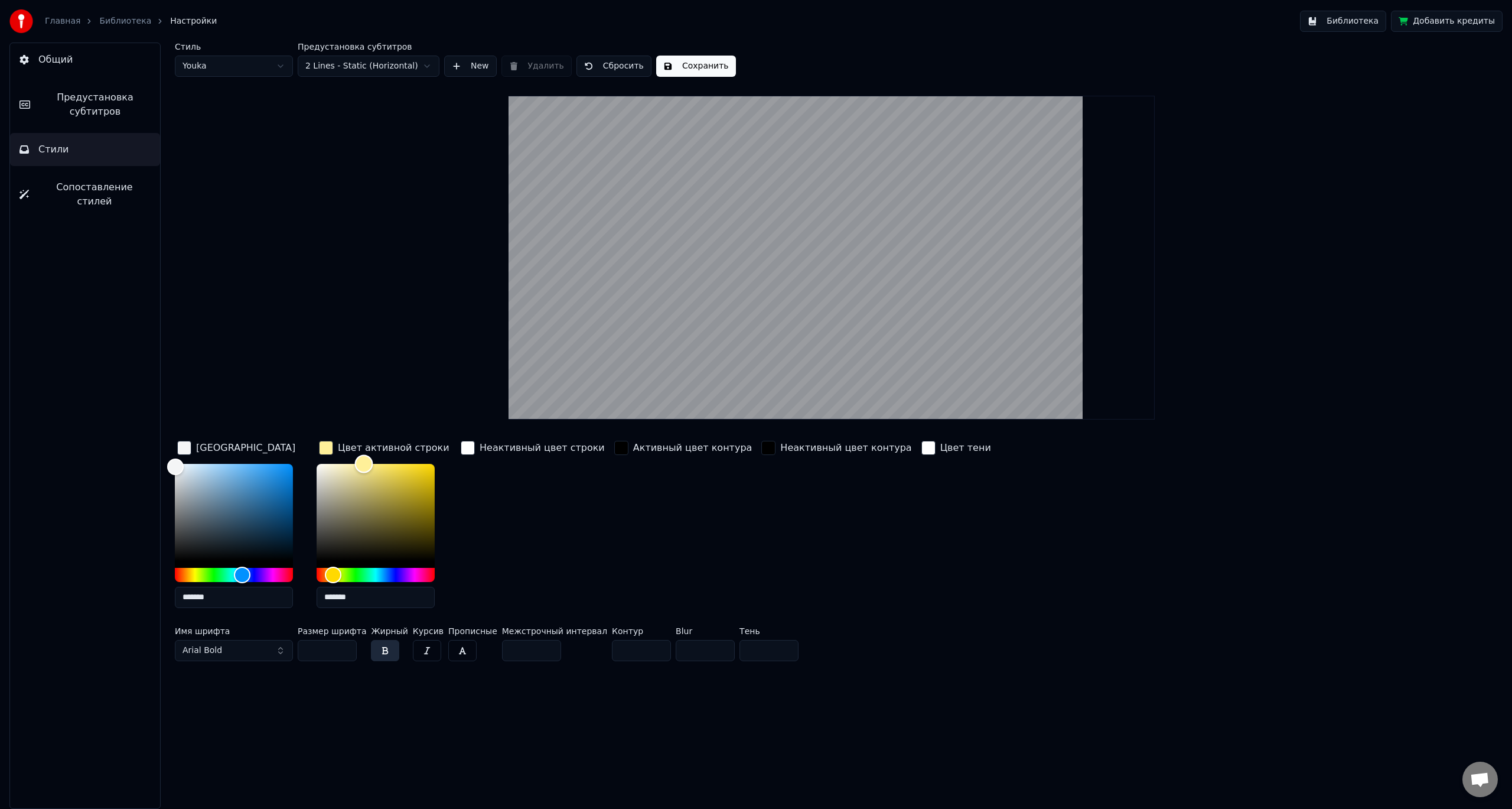
type input "*******"
click at [319, 549] on div "Color" at bounding box center [376, 512] width 118 height 97
click at [676, 63] on button "Сохранить" at bounding box center [696, 66] width 80 height 21
click at [127, 20] on link "Библиотека" at bounding box center [126, 21] width 52 height 12
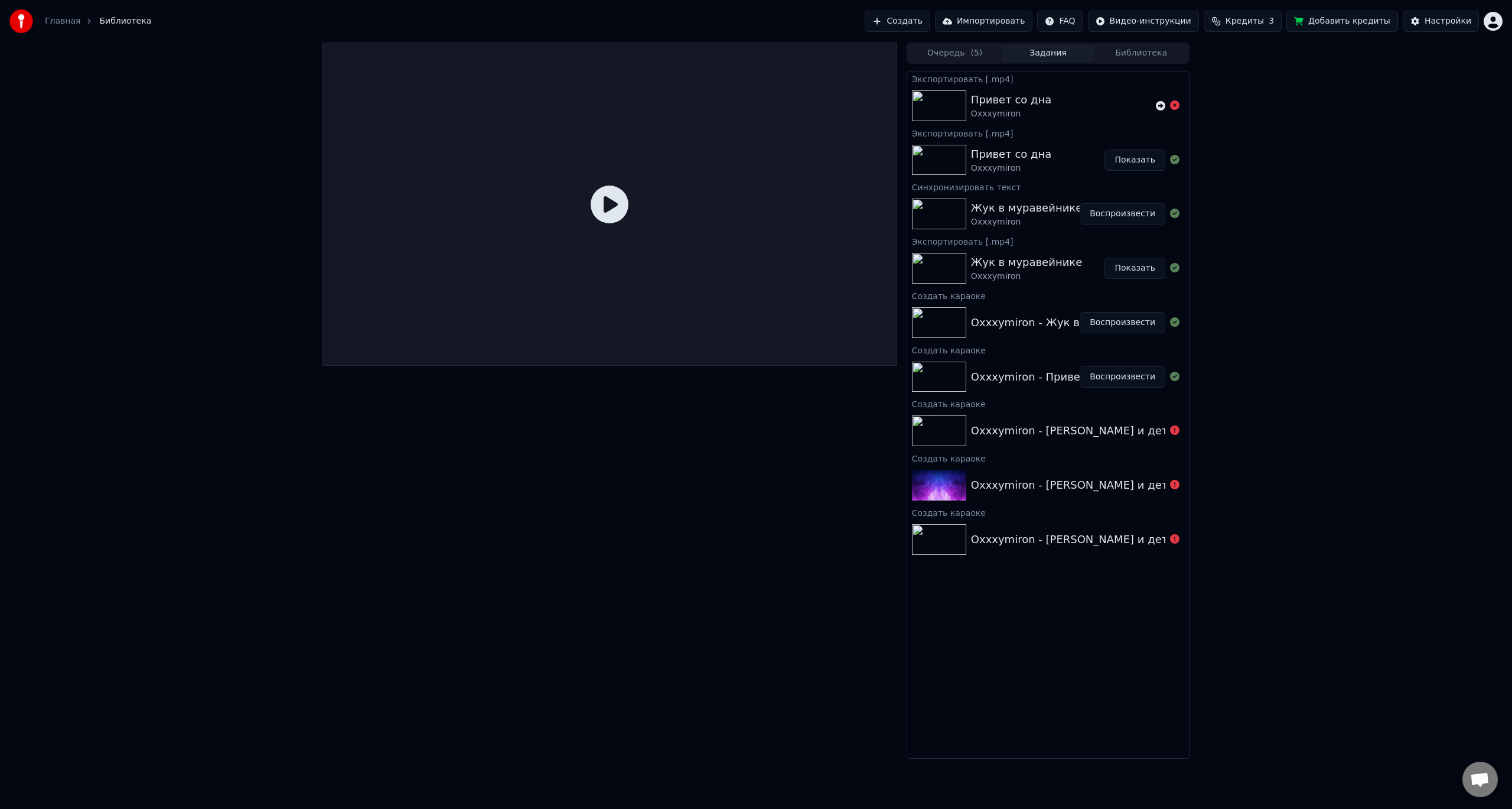
click at [1128, 267] on button "Показать" at bounding box center [1135, 268] width 61 height 21
click at [1126, 214] on button "Воспроизвести" at bounding box center [1122, 214] width 85 height 21
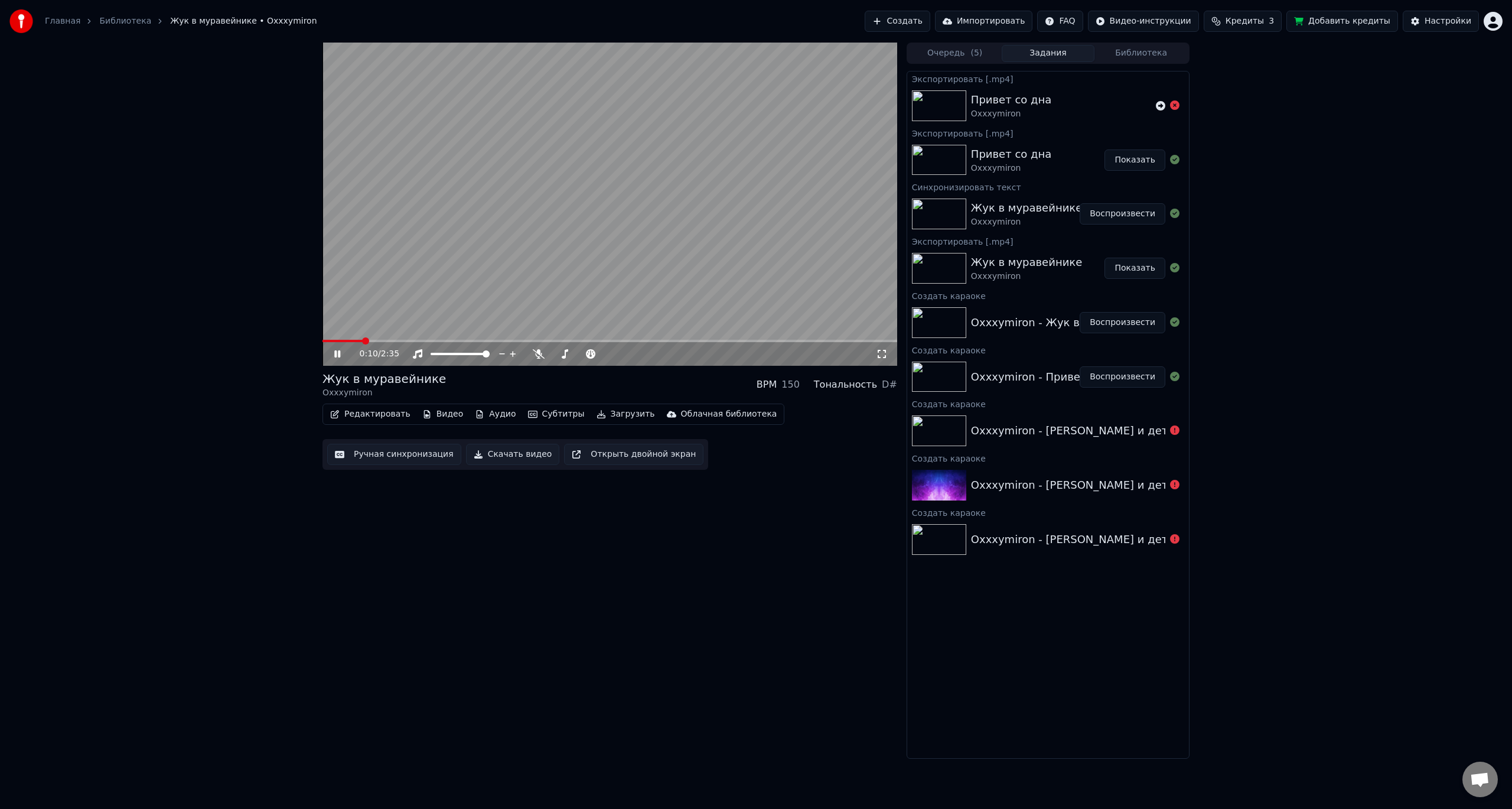
click at [337, 350] on icon at bounding box center [346, 353] width 28 height 9
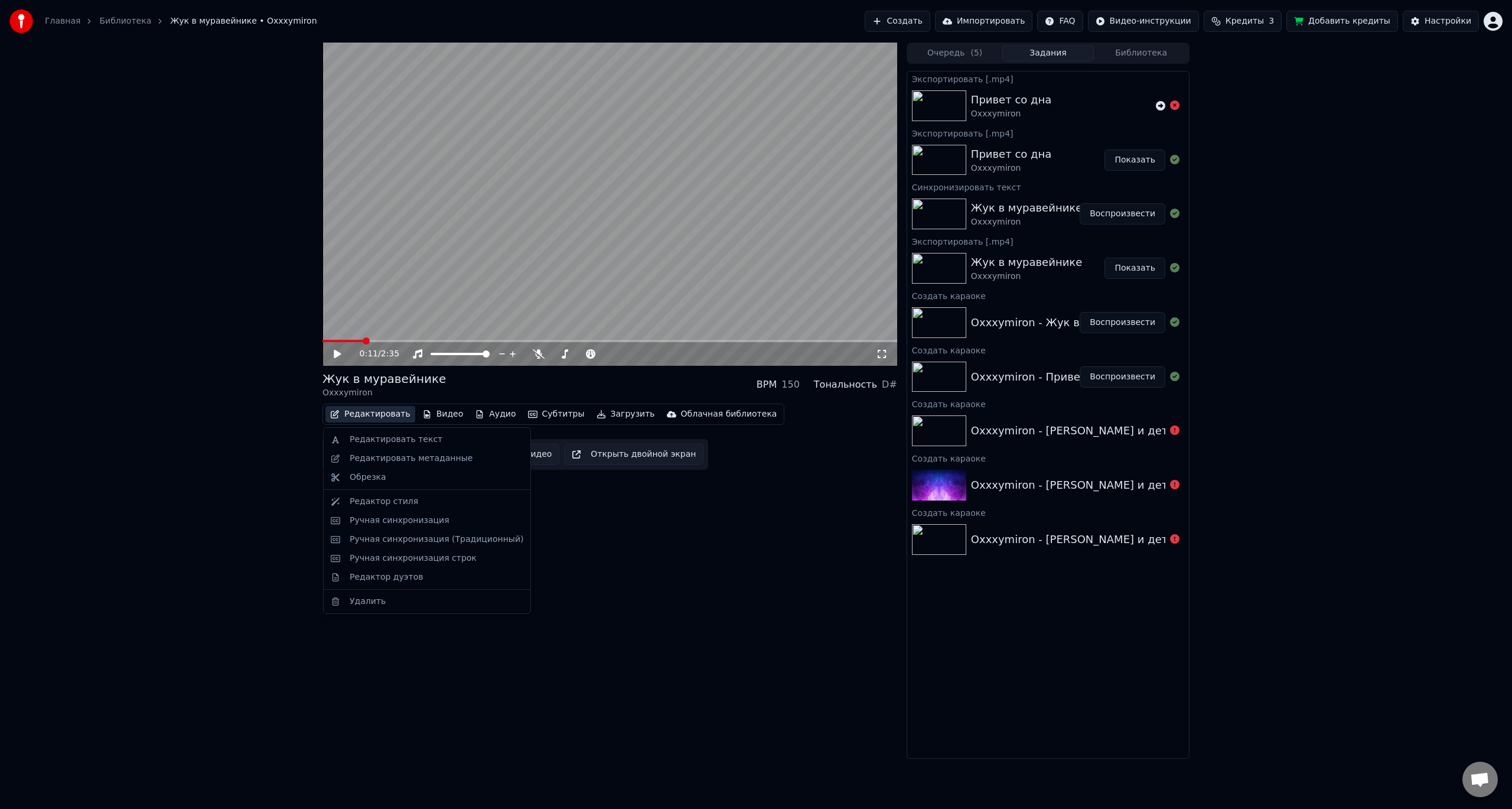
click at [373, 413] on button "Редактировать" at bounding box center [370, 413] width 90 height 16
click at [414, 523] on div "Ручная синхронизация" at bounding box center [400, 521] width 100 height 12
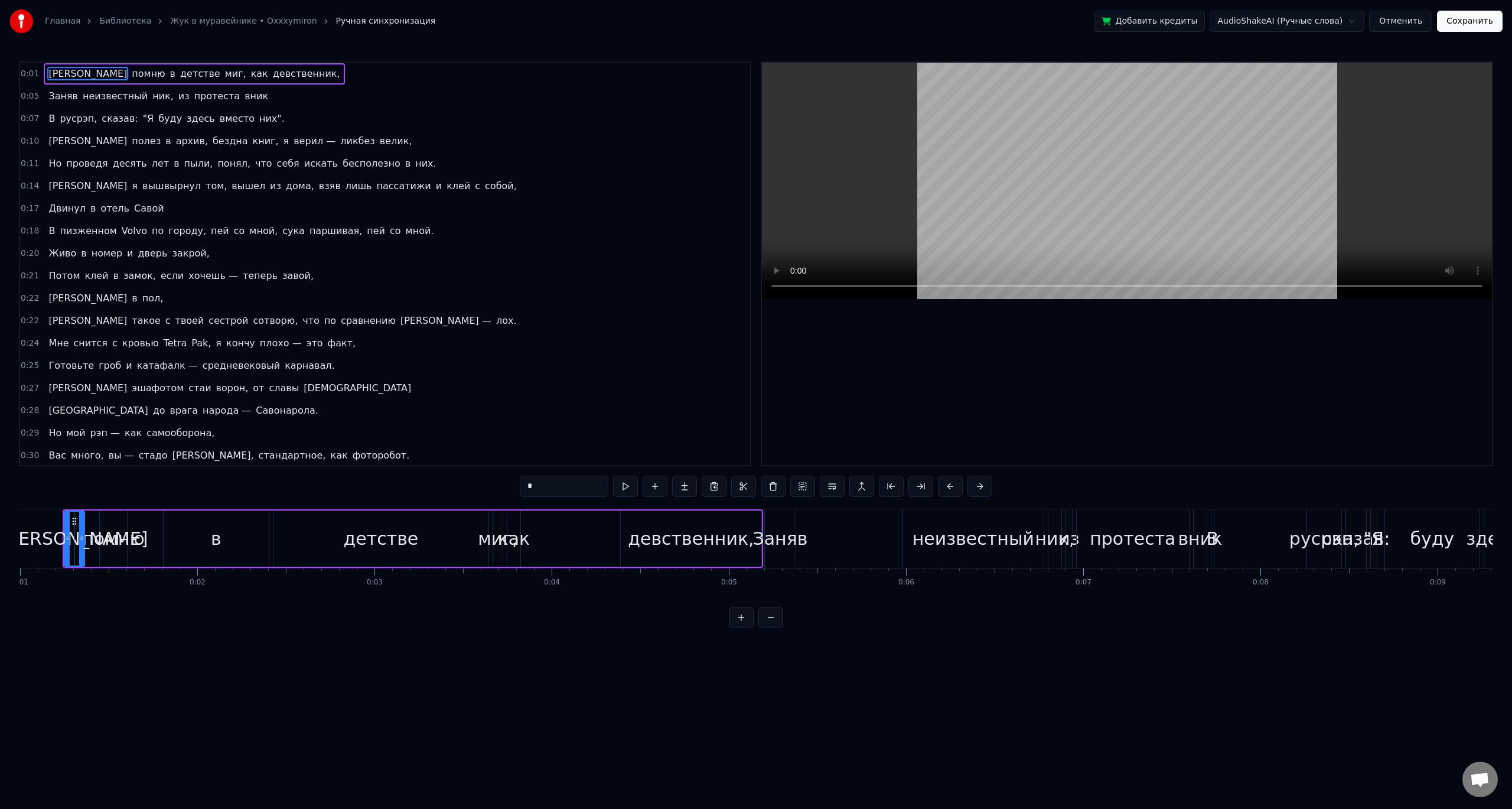
scroll to position [0, 171]
click at [130, 75] on span "помню" at bounding box center [148, 73] width 35 height 13
click at [51, 72] on span "[PERSON_NAME]" at bounding box center [87, 73] width 81 height 13
type input "*"
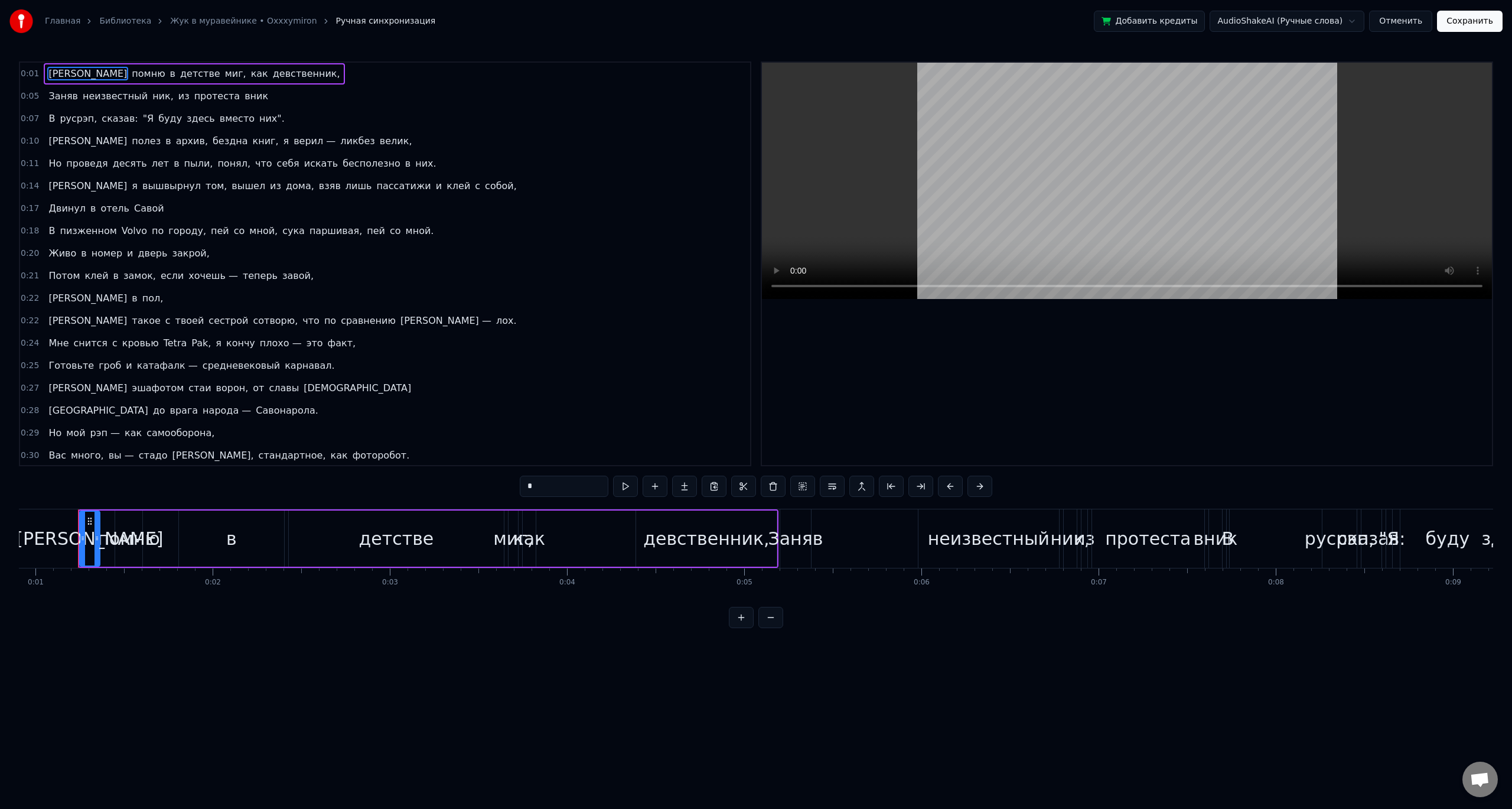
scroll to position [0, 160]
click at [31, 73] on span "0:01" at bounding box center [30, 73] width 18 height 12
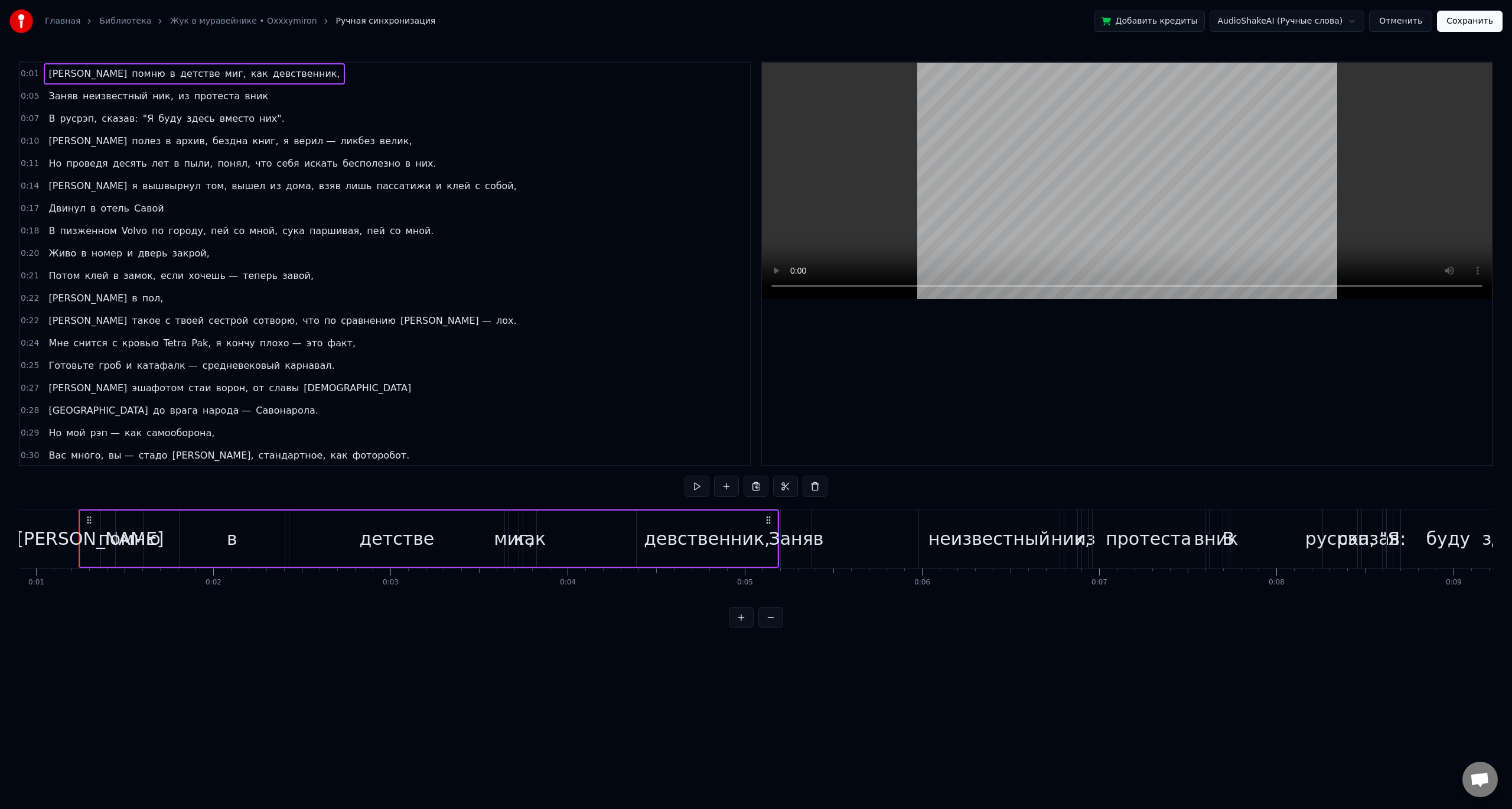
drag, startPoint x: 86, startPoint y: 540, endPoint x: 118, endPoint y: 540, distance: 32.0
click at [118, 540] on div "Я помню в детстве миг, как девственник," at bounding box center [428, 538] width 700 height 59
click at [93, 523] on icon at bounding box center [89, 519] width 9 height 9
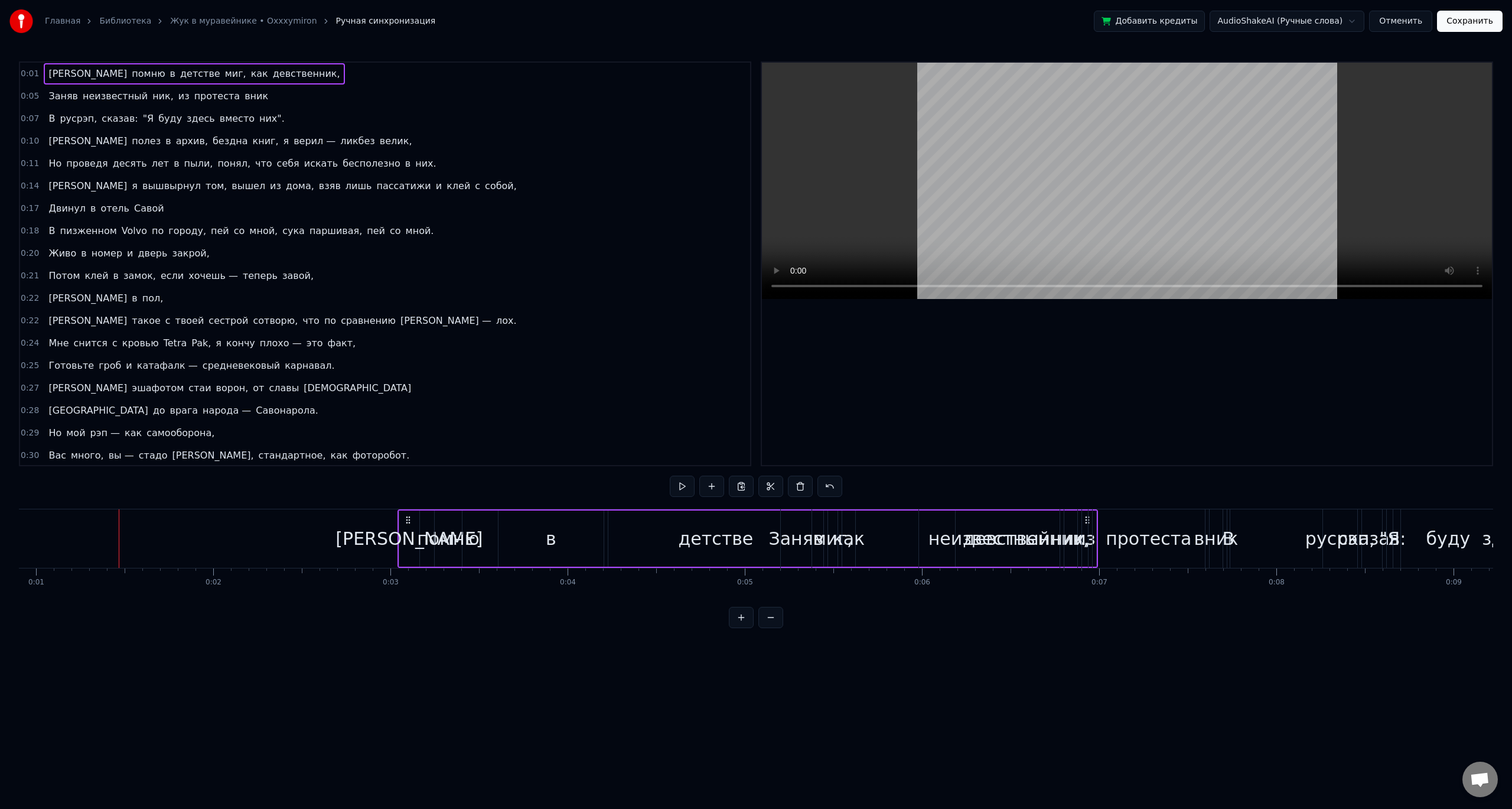
drag, startPoint x: 89, startPoint y: 518, endPoint x: 411, endPoint y: 542, distance: 322.9
click at [411, 542] on div "Я помню в детстве миг, как девственник," at bounding box center [748, 538] width 700 height 59
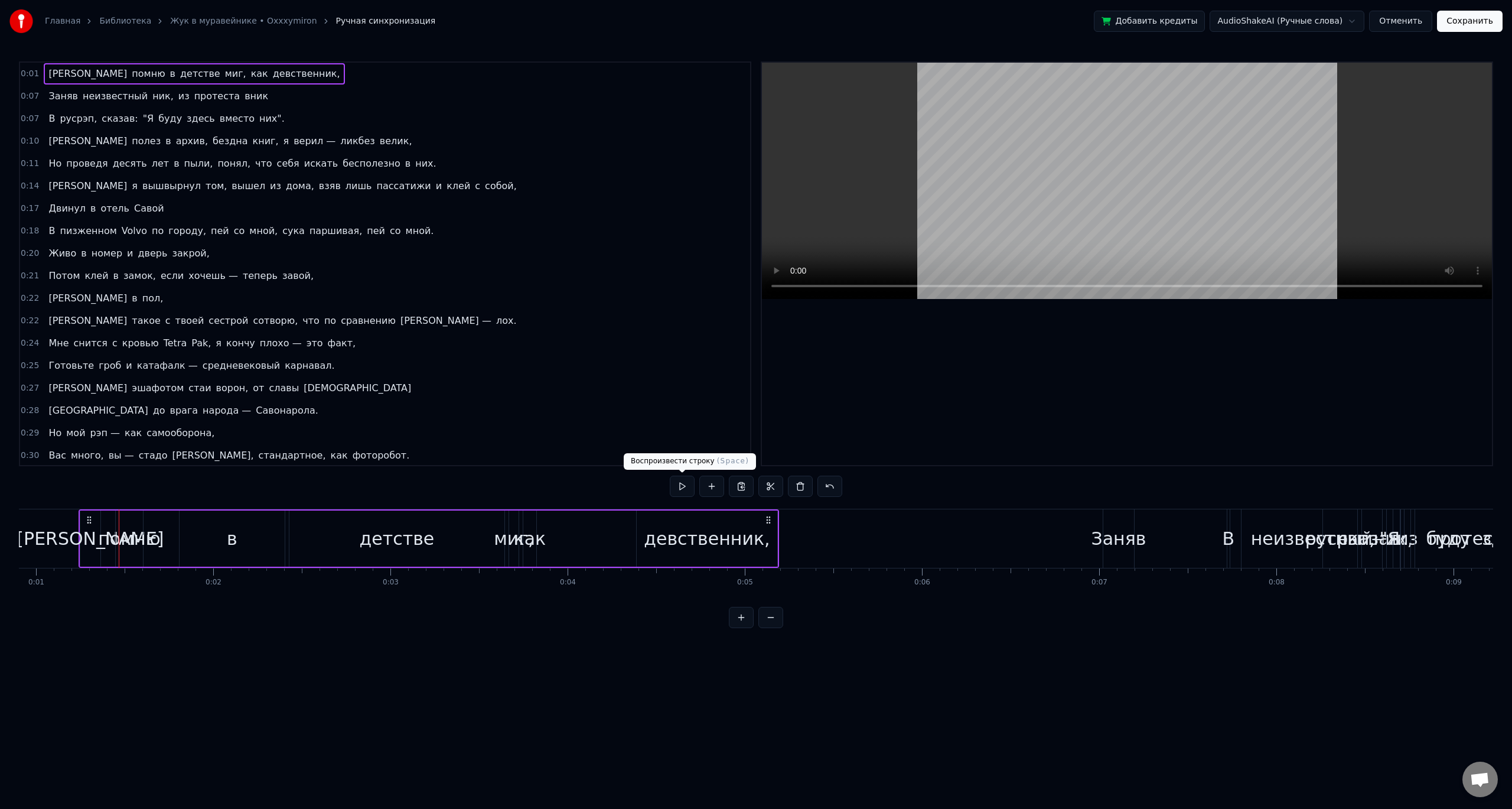
click at [675, 486] on button at bounding box center [682, 486] width 25 height 21
click at [680, 485] on button at bounding box center [682, 486] width 25 height 21
drag, startPoint x: 163, startPoint y: 529, endPoint x: 401, endPoint y: 526, distance: 238.0
click at [401, 526] on div "Я помню в детстве миг, как девственник," at bounding box center [428, 538] width 700 height 59
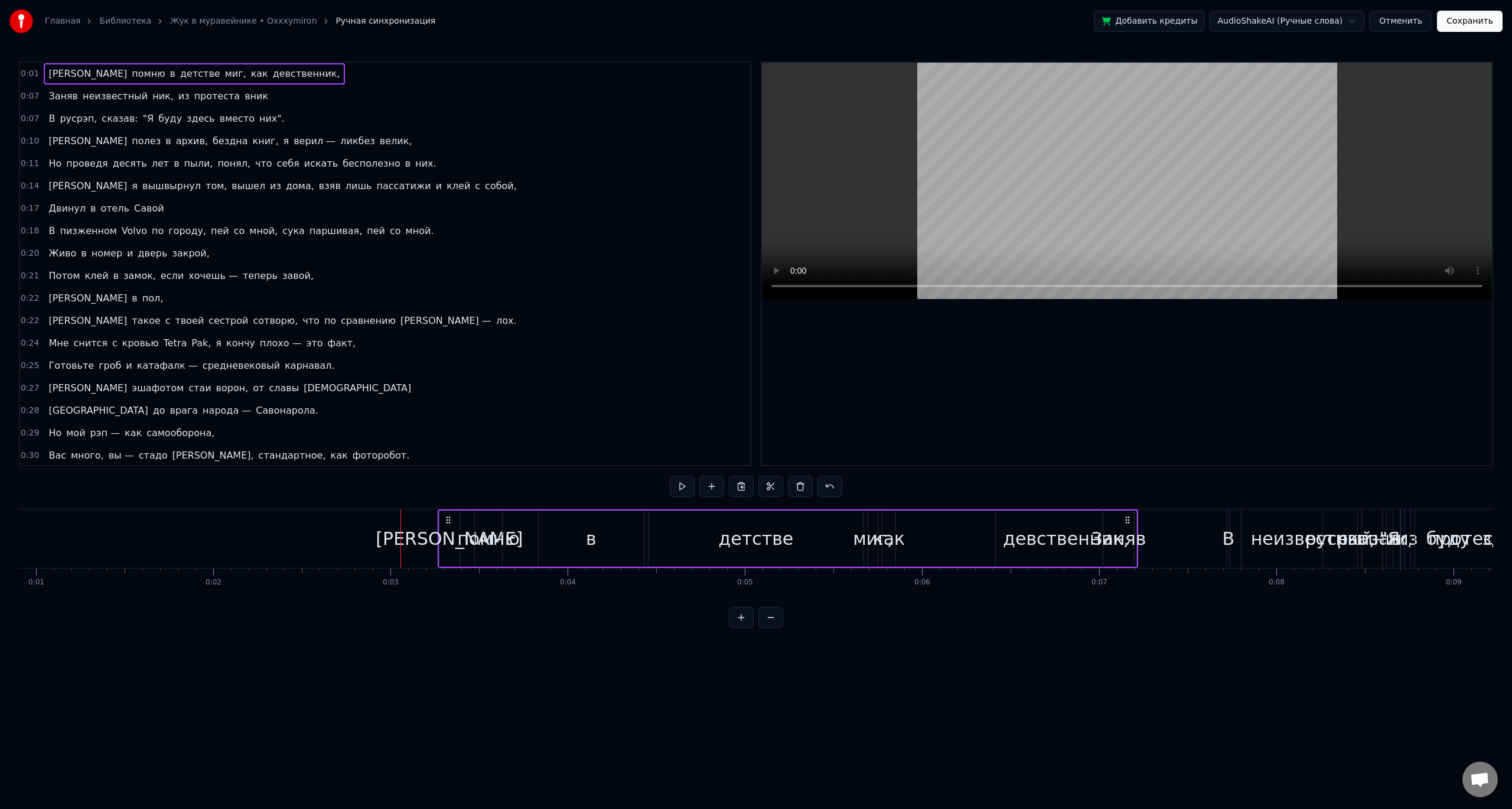
drag, startPoint x: 88, startPoint y: 518, endPoint x: 447, endPoint y: 527, distance: 359.1
click at [447, 527] on div "Я помню в детстве миг, как девственник," at bounding box center [788, 538] width 700 height 59
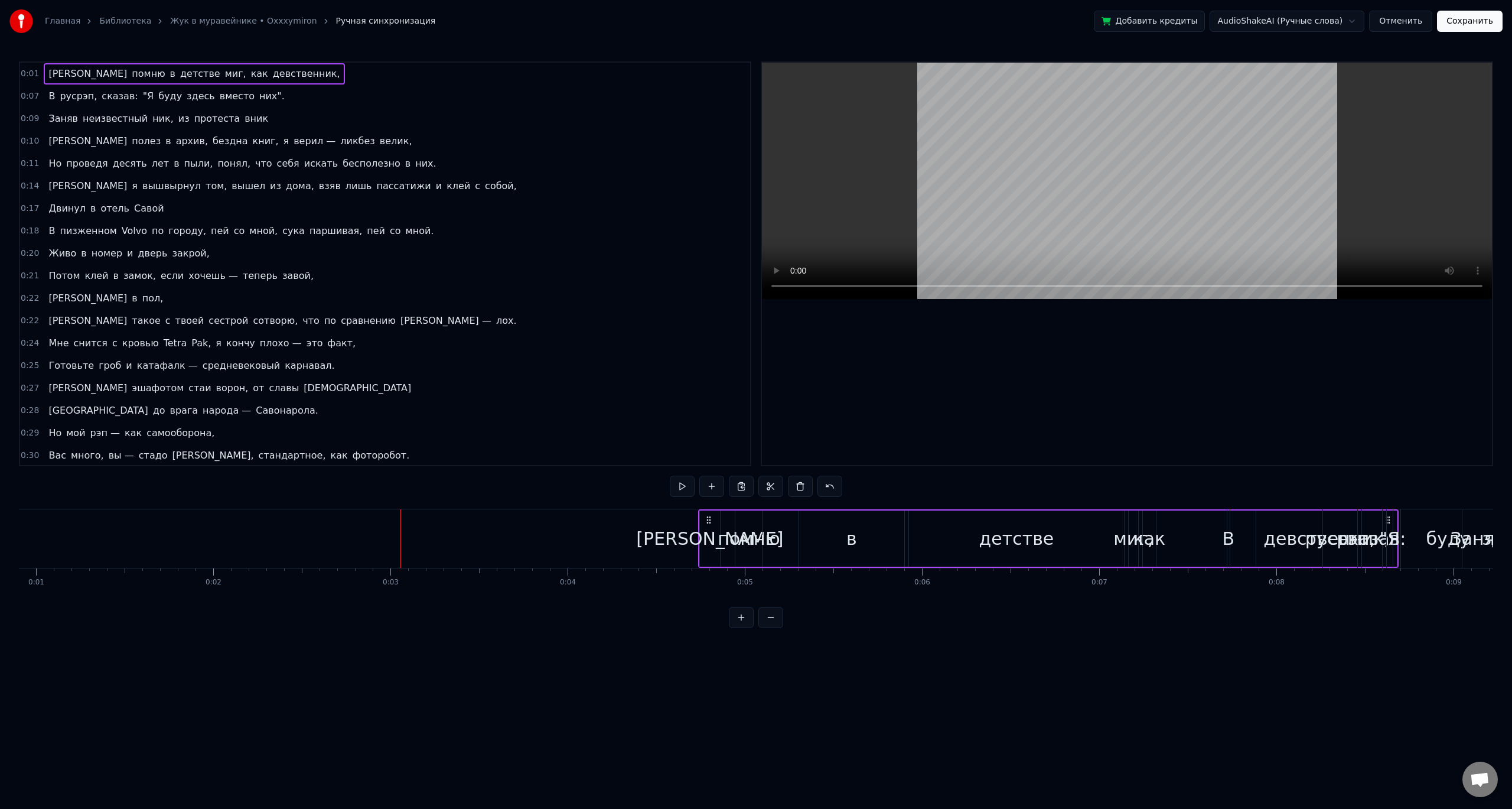
drag, startPoint x: 97, startPoint y: 517, endPoint x: 729, endPoint y: 522, distance: 632.0
click at [714, 522] on icon at bounding box center [708, 519] width 9 height 9
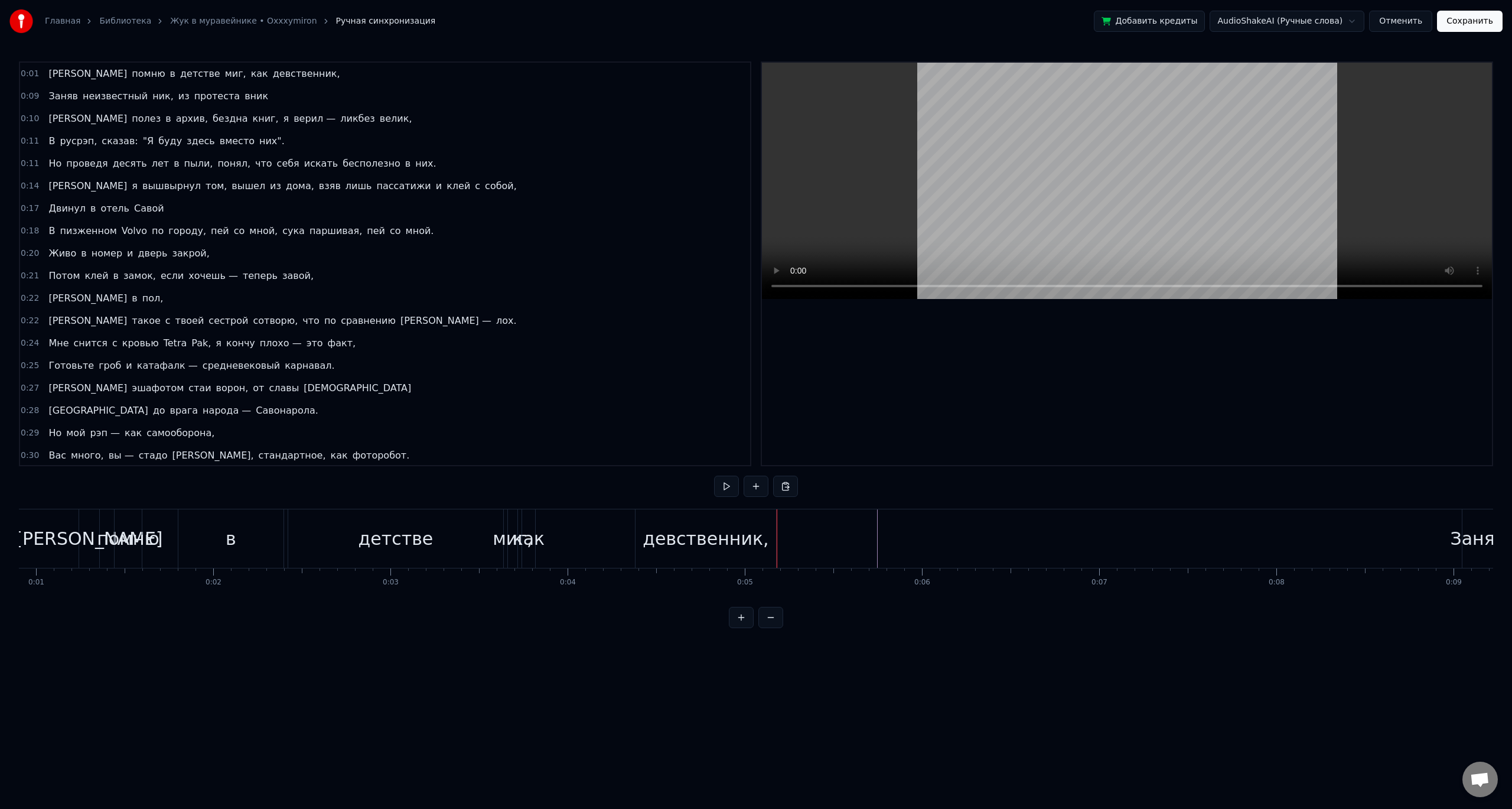
click at [126, 526] on div "помню" at bounding box center [128, 539] width 62 height 27
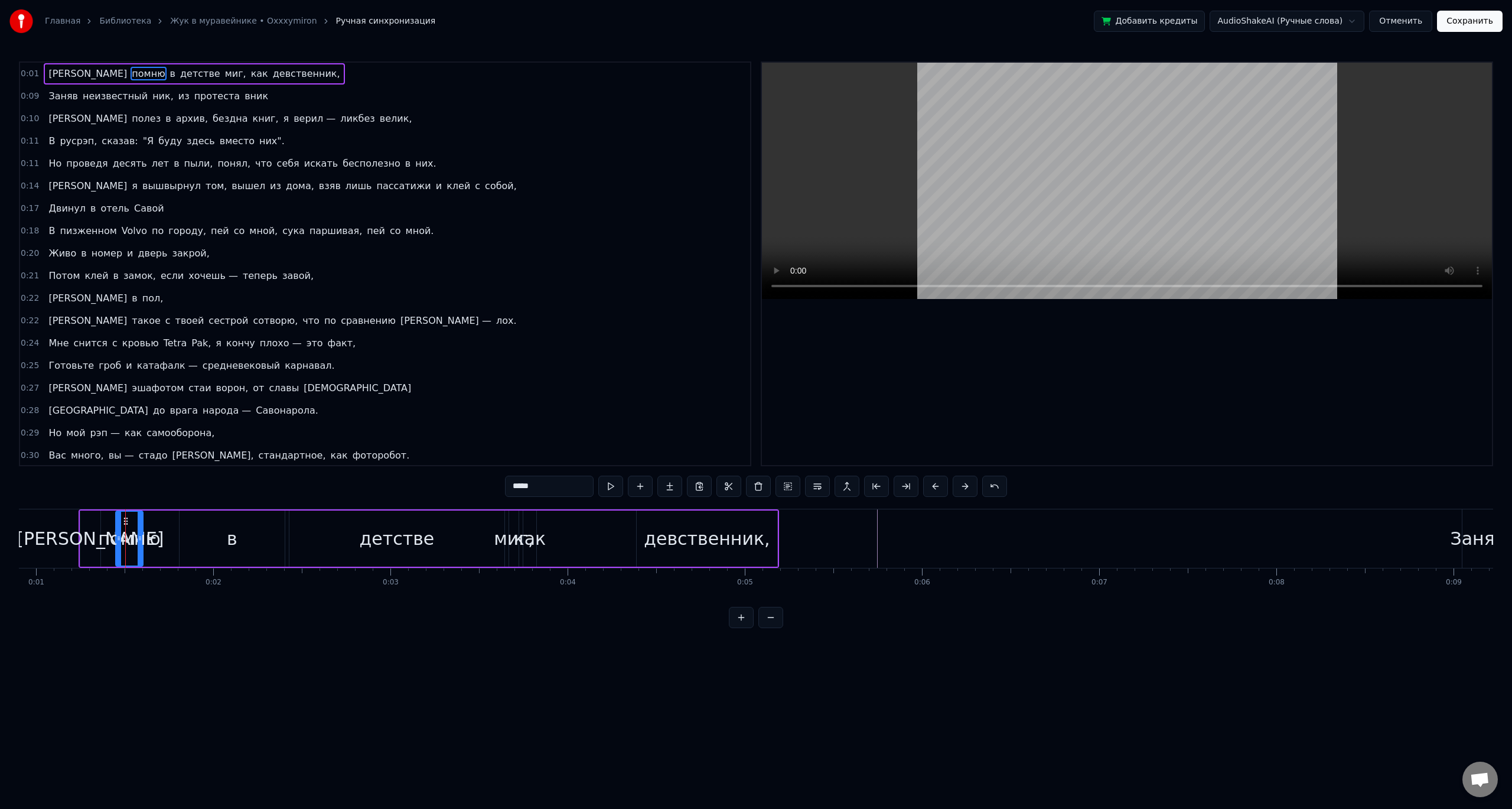
click at [100, 521] on div "[PERSON_NAME]" at bounding box center [90, 539] width 21 height 56
type input "*"
click at [614, 489] on button at bounding box center [611, 486] width 25 height 21
click at [614, 487] on button at bounding box center [611, 486] width 25 height 21
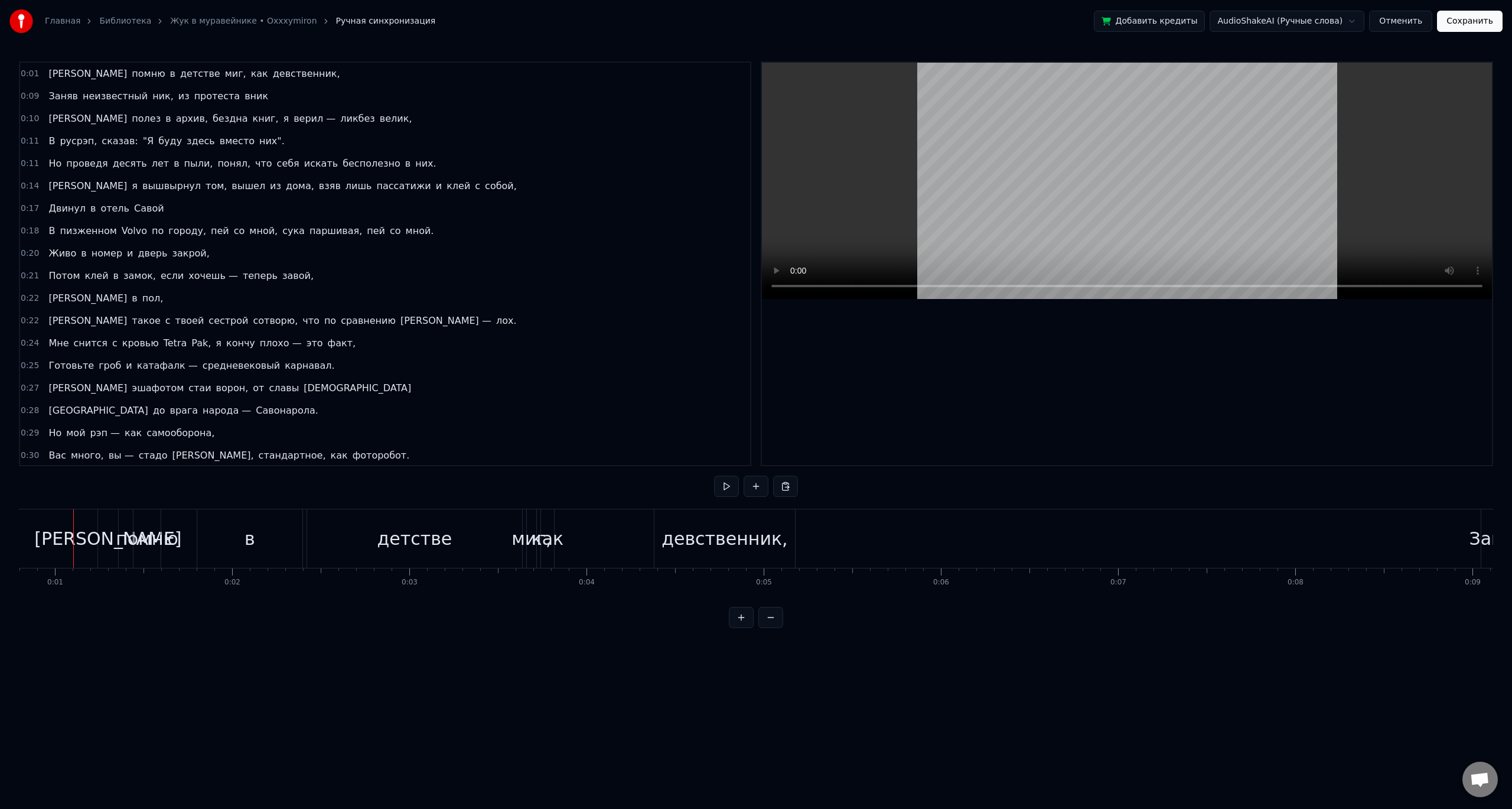
scroll to position [0, 136]
click at [722, 485] on button at bounding box center [726, 486] width 25 height 21
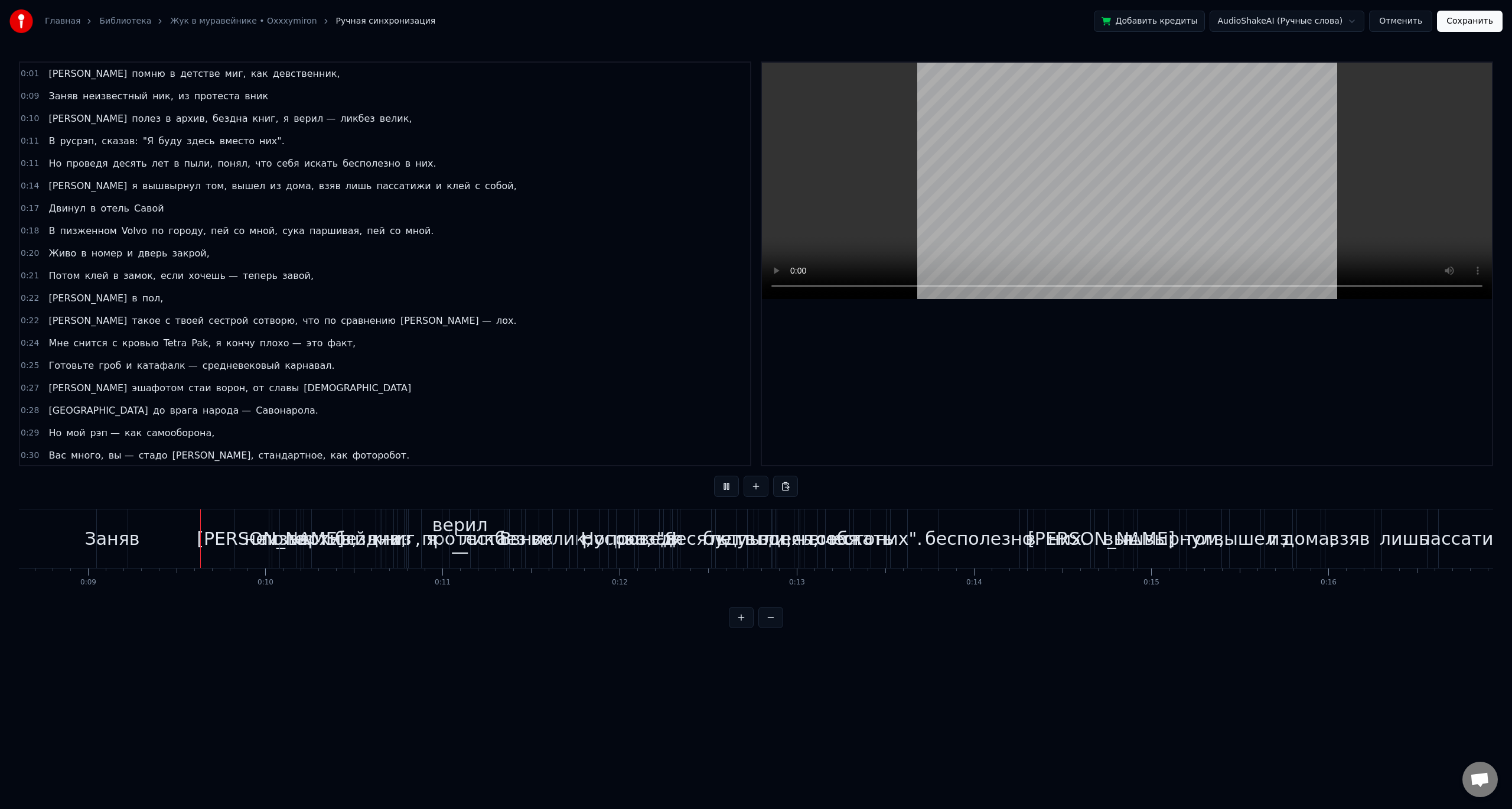
scroll to position [0, 1537]
click at [723, 485] on button at bounding box center [726, 486] width 25 height 21
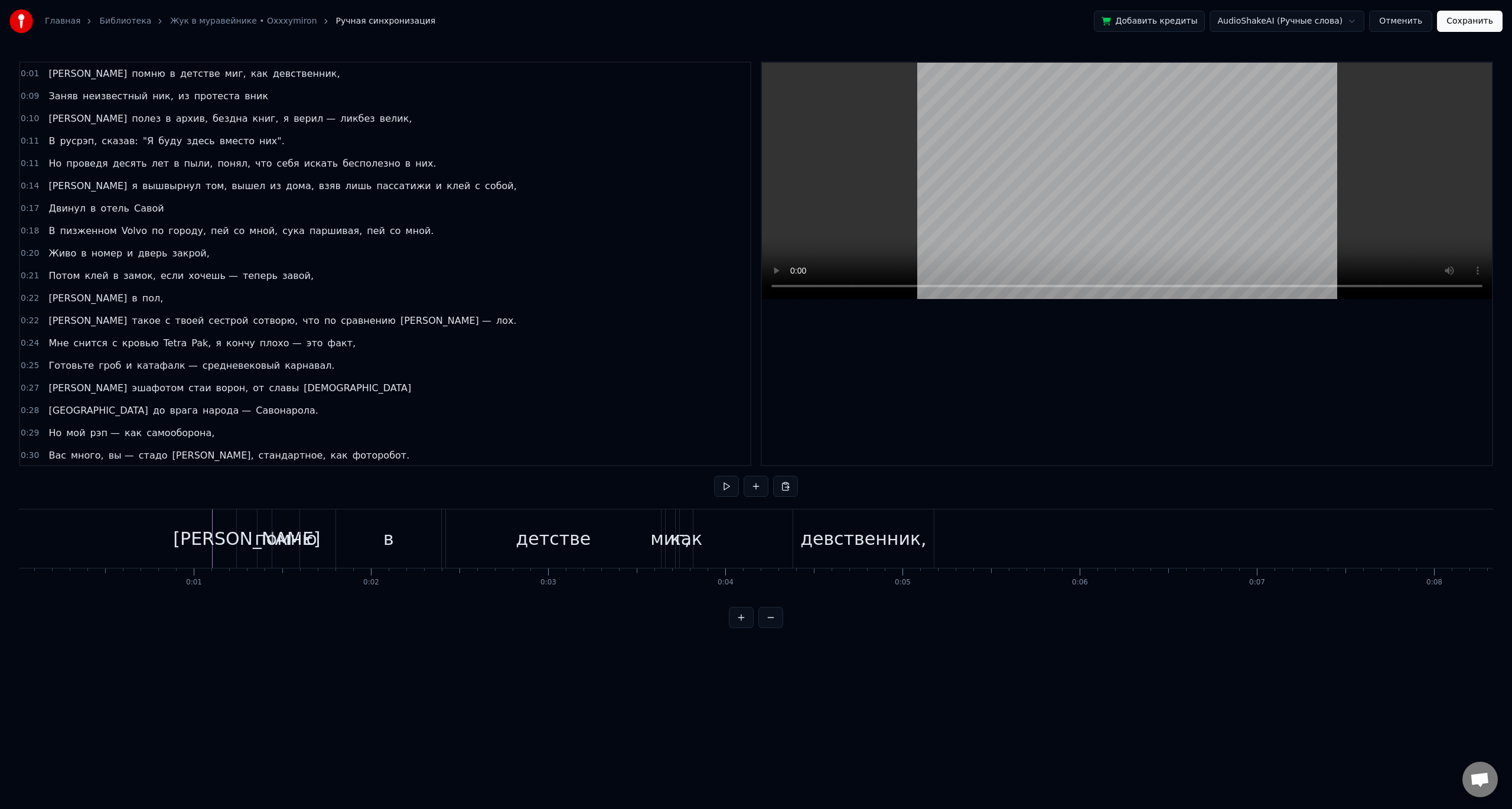
scroll to position [0, 0]
drag, startPoint x: 246, startPoint y: 528, endPoint x: 256, endPoint y: 533, distance: 11.2
click at [293, 533] on div "Я помню в детстве миг, как девственник," at bounding box center [588, 538] width 700 height 59
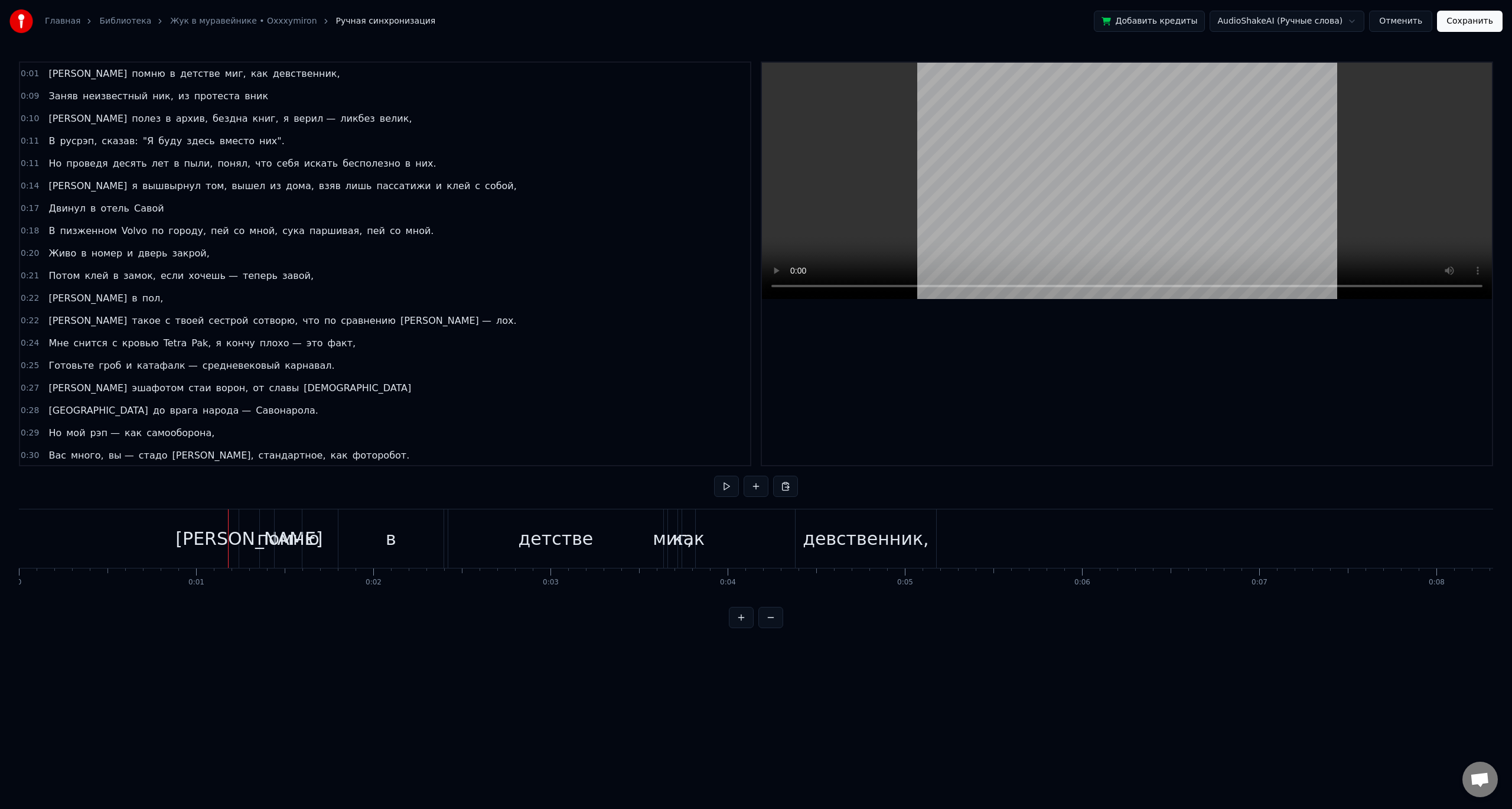
click at [245, 520] on div "[PERSON_NAME]" at bounding box center [249, 538] width 20 height 59
click at [263, 517] on div "Я помню в детстве миг, как девственник," at bounding box center [588, 538] width 700 height 59
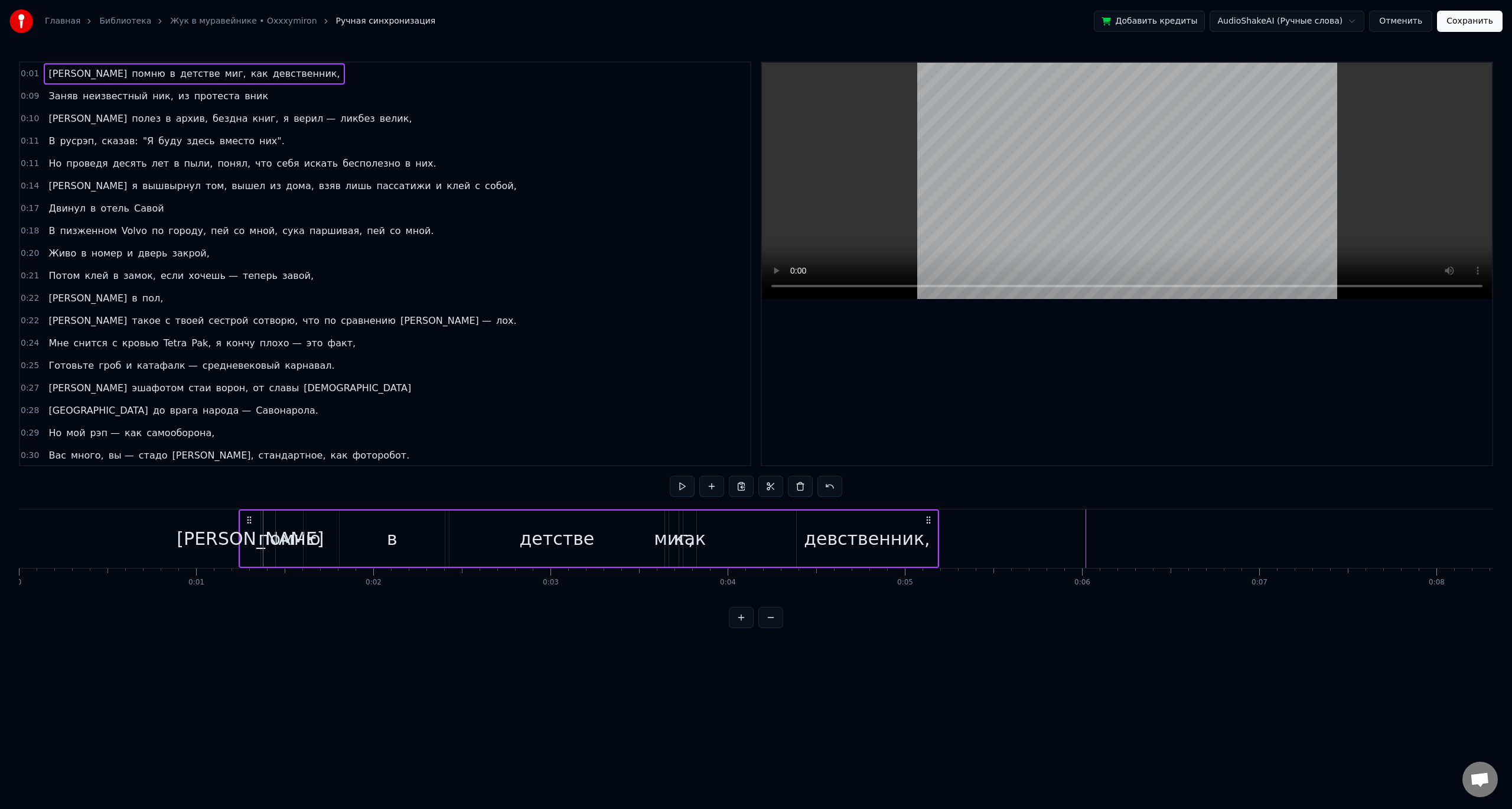
drag, startPoint x: 78, startPoint y: 75, endPoint x: 410, endPoint y: 60, distance: 332.3
click at [339, 60] on div "Главная Библиотека Жук в [GEOGRAPHIC_DATA] • Oxxxymiron Ручная синхронизация До…" at bounding box center [756, 314] width 1512 height 628
drag, startPoint x: 37, startPoint y: 68, endPoint x: 464, endPoint y: 154, distance: 435.6
click at [441, 154] on div "0:01 Я помню в детстве миг, как девственник, 0:09 Заняв [PERSON_NAME], из проте…" at bounding box center [385, 264] width 733 height 405
click at [767, 628] on button at bounding box center [771, 617] width 25 height 21
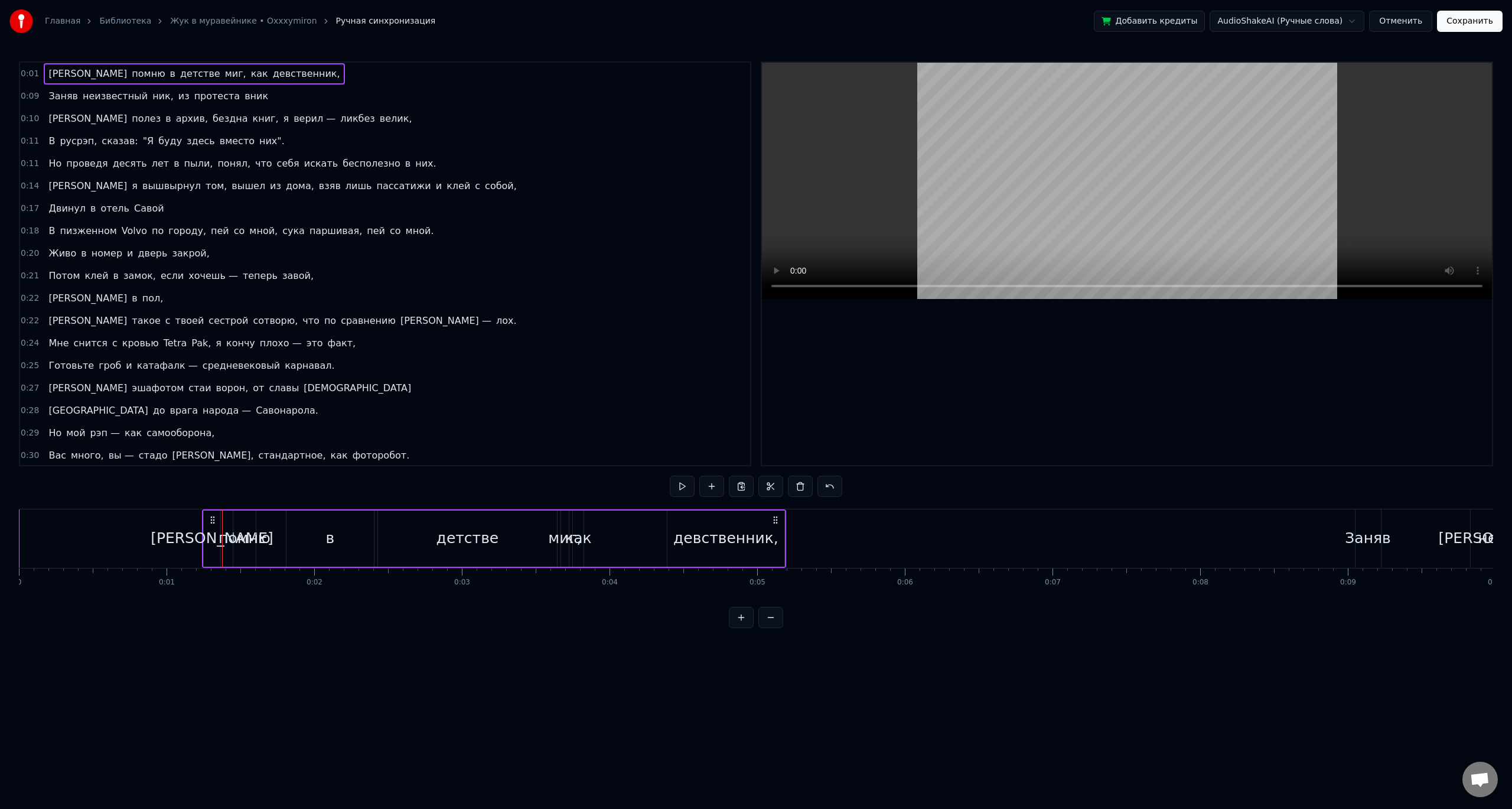
click at [744, 628] on button at bounding box center [741, 617] width 25 height 21
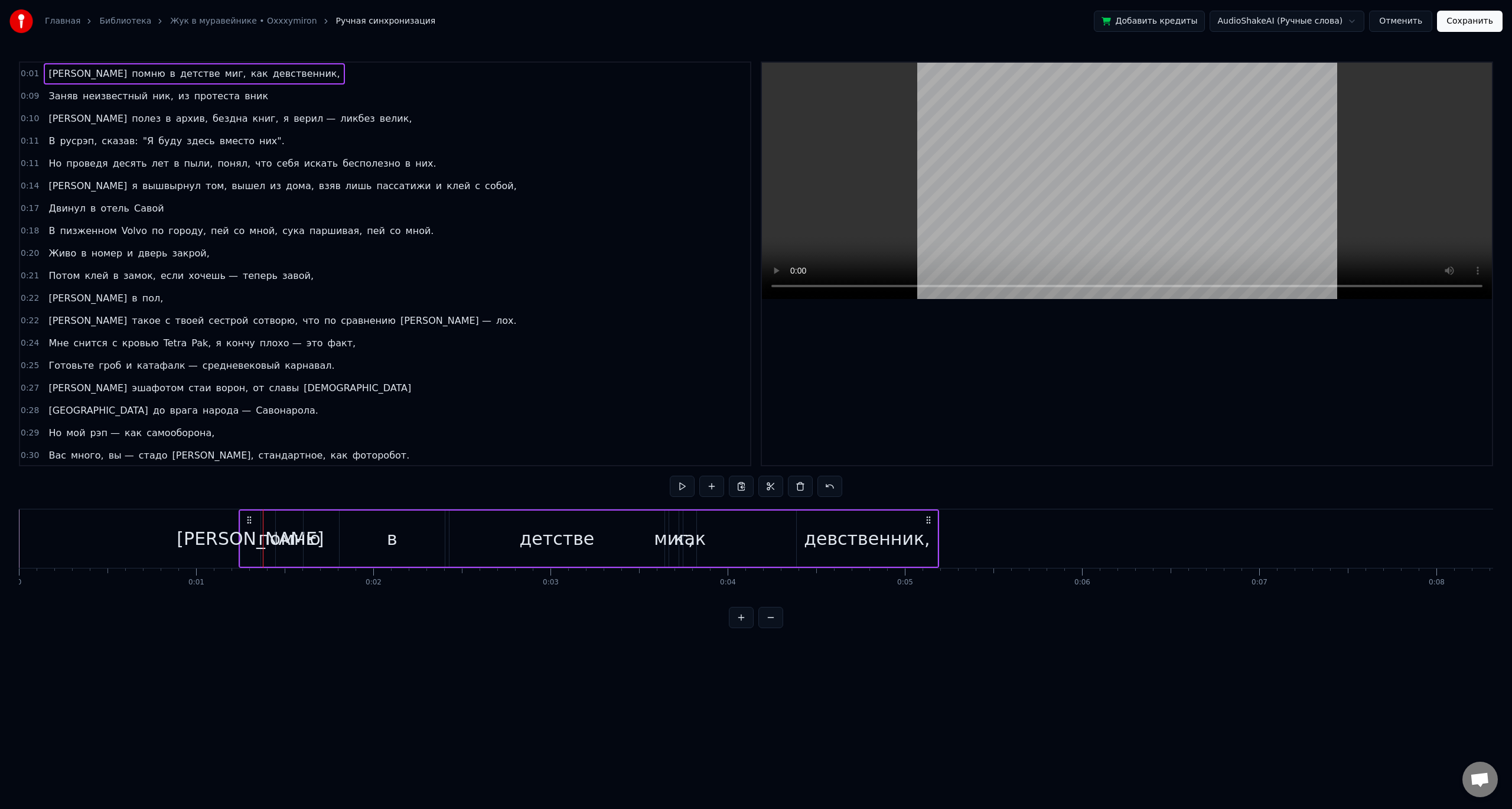
click at [769, 628] on button at bounding box center [771, 617] width 25 height 21
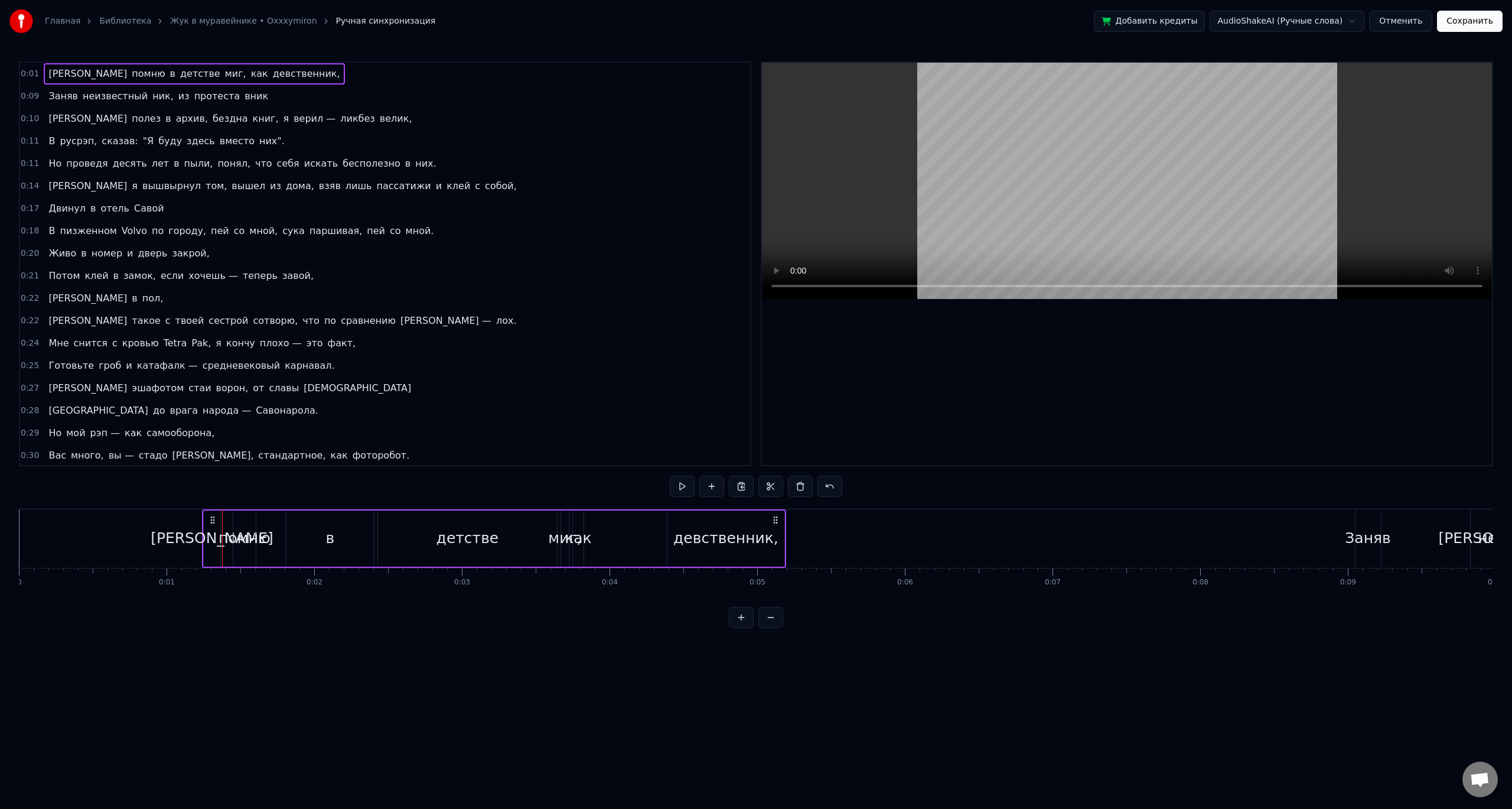
click at [769, 628] on button at bounding box center [771, 617] width 25 height 21
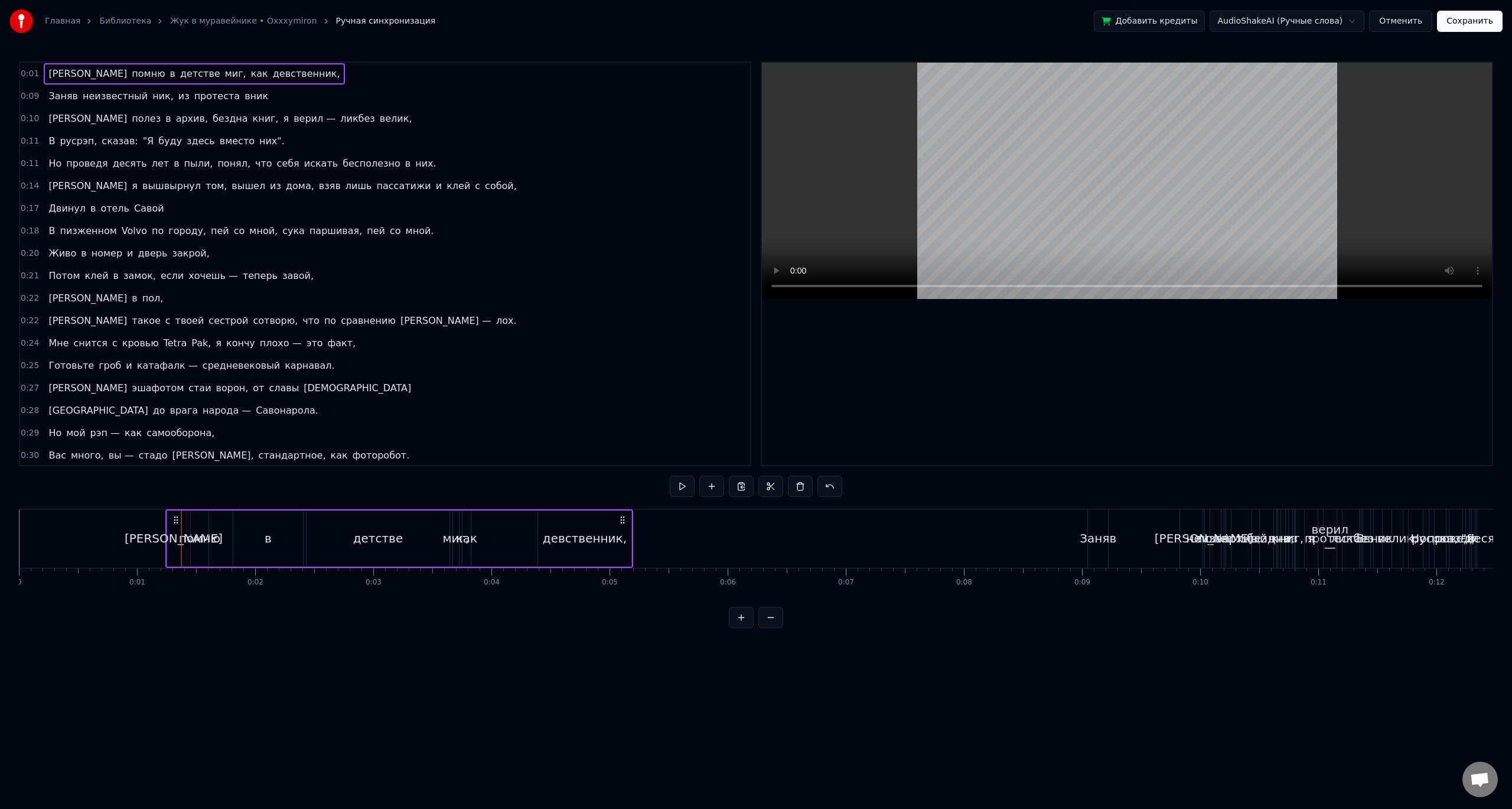
click at [768, 628] on button at bounding box center [771, 617] width 25 height 21
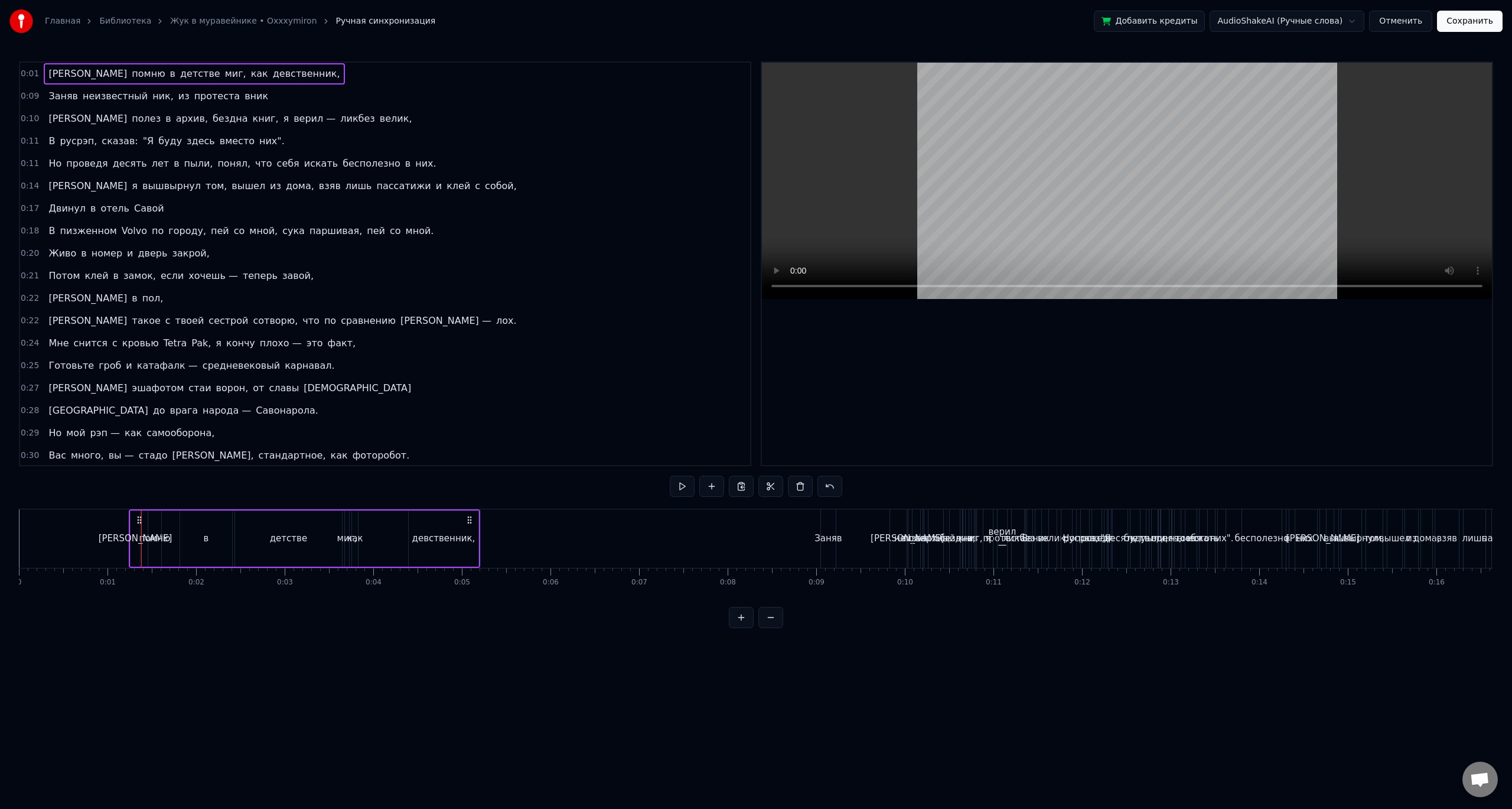
click at [743, 628] on button at bounding box center [741, 617] width 25 height 21
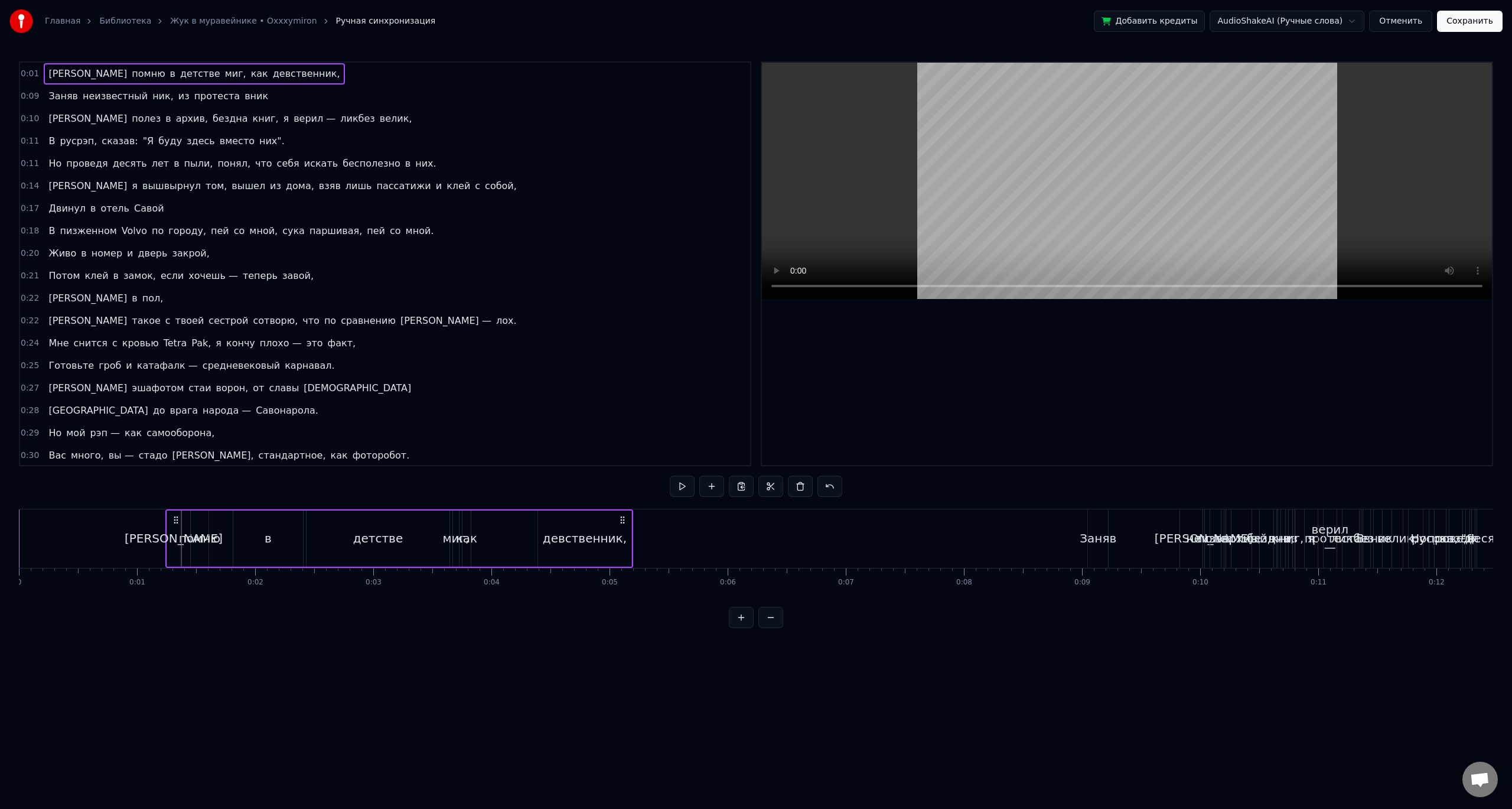
click at [743, 628] on button at bounding box center [741, 617] width 25 height 21
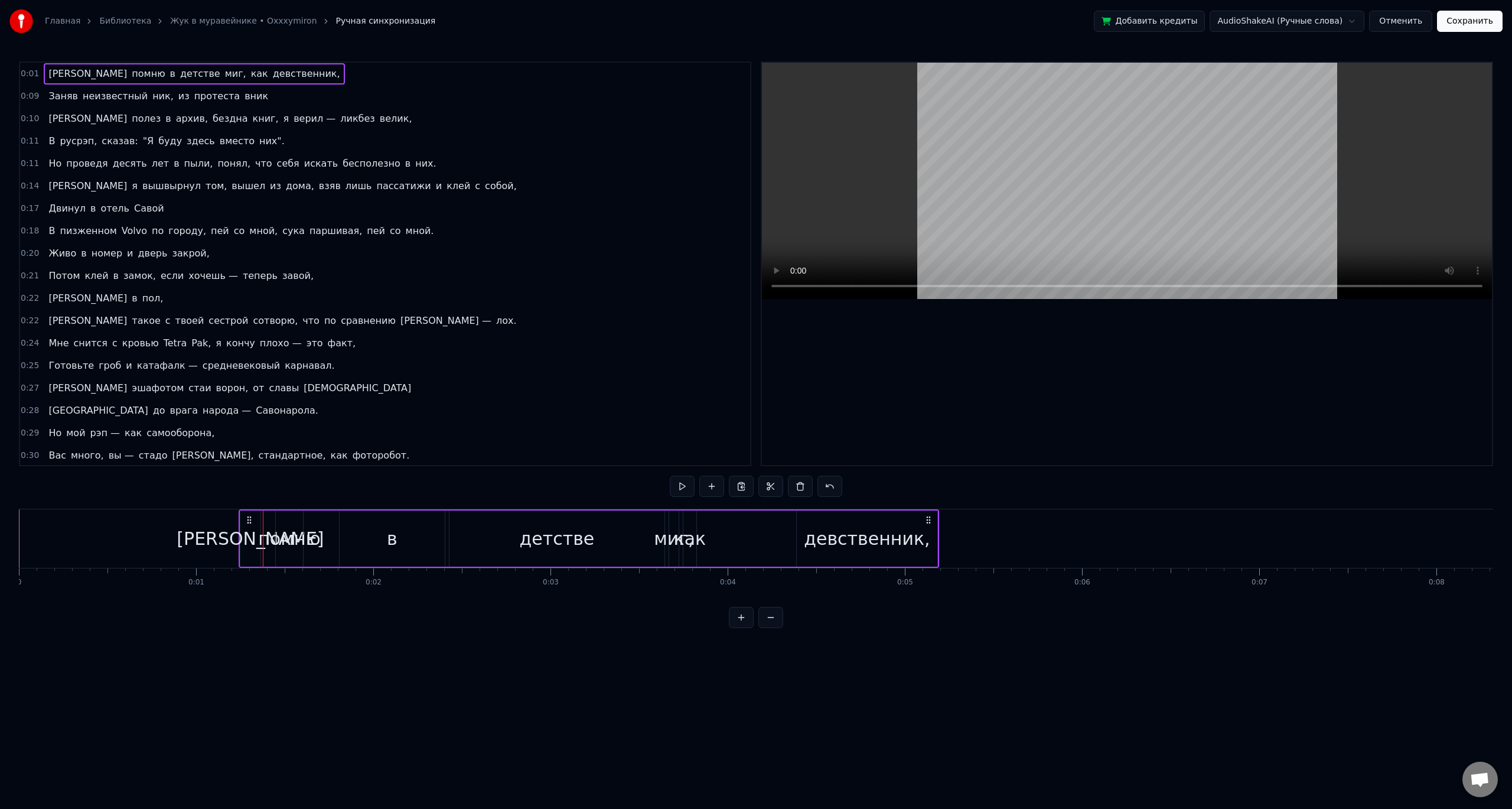
click at [772, 628] on button at bounding box center [771, 617] width 25 height 21
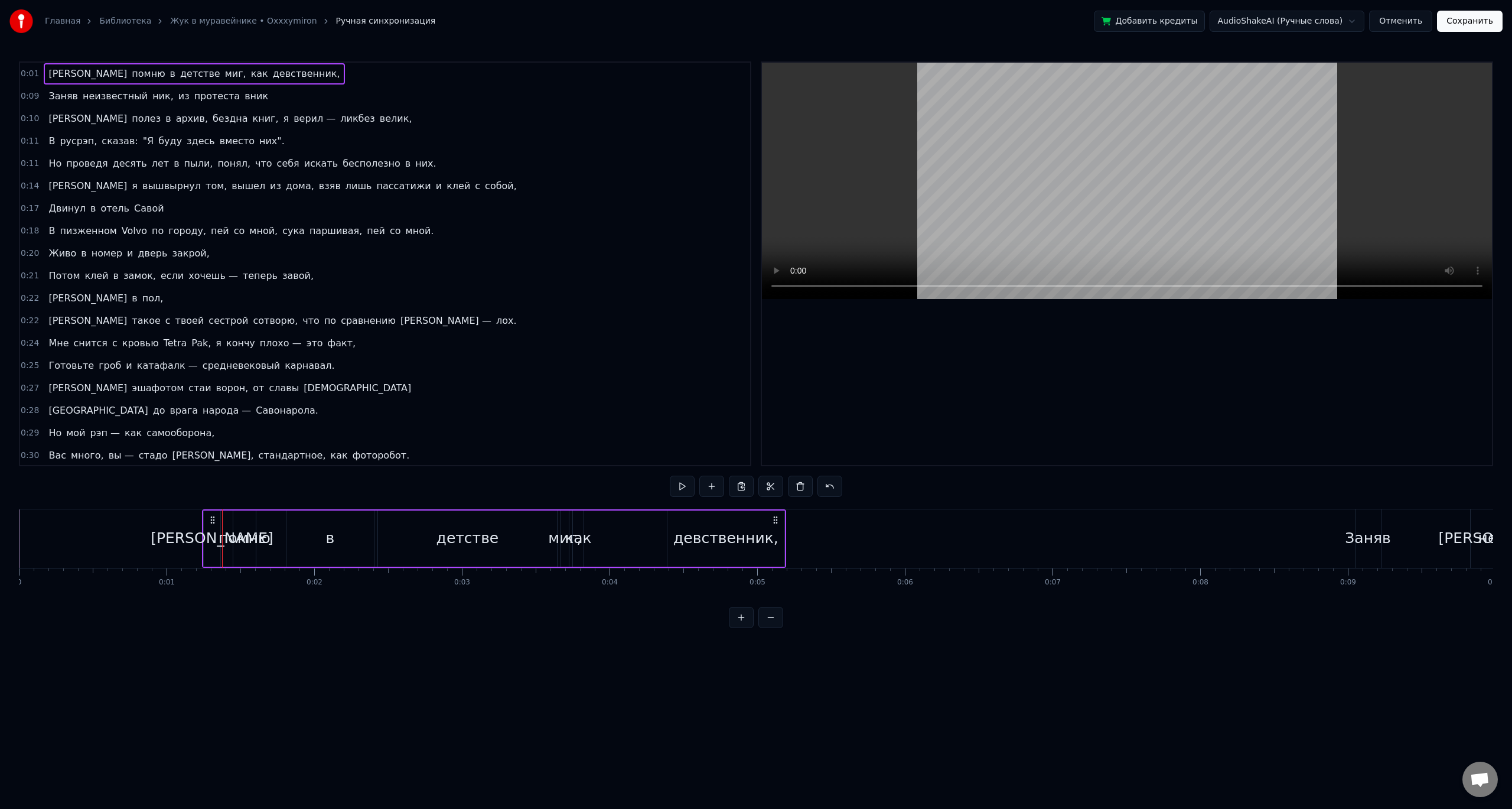
click at [772, 628] on button at bounding box center [771, 617] width 25 height 21
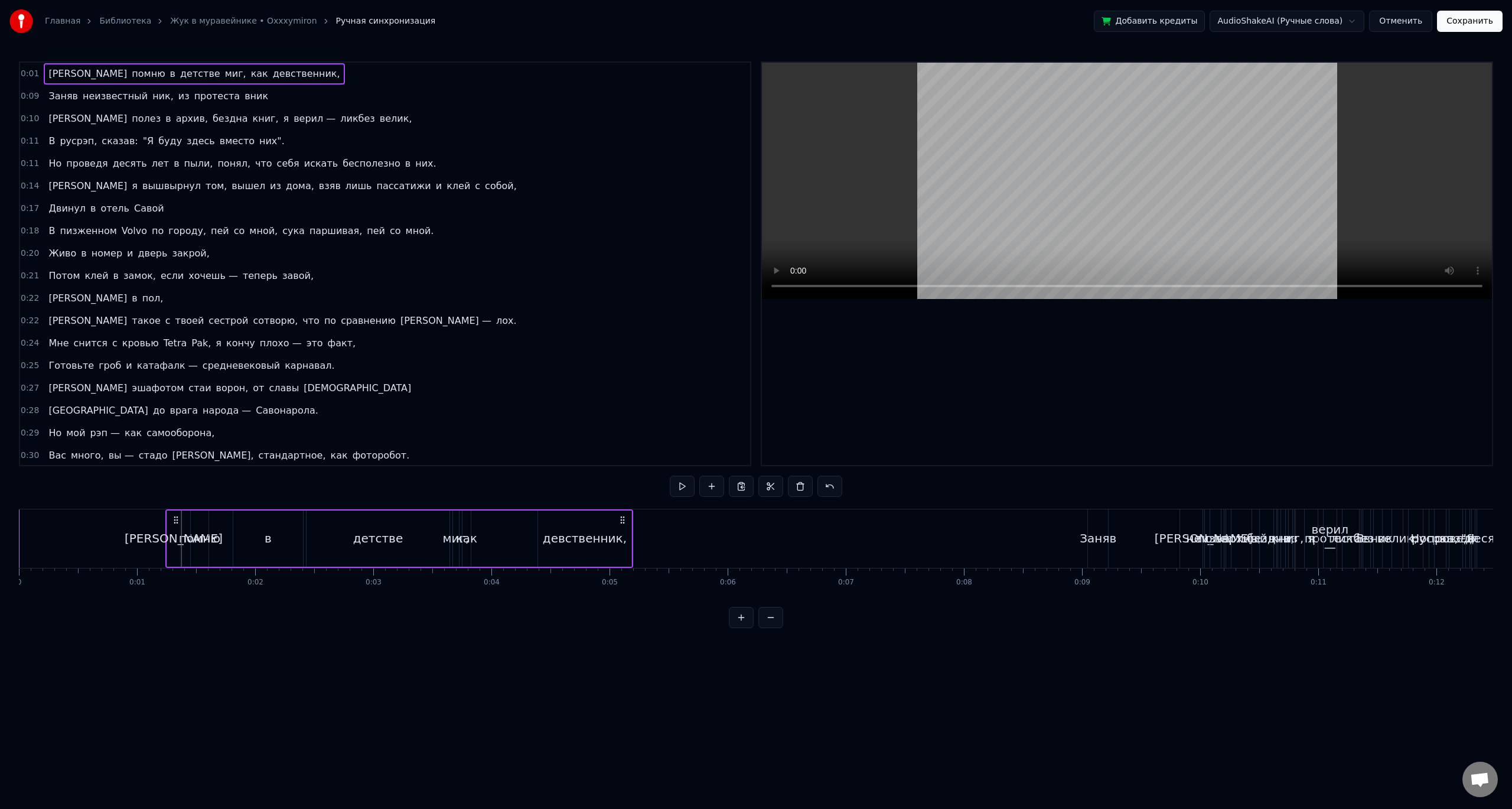
click at [772, 628] on button at bounding box center [771, 617] width 25 height 21
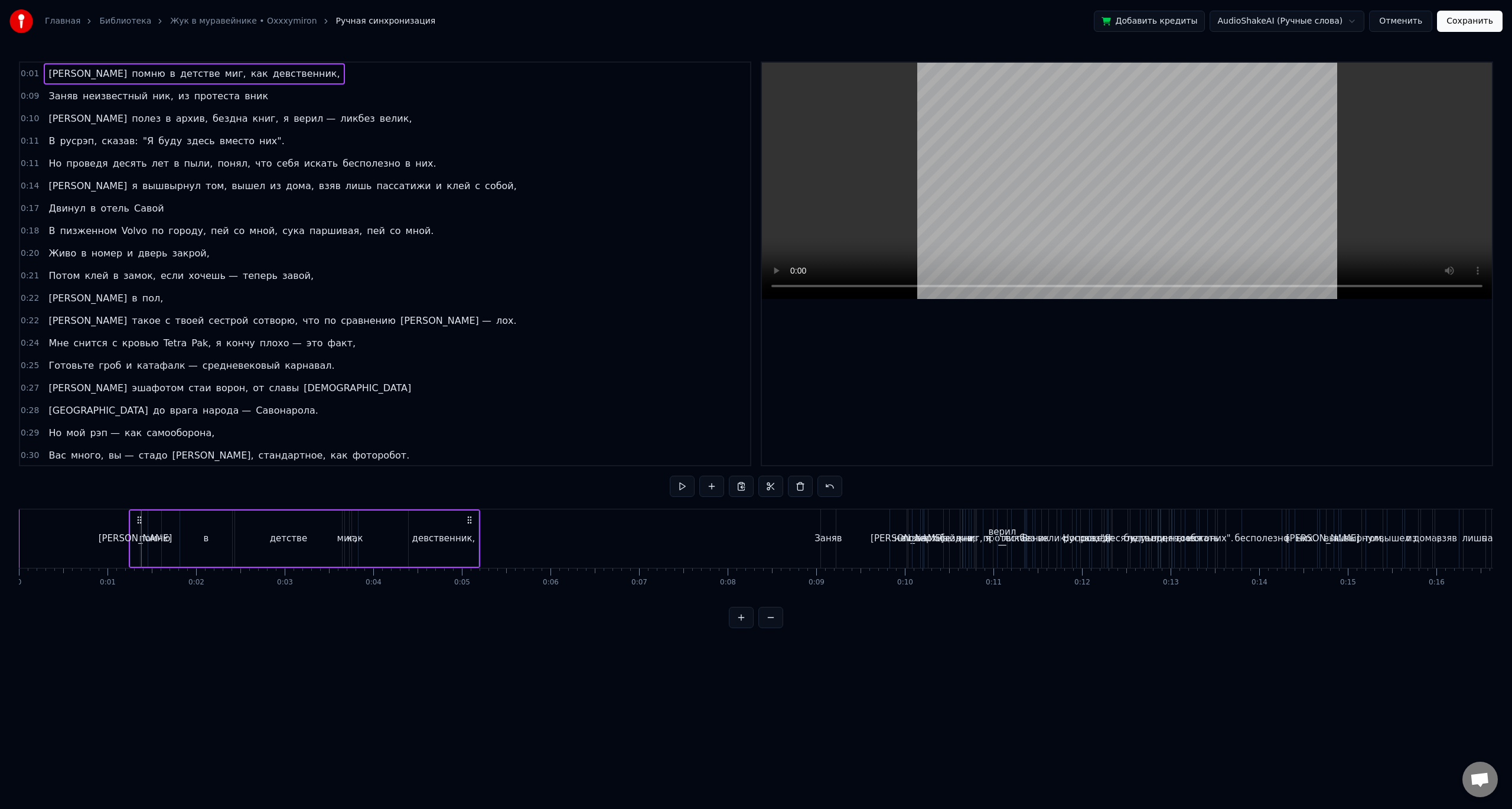
click at [258, 20] on link "Жук в муравейнике • Oxxxymiron" at bounding box center [243, 21] width 147 height 12
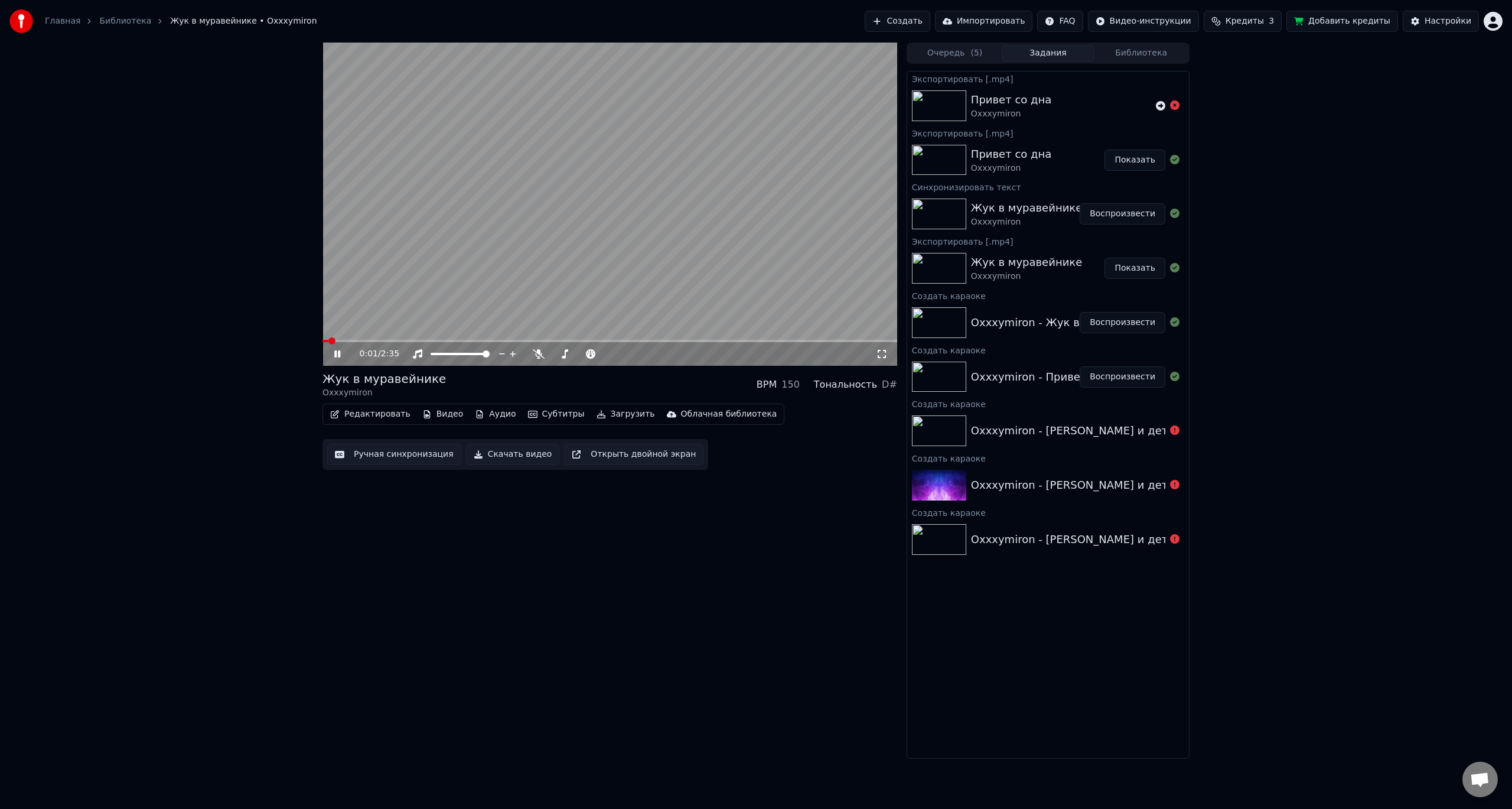
click at [338, 353] on icon at bounding box center [346, 353] width 28 height 9
click at [365, 411] on button "Редактировать" at bounding box center [370, 413] width 90 height 16
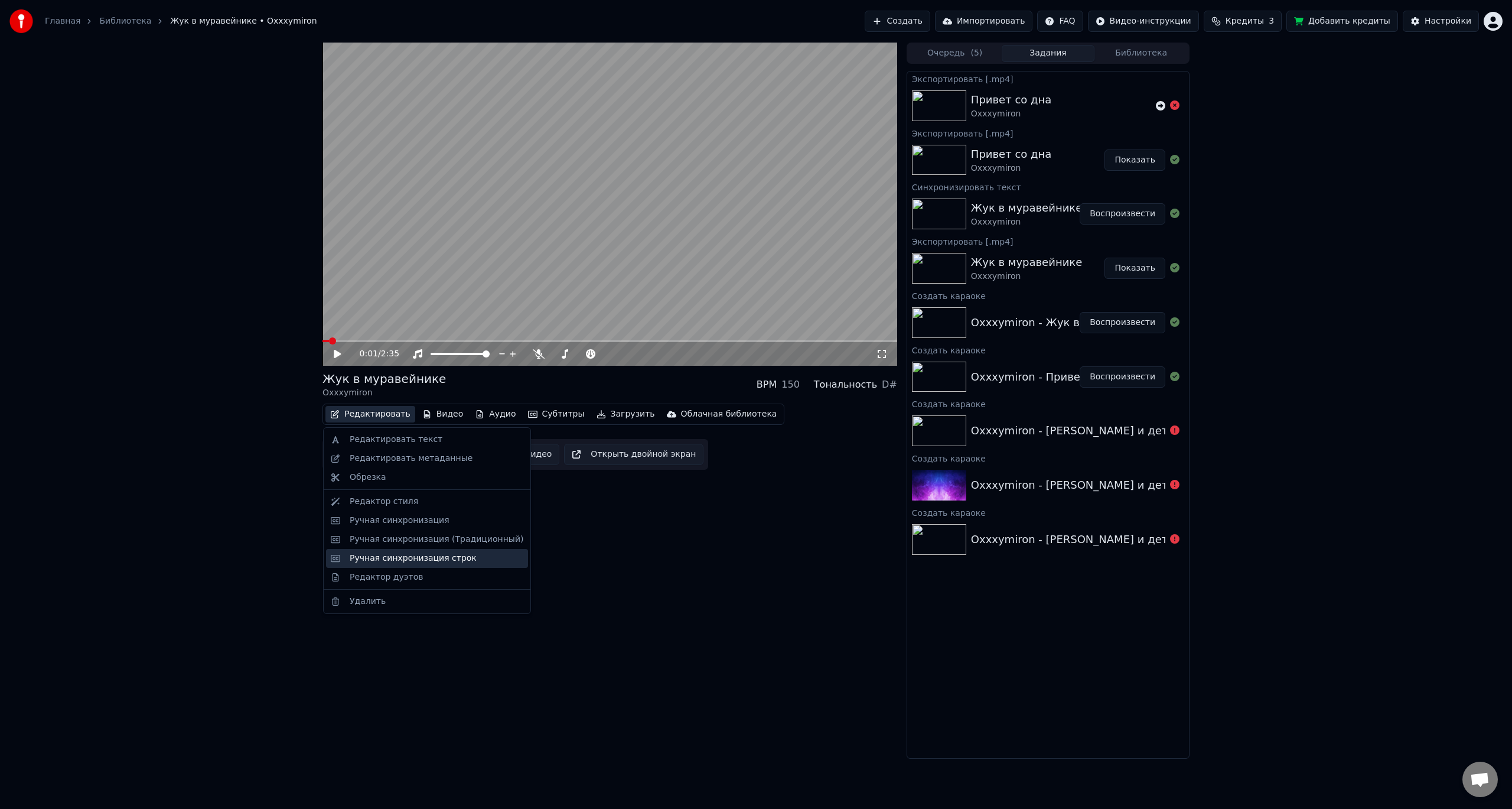
click at [415, 552] on div "Ручная синхронизация строк" at bounding box center [413, 558] width 127 height 12
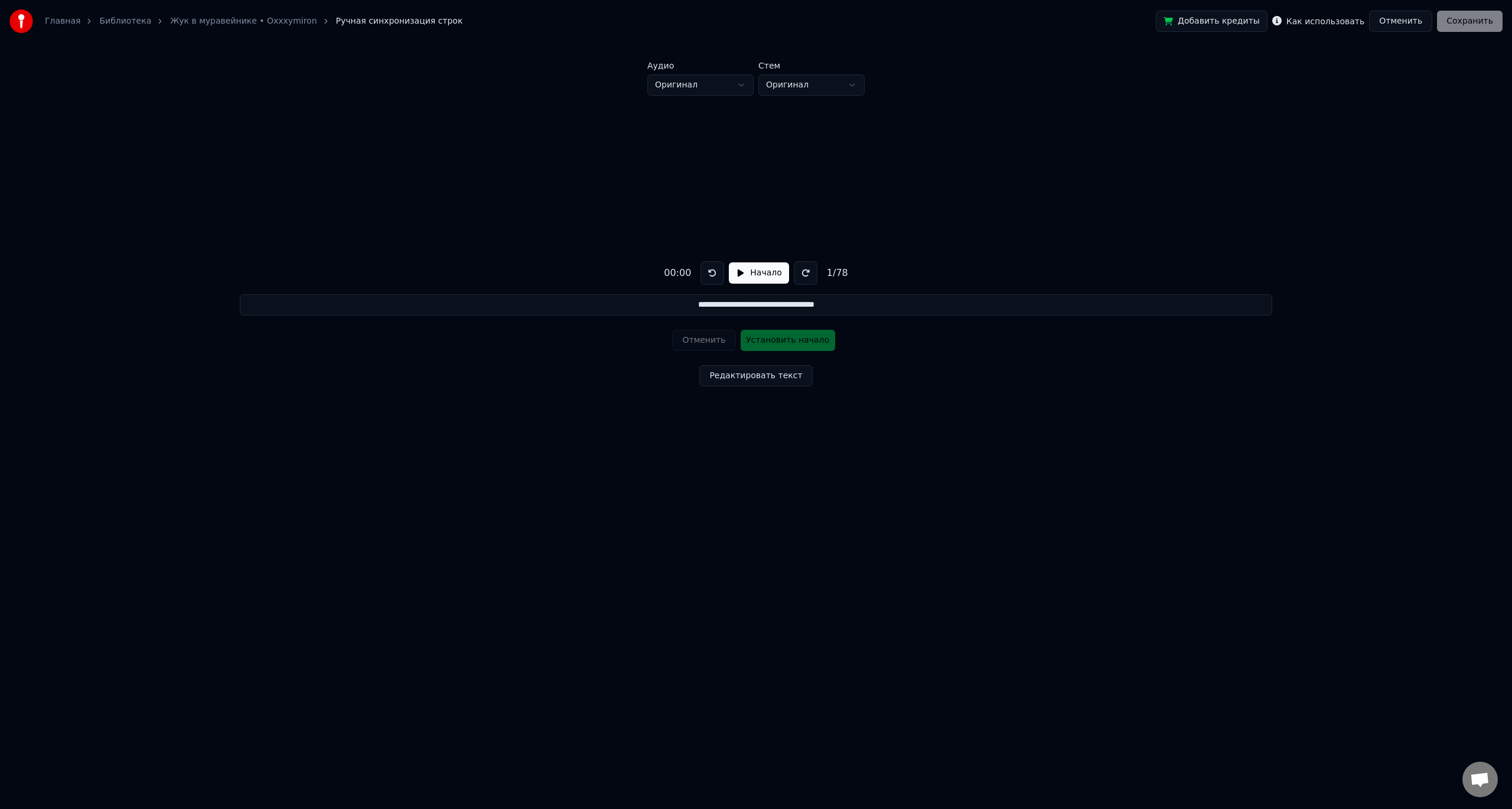
click at [746, 307] on input "**********" at bounding box center [755, 305] width 1032 height 21
click at [798, 271] on button at bounding box center [806, 273] width 24 height 24
click at [709, 270] on button at bounding box center [712, 273] width 24 height 24
click at [690, 89] on html "**********" at bounding box center [756, 283] width 1512 height 566
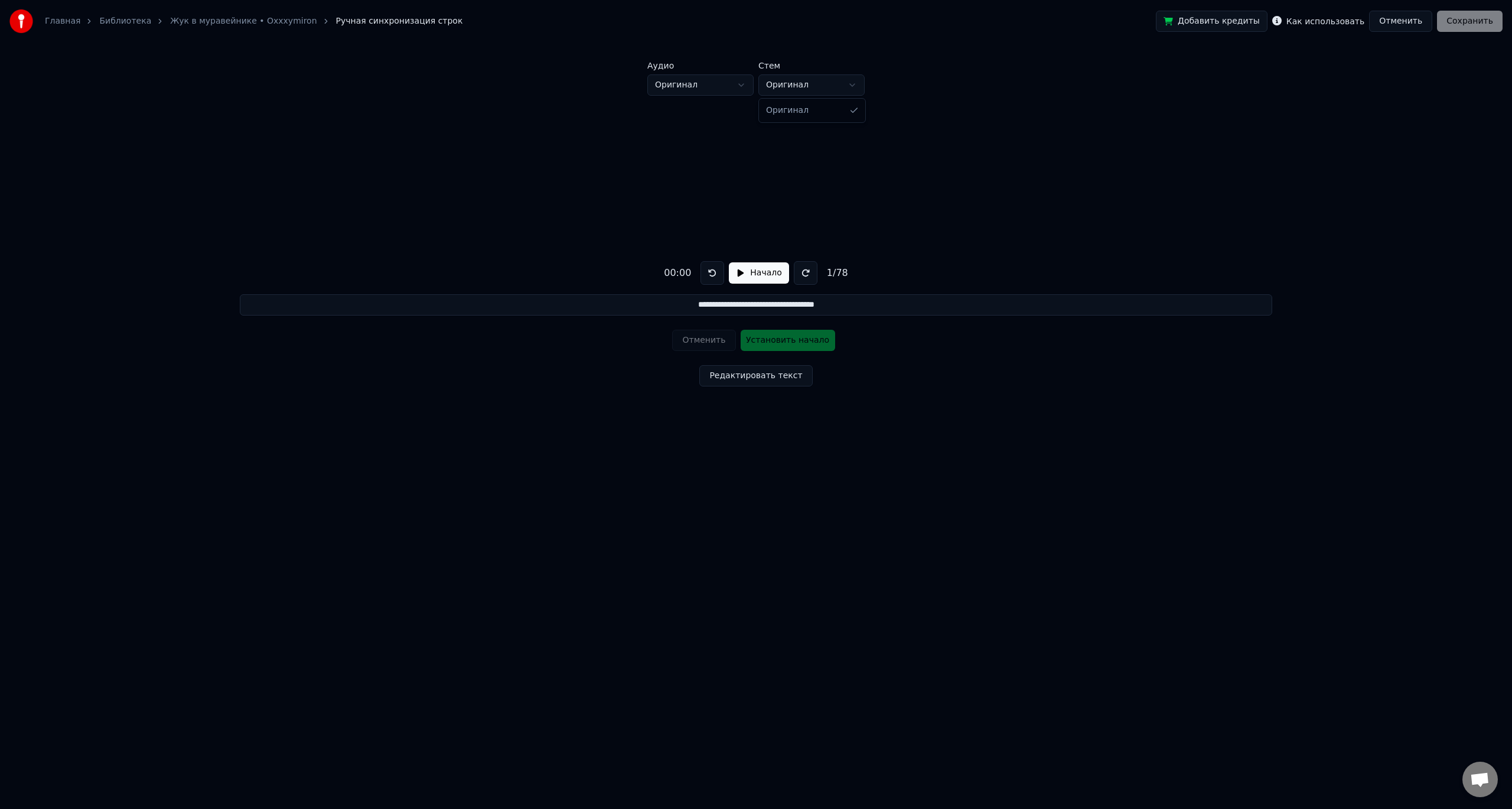
click at [803, 87] on html "**********" at bounding box center [756, 283] width 1512 height 566
click at [771, 276] on button "Начало" at bounding box center [759, 273] width 60 height 21
click at [764, 340] on button "Установить начало" at bounding box center [788, 340] width 94 height 21
click at [764, 340] on button "Установить конец" at bounding box center [788, 340] width 94 height 21
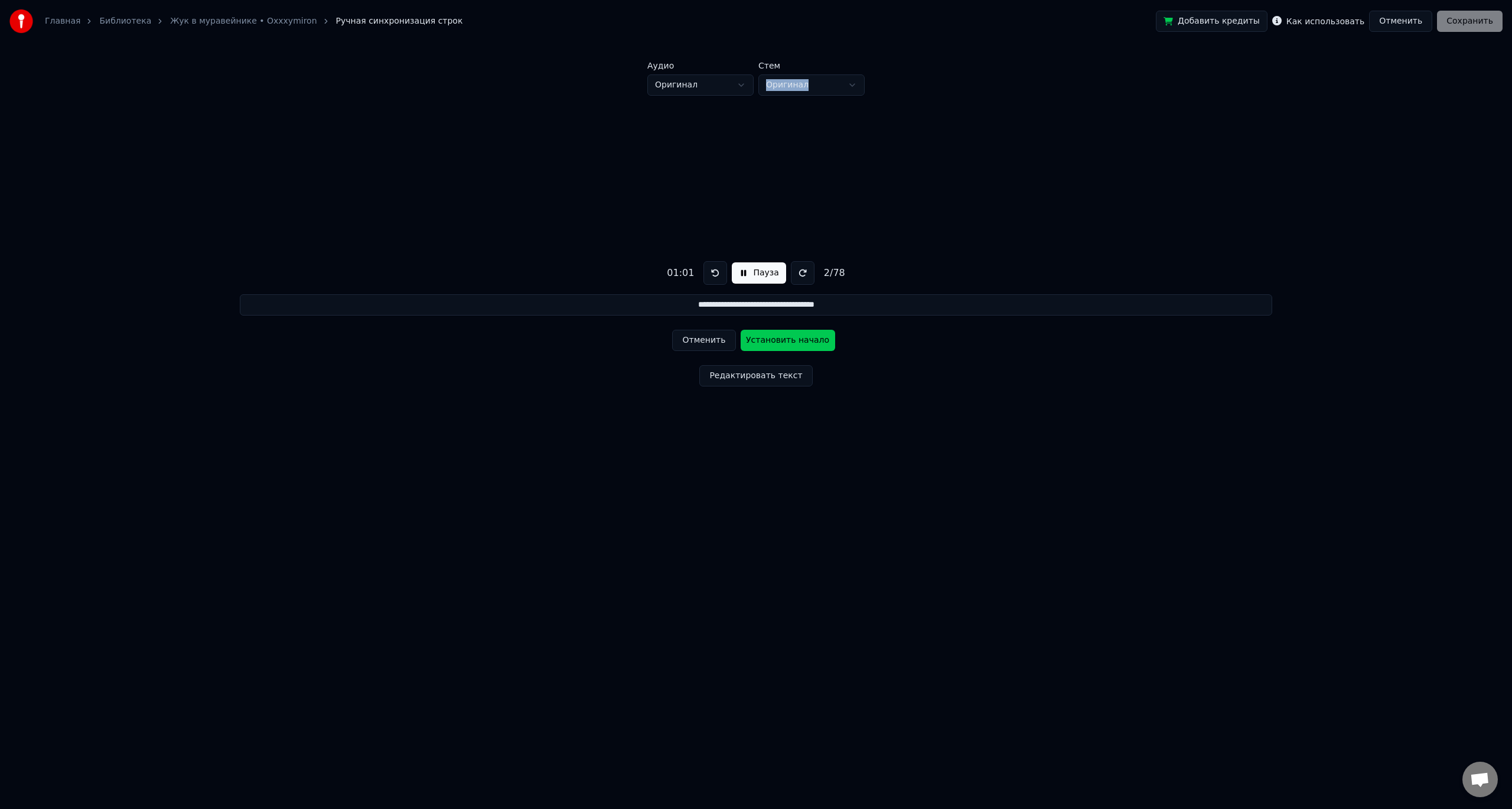
click at [715, 339] on button "Отменить" at bounding box center [704, 340] width 63 height 21
click at [715, 339] on div "Отменить Установить начало" at bounding box center [755, 341] width 167 height 31
click at [717, 343] on div "Отменить Установить начало" at bounding box center [755, 341] width 167 height 31
click at [711, 275] on button at bounding box center [716, 273] width 24 height 24
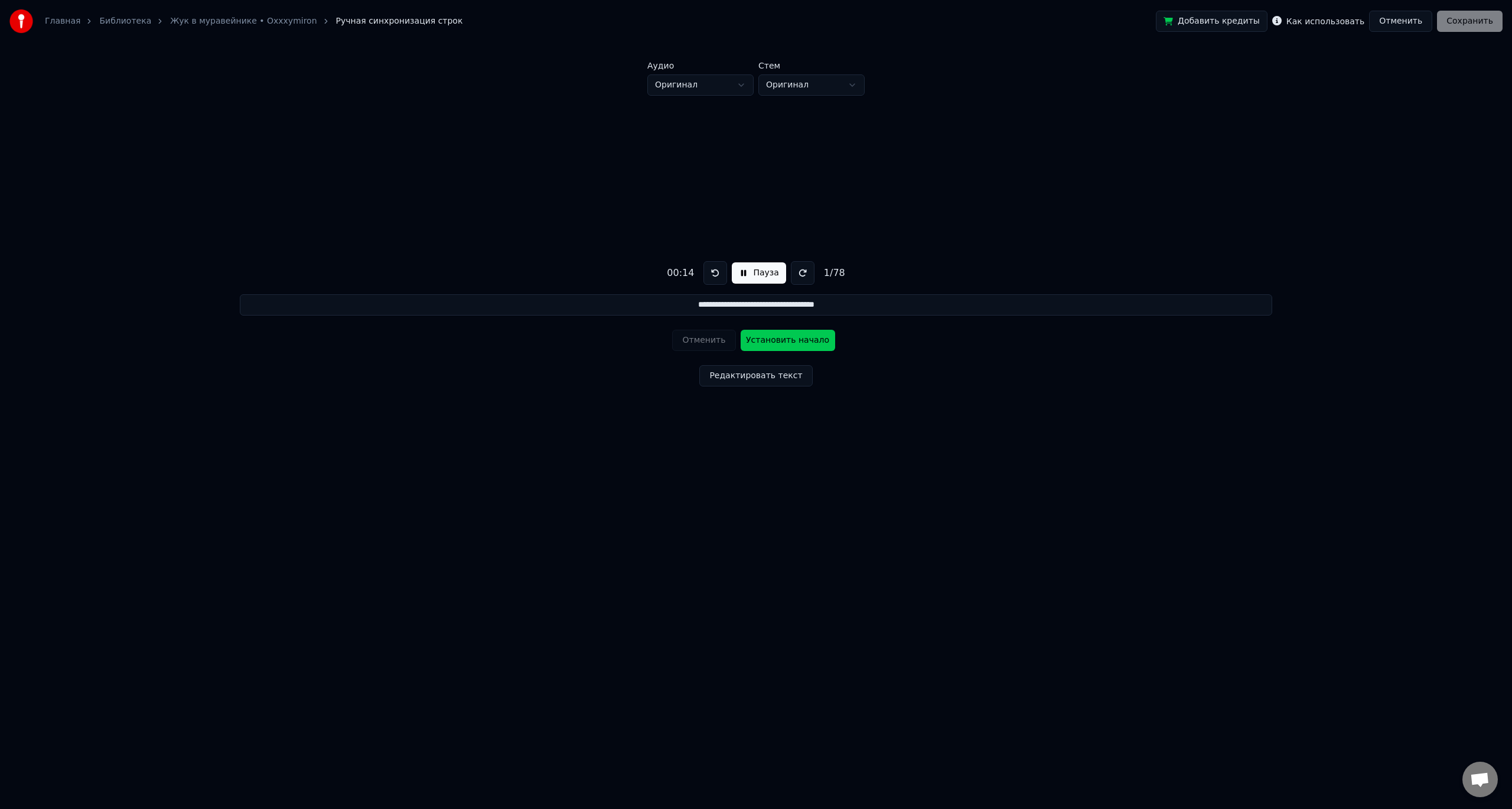
click at [711, 274] on button at bounding box center [716, 273] width 24 height 24
click at [774, 338] on button "Установить начало" at bounding box center [788, 340] width 94 height 21
click at [774, 338] on button "Установить конец" at bounding box center [788, 340] width 94 height 21
click at [774, 338] on button "Установить начало" at bounding box center [788, 340] width 94 height 21
click at [774, 338] on button "Установить конец" at bounding box center [788, 340] width 94 height 21
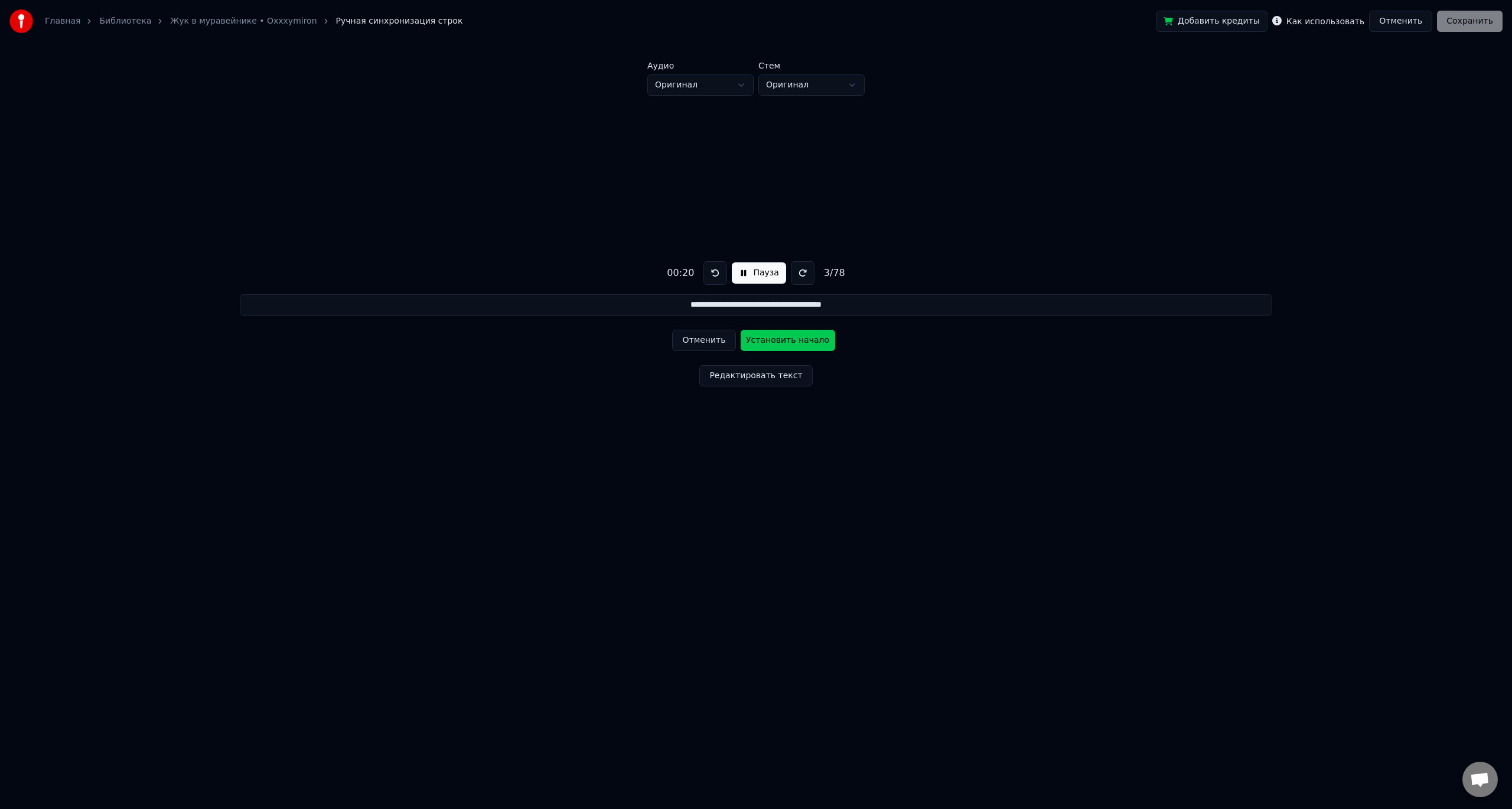
click at [774, 338] on button "Установить начало" at bounding box center [788, 340] width 94 height 21
click at [774, 338] on button "Установить конец" at bounding box center [788, 340] width 94 height 21
click at [714, 339] on button "Отменить" at bounding box center [704, 340] width 63 height 21
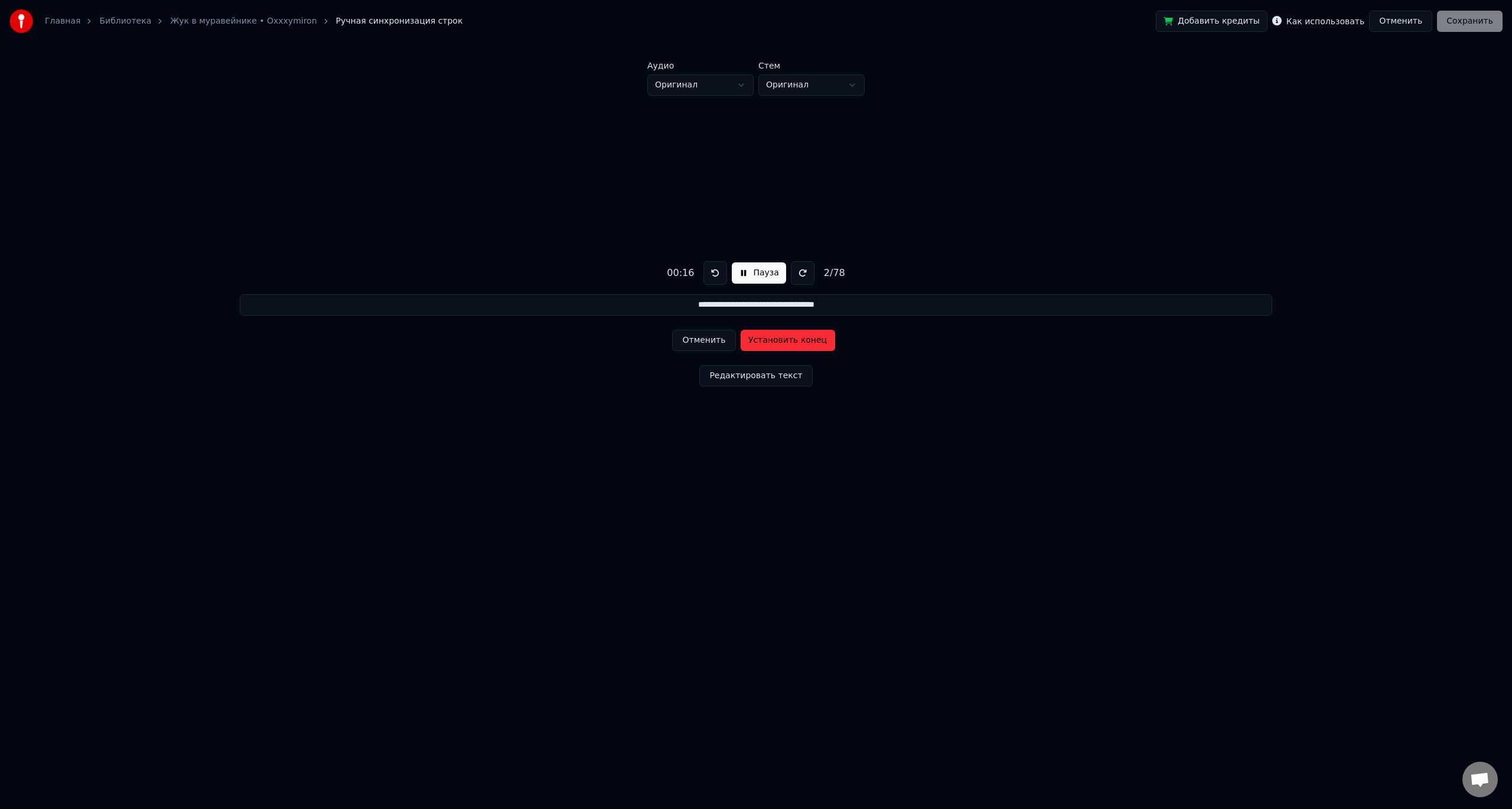
click at [714, 339] on button "Отменить" at bounding box center [704, 340] width 63 height 21
type input "**********"
click at [714, 339] on button "Отменить" at bounding box center [704, 340] width 63 height 21
click at [714, 336] on div "Отменить Установить начало" at bounding box center [755, 341] width 167 height 31
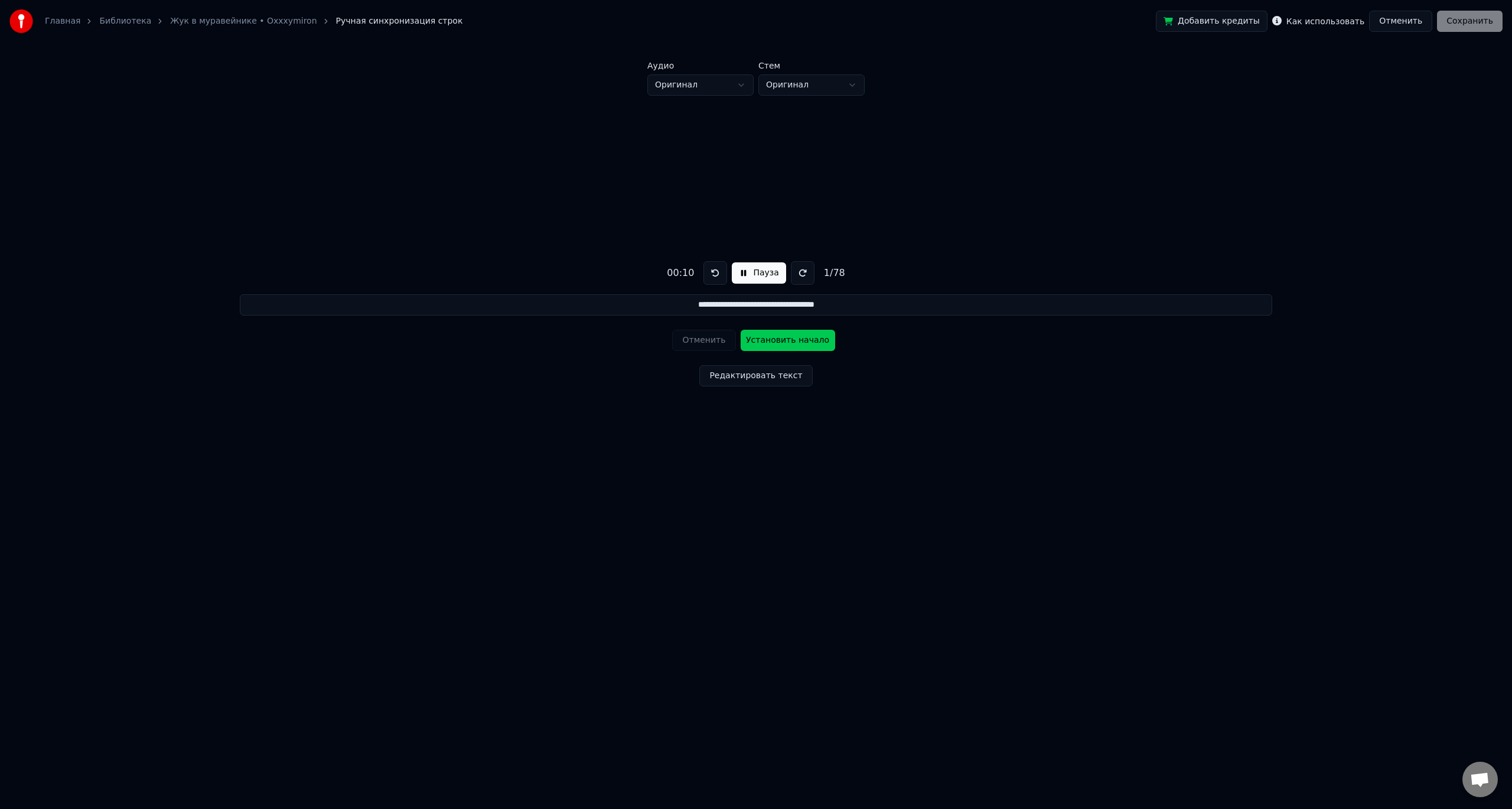
click at [220, 22] on link "Жук в муравейнике • Oxxxymiron" at bounding box center [243, 21] width 147 height 12
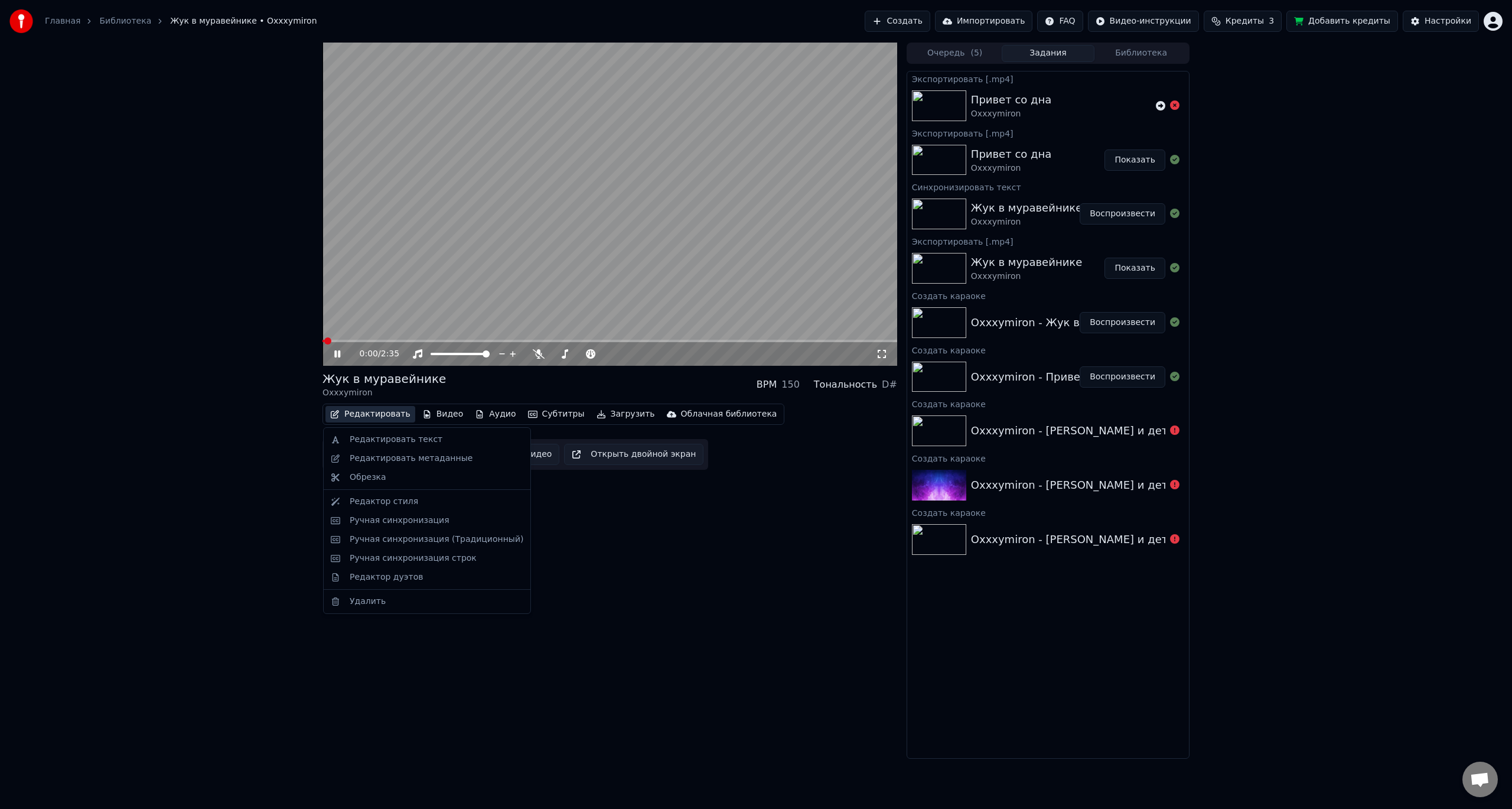
click at [393, 414] on button "Редактировать" at bounding box center [370, 413] width 90 height 16
click at [442, 559] on div "Ручная синхронизация строк" at bounding box center [413, 558] width 127 height 12
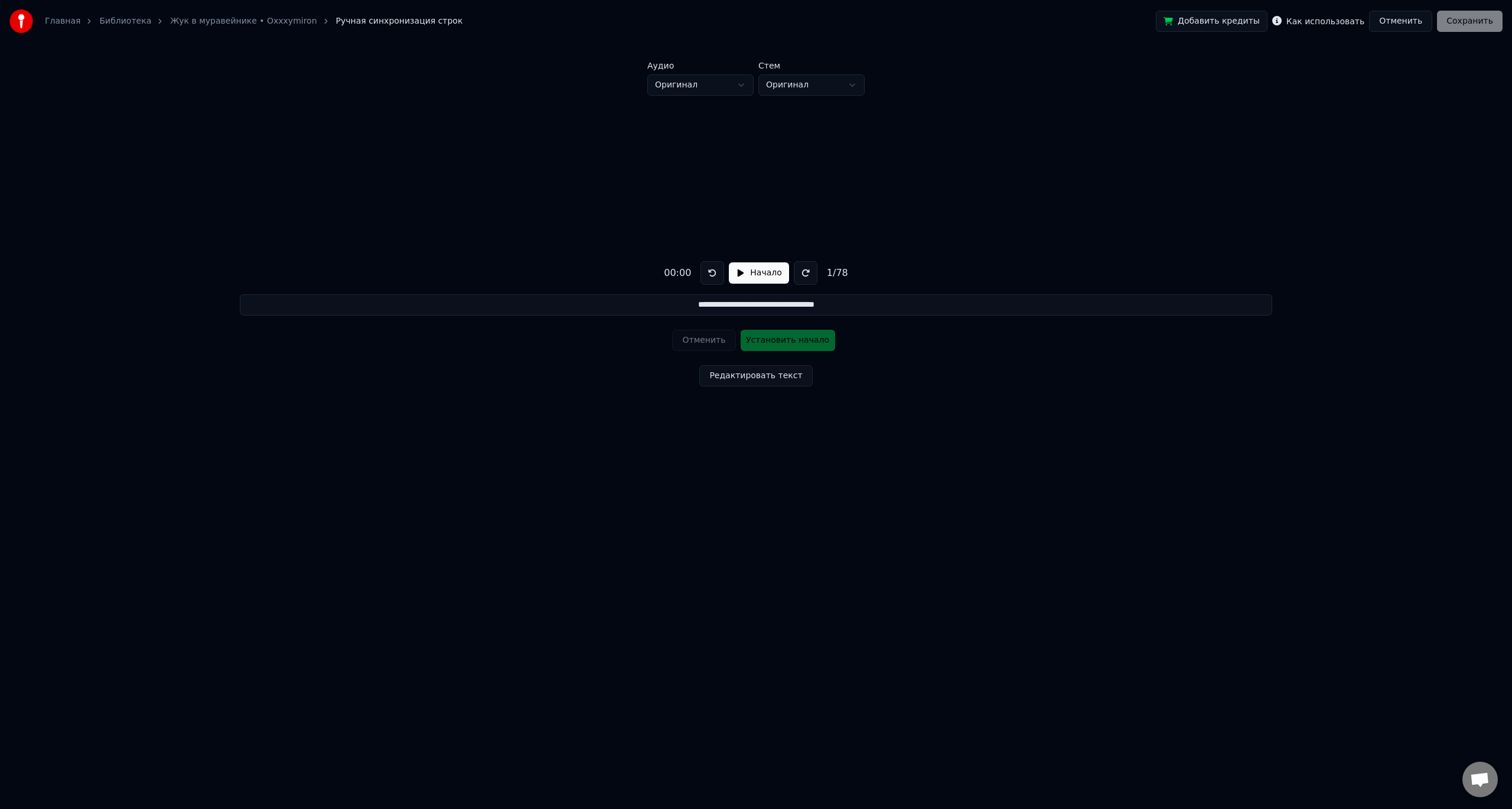
click at [753, 278] on button "Начало" at bounding box center [759, 273] width 60 height 21
click at [753, 275] on button "Пауза" at bounding box center [759, 273] width 54 height 21
click at [256, 20] on link "Жук в муравейнике • Oxxxymiron" at bounding box center [243, 21] width 147 height 12
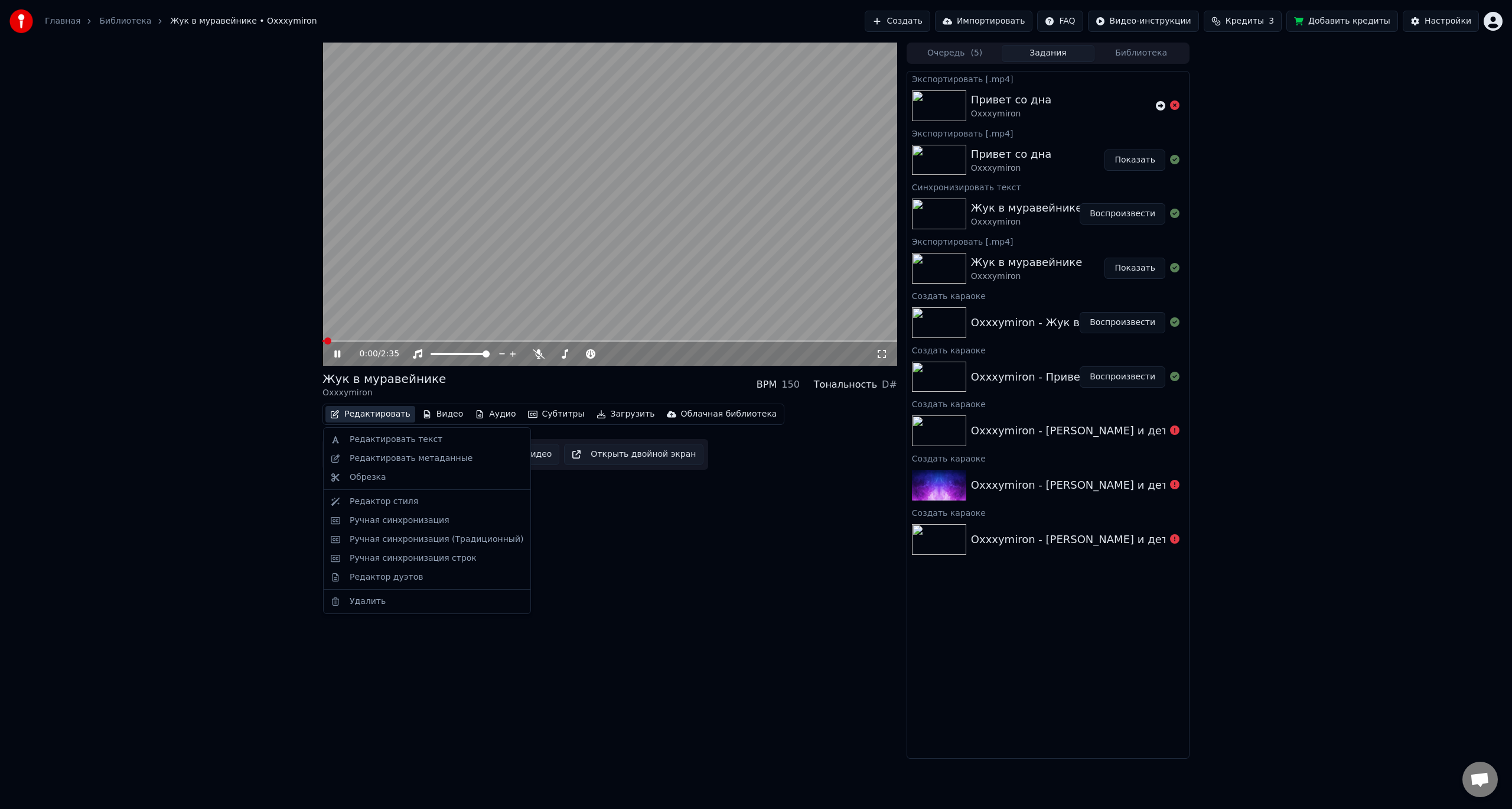
click at [384, 413] on button "Редактировать" at bounding box center [370, 413] width 90 height 16
click at [434, 543] on div "Ручная синхронизация (Традиционный)" at bounding box center [437, 539] width 173 height 12
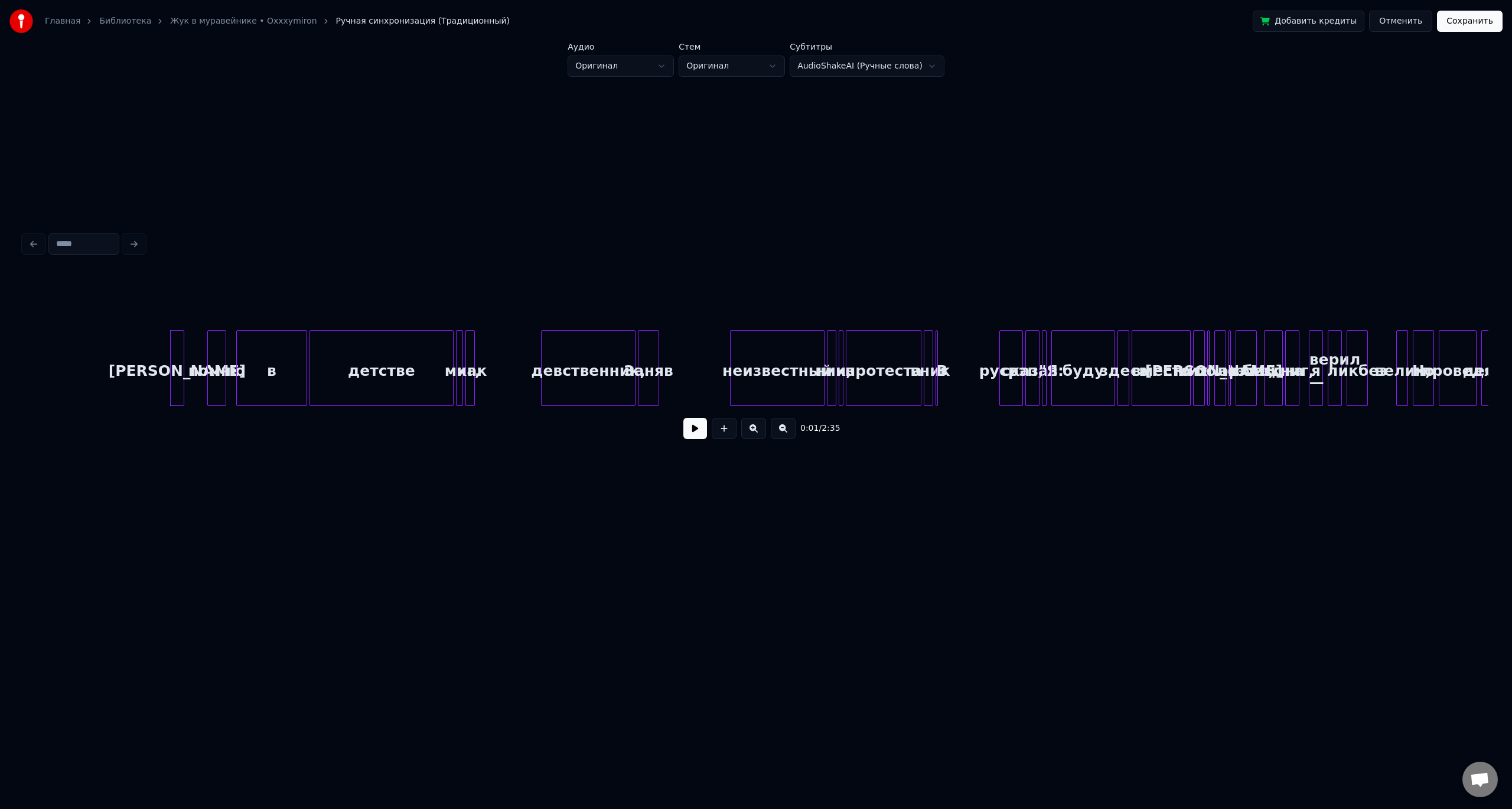
click at [208, 363] on div "помню" at bounding box center [217, 371] width 18 height 80
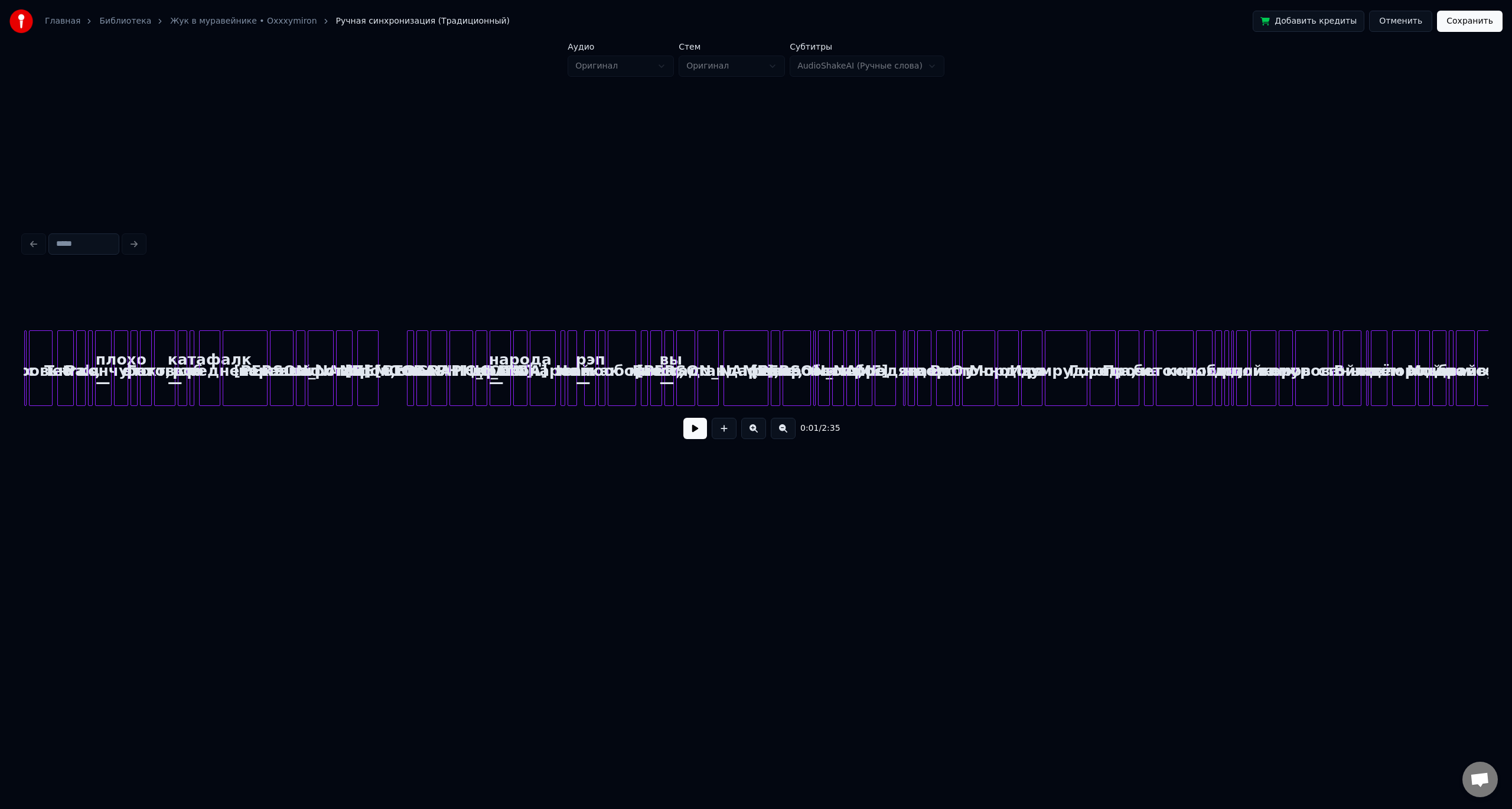
scroll to position [0, 2939]
